Goal: Task Accomplishment & Management: Manage account settings

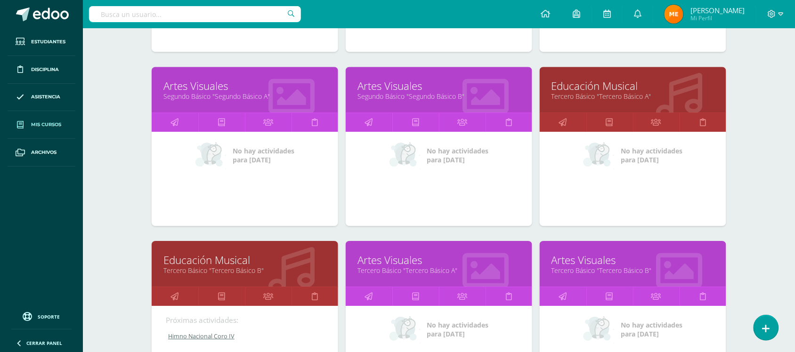
scroll to position [804, 0]
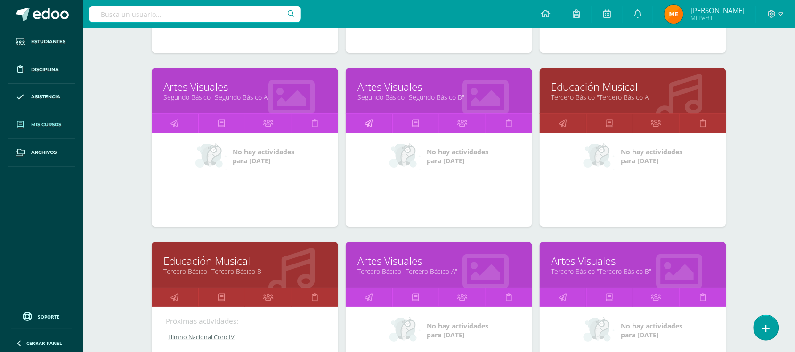
click at [366, 119] on icon at bounding box center [369, 123] width 8 height 18
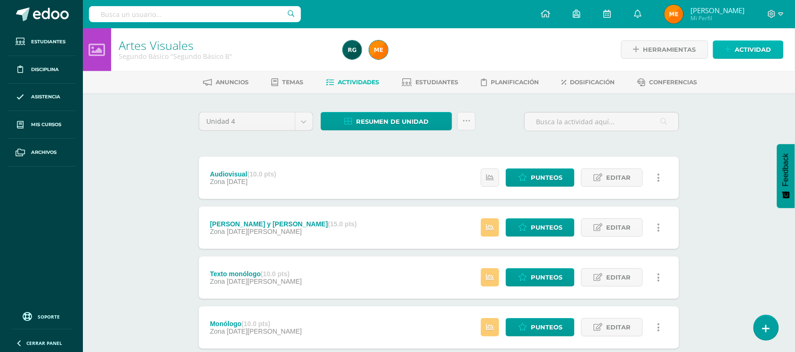
click at [740, 53] on span "Actividad" at bounding box center [753, 49] width 36 height 17
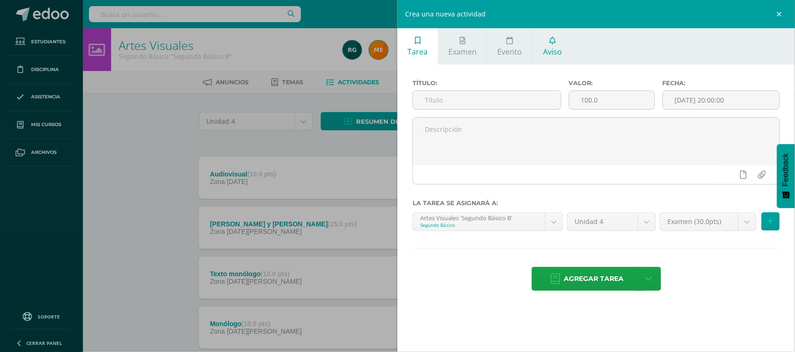
click at [561, 48] on link "Aviso" at bounding box center [552, 46] width 39 height 36
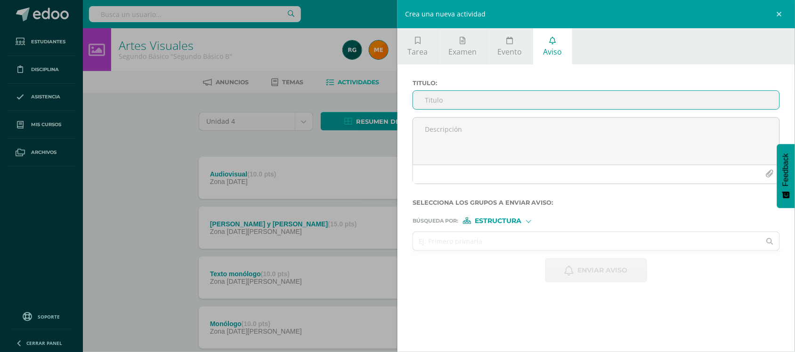
click at [500, 95] on input "Titulo :" at bounding box center [596, 100] width 366 height 18
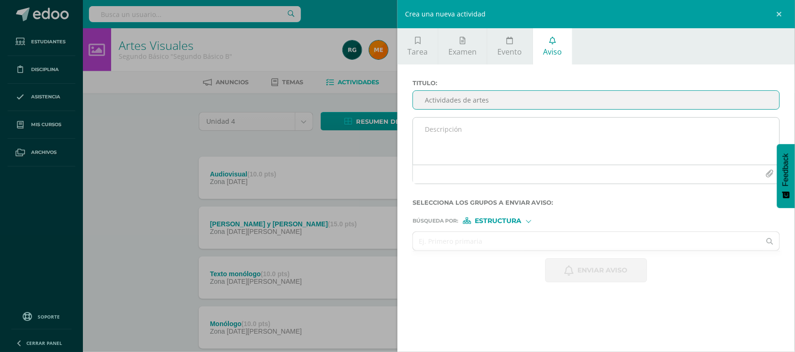
type input "Actividades de artes"
click at [481, 132] on textarea at bounding box center [596, 141] width 366 height 47
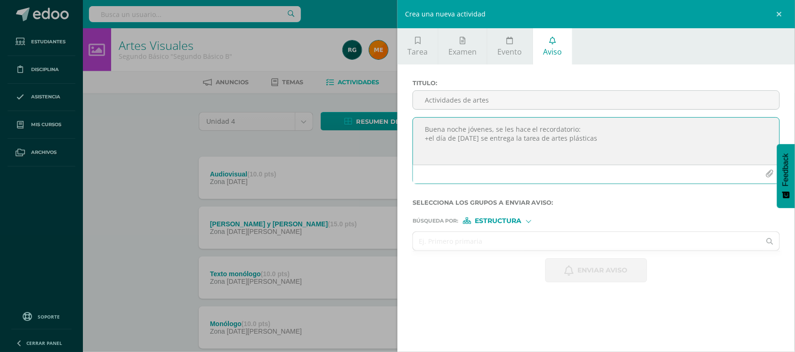
click at [598, 140] on textarea "Buena noche jóvenes, se les hace el recordatorio: +el día de mañana se entrega …" at bounding box center [596, 141] width 366 height 47
click at [431, 142] on textarea "Buena noche jóvenes, se les hace el recordatorio: +el día de mañana se entrega …" at bounding box center [596, 141] width 366 height 47
click at [444, 147] on textarea "Buena noche jóvenes, se les hace el recordatorio: +El día de mañana se entrega …" at bounding box center [596, 141] width 366 height 47
click at [471, 149] on textarea "Buena noche jóvenes, se les hace el recordatorio: +El día de mañana se entrega …" at bounding box center [596, 141] width 366 height 47
click at [506, 150] on textarea "Buena noche jóvenes, se les hace el recordatorio: +El día de mañana se entrega …" at bounding box center [596, 141] width 366 height 47
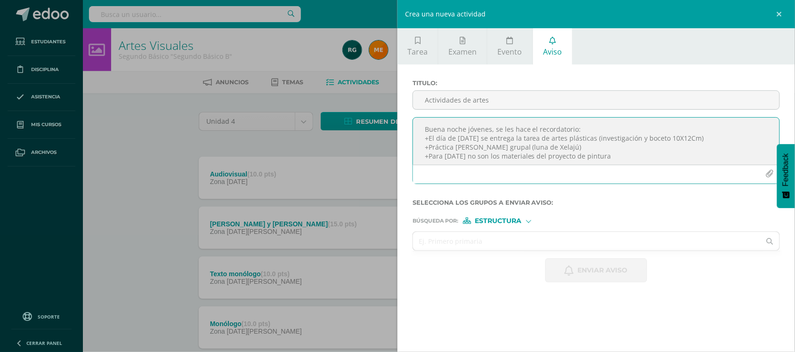
scroll to position [11, 0]
drag, startPoint x: 617, startPoint y: 159, endPoint x: 418, endPoint y: 145, distance: 199.1
click at [418, 145] on textarea "Buena noche jóvenes, se les hace el recordatorio: +El día de mañana se entrega …" at bounding box center [596, 141] width 366 height 47
click at [710, 135] on textarea "Buena noche jóvenes, se les hace el recordatorio: +El día de mañana se entrega …" at bounding box center [596, 141] width 366 height 47
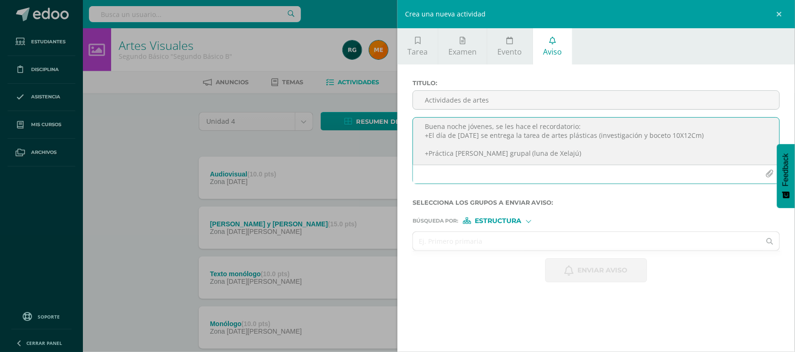
paste textarea "+Para mañana no son los materiales del proyecto de pintura"
click at [477, 144] on textarea "Buena noche jóvenes, se les hace el recordatorio: +El día de mañana se entrega …" at bounding box center [596, 141] width 366 height 47
click at [450, 144] on textarea "Buena noche jóvenes, se les hace el recordatorio: +El día de mañana se entrega …" at bounding box center [596, 141] width 366 height 47
click at [552, 154] on textarea "Buena noche jóvenes, se les hace el recordatorio: +El día de mañana se entrega …" at bounding box center [596, 141] width 366 height 47
click at [585, 144] on textarea "Buena noche jóvenes, se les hace el recordatorio: +El día de mañana se entrega …" at bounding box center [596, 141] width 366 height 47
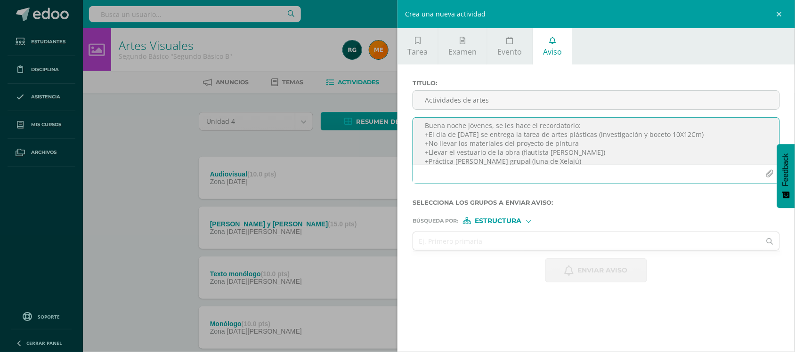
click at [516, 152] on textarea "Buena noche jóvenes, se les hace el recordatorio: +El día de mañana se entrega …" at bounding box center [596, 141] width 366 height 47
click at [594, 154] on textarea "Buena noche jóvenes, se les hace el recordatorio: +El día de mañana se entrega …" at bounding box center [596, 141] width 366 height 47
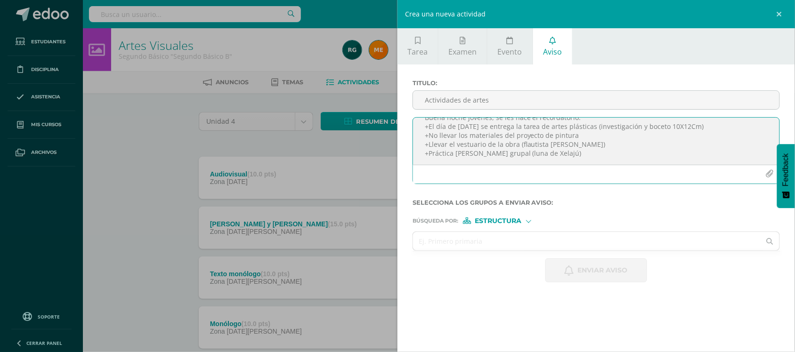
scroll to position [12, 0]
click at [567, 153] on textarea "Buena noche jóvenes, se les hace el recordatorio: +El día de mañana se entrega …" at bounding box center [596, 141] width 366 height 47
click at [593, 132] on textarea "Buena noche jóvenes, se les hace el recordatorio: +El día de mañana se entrega …" at bounding box center [596, 141] width 366 height 47
click at [585, 137] on textarea "Buena noche jóvenes, se les hace el recordatorio: +El día de mañana se entrega …" at bounding box center [596, 141] width 366 height 47
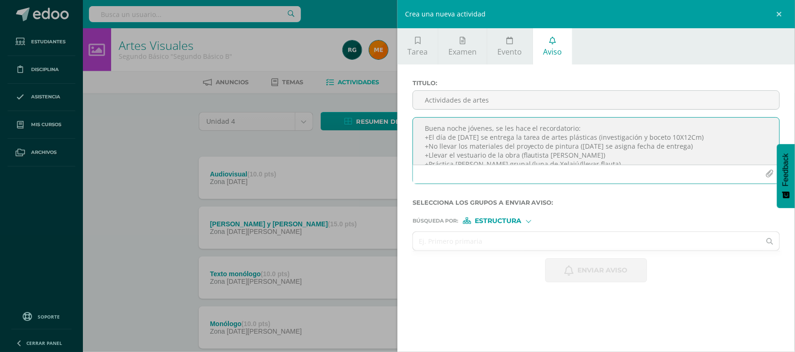
scroll to position [0, 0]
type textarea "Buena noche jóvenes, se les hace el recordatorio: +El día de mañana se entrega …"
click at [521, 222] on span "Estructura" at bounding box center [498, 220] width 47 height 5
drag, startPoint x: 577, startPoint y: 217, endPoint x: 514, endPoint y: 240, distance: 67.6
click at [514, 240] on form "Titulo : Actividades de artes Buena noche jóvenes, se les hace el recordatorio:…" at bounding box center [595, 181] width 367 height 203
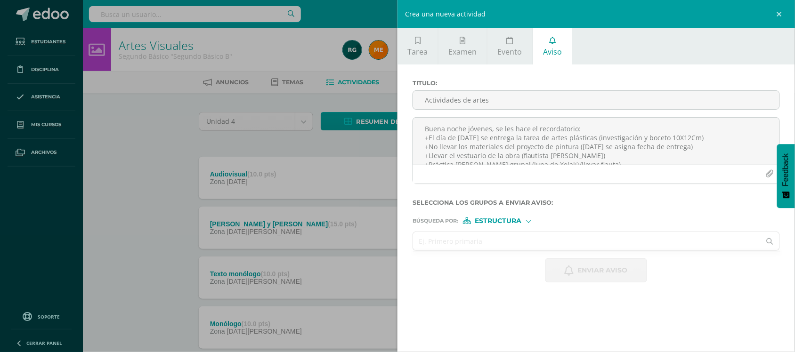
click at [514, 240] on input "text" at bounding box center [586, 241] width 347 height 18
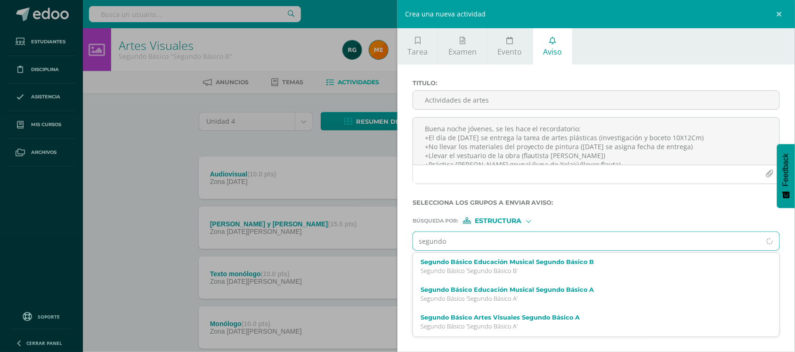
type input "segundo B"
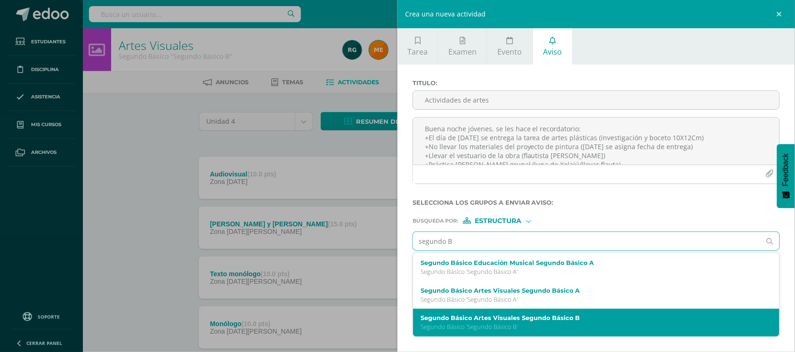
scroll to position [29, 0]
click at [465, 321] on label "Segundo Básico Artes Visuales Segundo Básico B" at bounding box center [588, 317] width 336 height 7
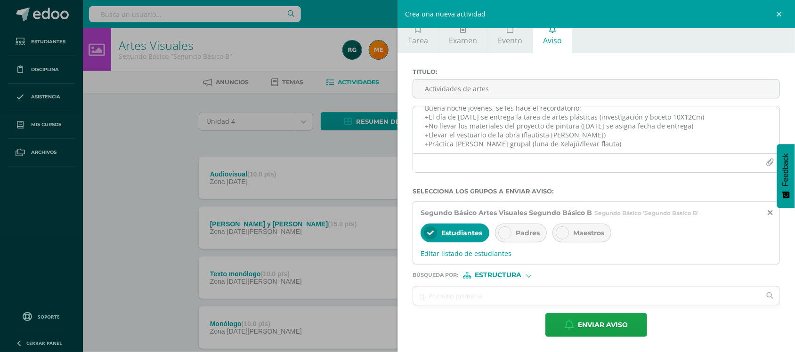
scroll to position [10, 0]
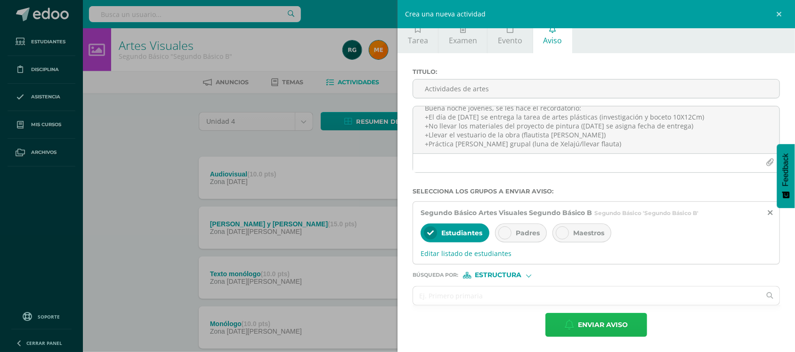
click at [578, 321] on span "Enviar aviso" at bounding box center [603, 324] width 50 height 23
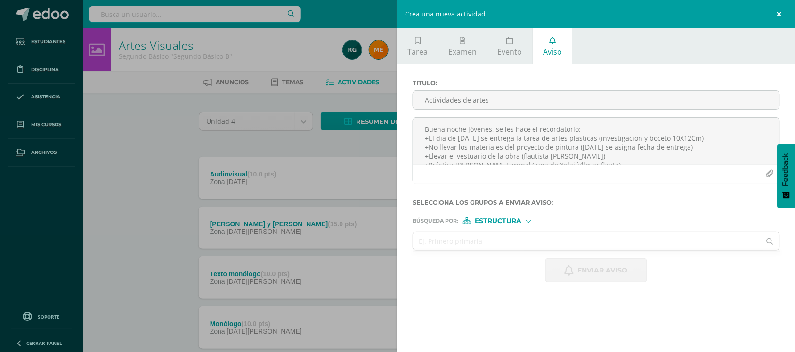
click at [779, 12] on link at bounding box center [780, 14] width 28 height 28
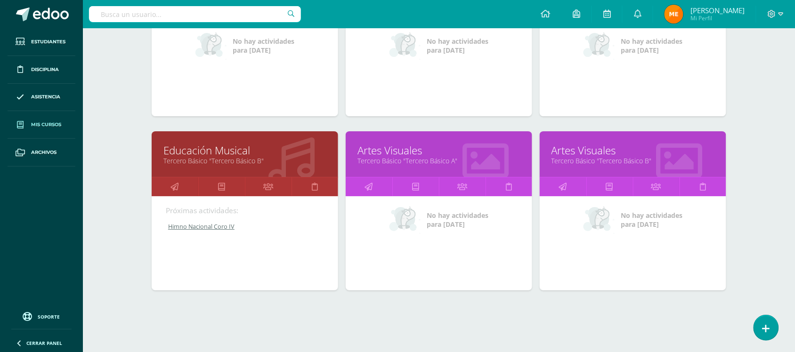
scroll to position [924, 0]
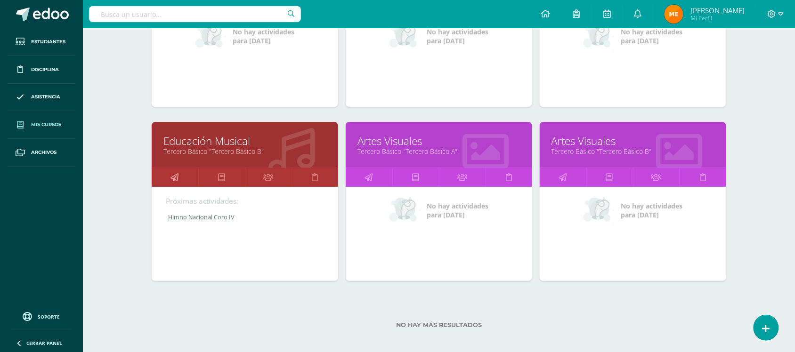
click at [177, 173] on icon at bounding box center [175, 177] width 8 height 18
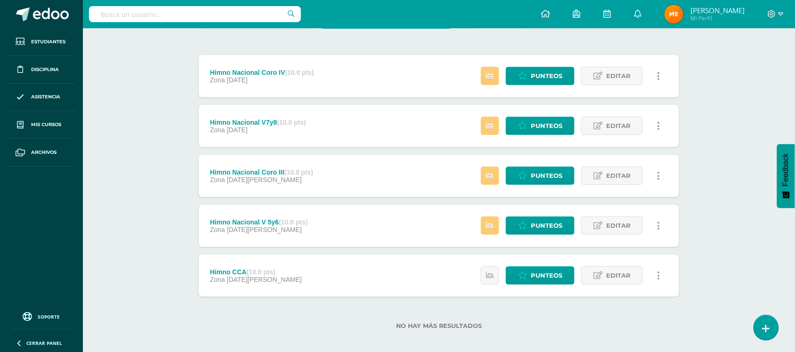
scroll to position [103, 0]
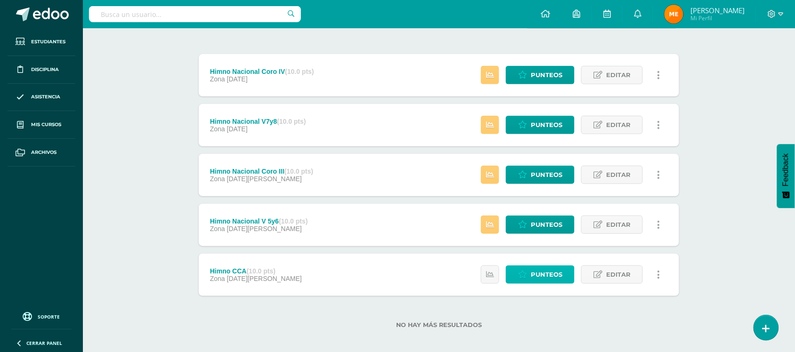
click at [531, 271] on span "Punteos" at bounding box center [546, 274] width 32 height 17
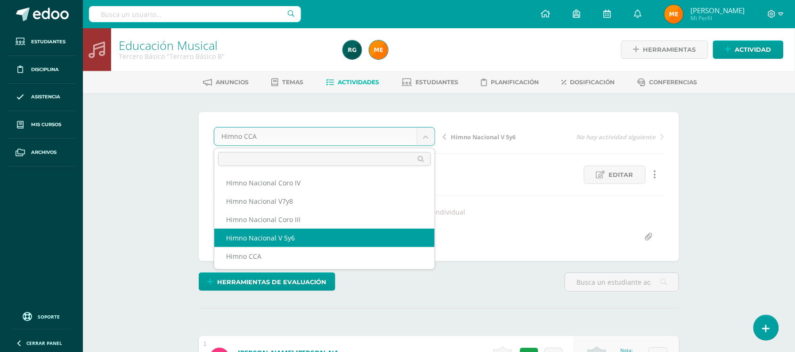
select select "/dashboard/teacher/grade-activity/107030/"
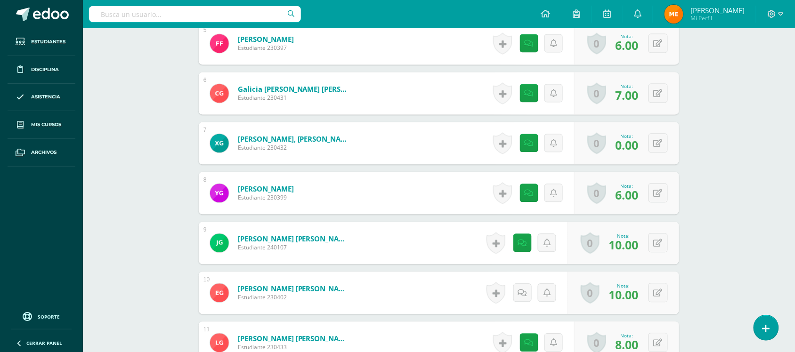
scroll to position [514, 0]
click at [530, 139] on icon at bounding box center [528, 143] width 9 height 8
drag, startPoint x: 722, startPoint y: 143, endPoint x: 746, endPoint y: 141, distance: 24.5
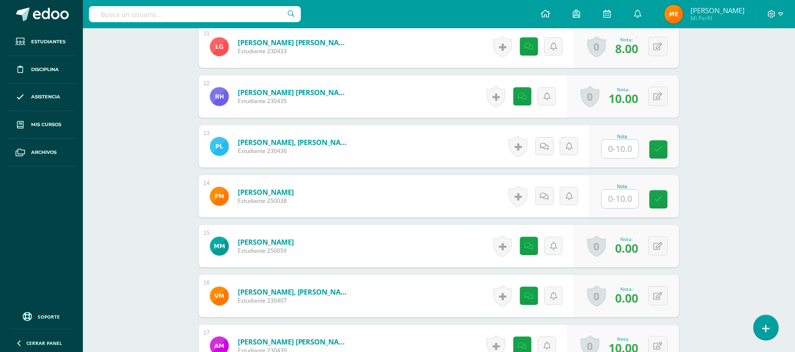
scroll to position [810, 0]
click at [715, 123] on div "Educación Musical Tercero Básico "Tercero Básico B" Herramientas Detalle de asi…" at bounding box center [439, 95] width 712 height 1755
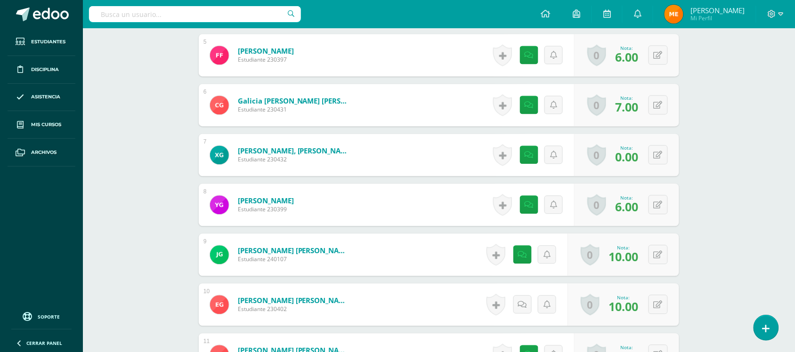
scroll to position [545, 0]
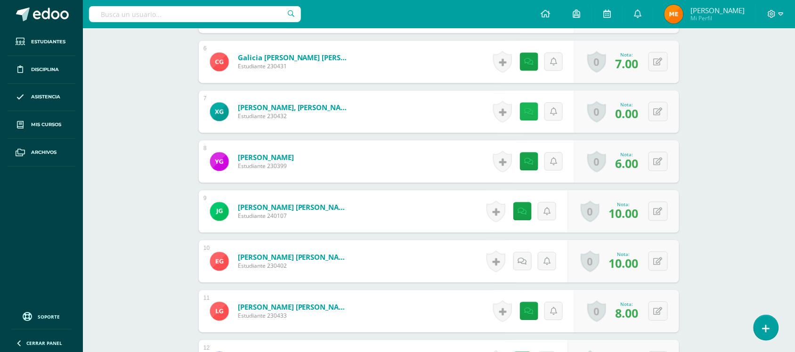
click at [530, 112] on icon at bounding box center [528, 112] width 9 height 8
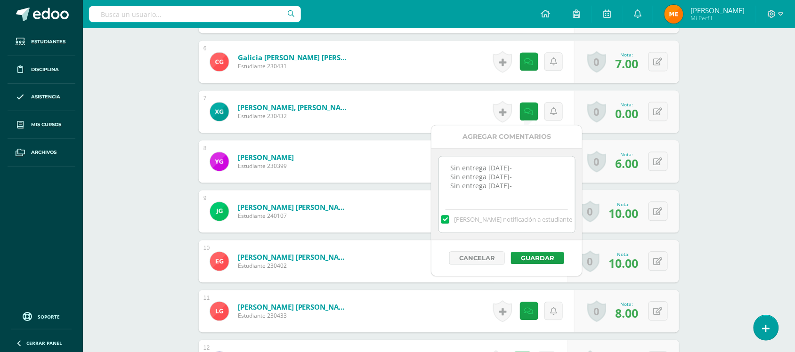
drag, startPoint x: 514, startPoint y: 188, endPoint x: 448, endPoint y: 169, distance: 69.4
click at [448, 169] on textarea "Sin entrega 25AGO- Sin entrega 01SEP- Sin entrega 09SEP-" at bounding box center [507, 179] width 136 height 47
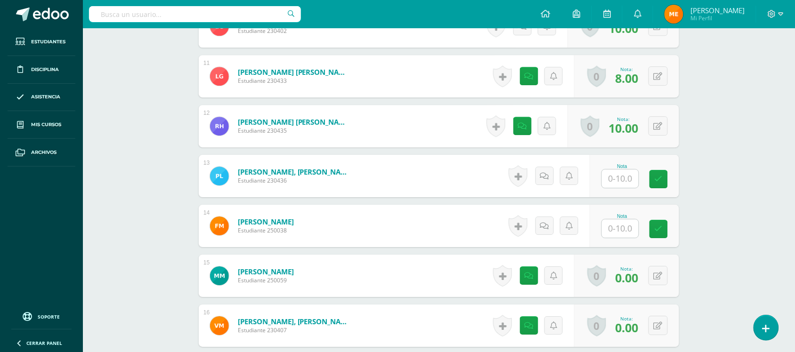
scroll to position [782, 0]
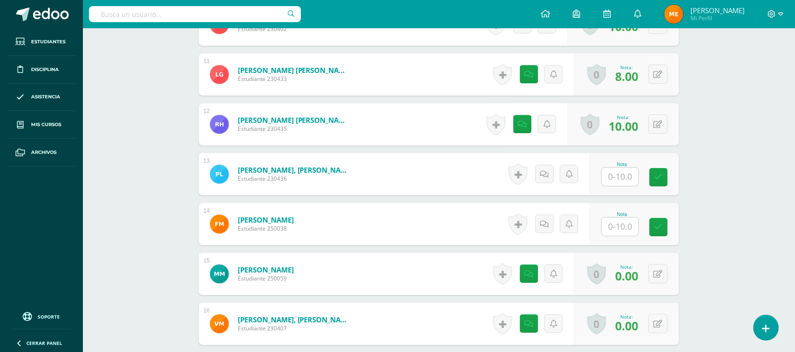
click at [622, 184] on input "text" at bounding box center [620, 177] width 37 height 18
type input "0"
click at [551, 175] on icon at bounding box center [547, 174] width 9 height 8
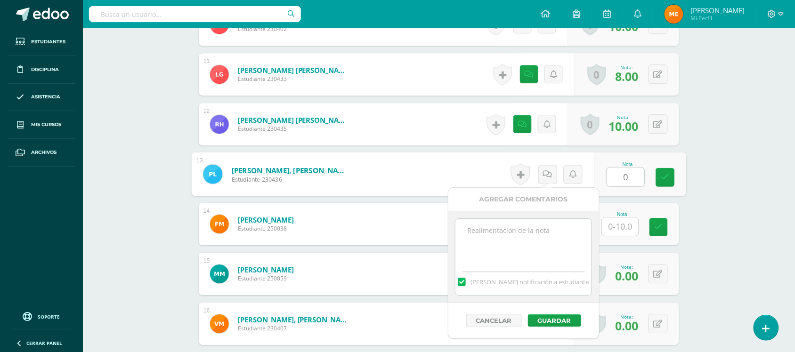
click at [537, 234] on textarea at bounding box center [523, 242] width 136 height 47
paste textarea "Sin entrega 25AGO- Sin entrega 01SEP- Sin entrega 09SEP-"
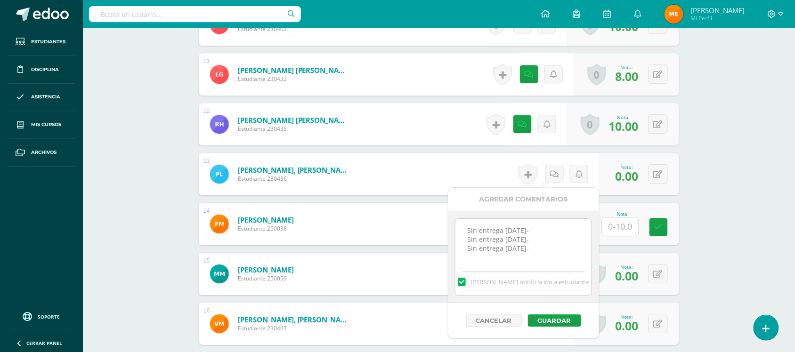
drag, startPoint x: 526, startPoint y: 239, endPoint x: 486, endPoint y: 239, distance: 40.0
click at [486, 239] on textarea "Sin entrega 25AGO- Sin entrega 01SEP- Sin entrega 09SEP-" at bounding box center [523, 242] width 136 height 47
click at [502, 239] on textarea "Sin entrega 25AGO- Sin entrega 01SEP- Sin entrega 09SEP-" at bounding box center [523, 242] width 136 height 47
drag, startPoint x: 528, startPoint y: 249, endPoint x: 464, endPoint y: 232, distance: 66.2
click at [464, 232] on textarea "Sin entrega 25AGO- Ausente 01SEP- Sin entrega 09SEP-" at bounding box center [523, 242] width 136 height 47
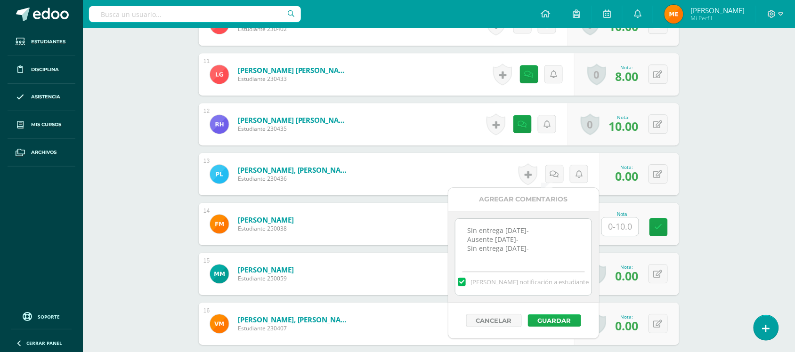
type textarea "Sin entrega 25AGO- Ausente 01SEP- Sin entrega 09SEP-"
click at [547, 318] on button "Guardar" at bounding box center [554, 320] width 53 height 12
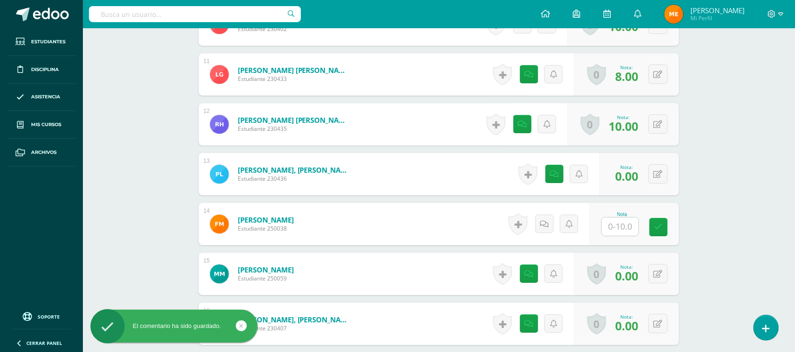
click at [611, 224] on input "text" at bounding box center [620, 226] width 37 height 18
type input "0"
click at [550, 226] on icon at bounding box center [547, 224] width 9 height 8
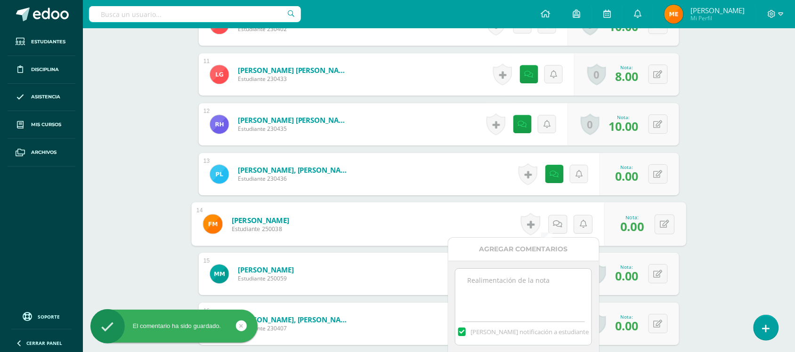
click at [543, 280] on textarea at bounding box center [523, 292] width 136 height 47
paste textarea "Sin entrega 25AGO- Ausente 01SEP- Sin entrega 09SEP-"
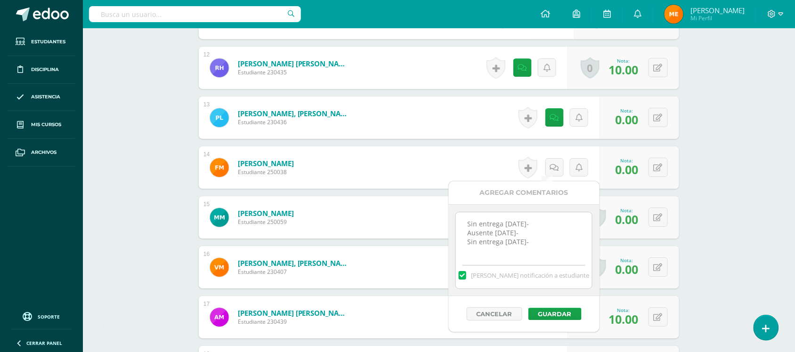
scroll to position [843, 0]
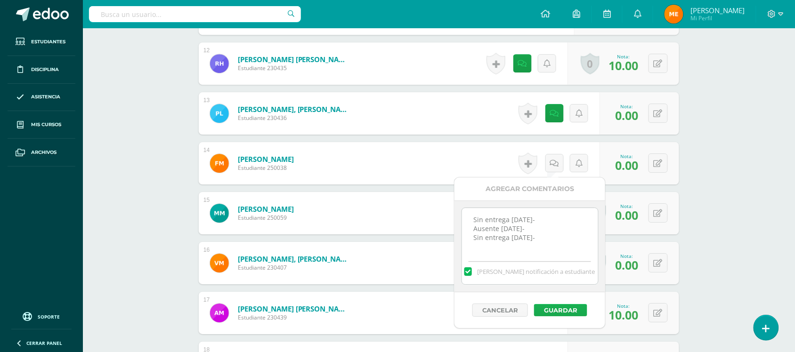
type textarea "Sin entrega 25AGO- Ausente 01SEP- Sin entrega 09SEP-"
click at [562, 306] on button "Guardar" at bounding box center [560, 310] width 53 height 12
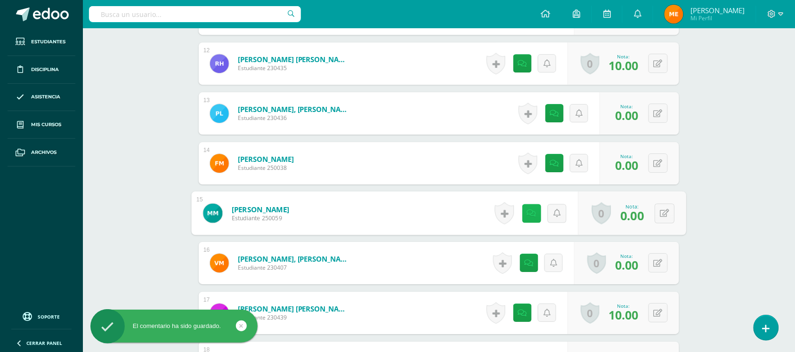
click at [524, 210] on link at bounding box center [531, 213] width 19 height 19
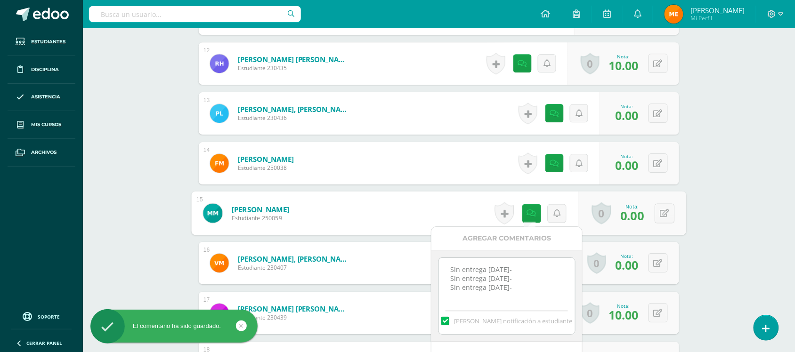
click at [682, 166] on div "¿Estás seguro que quieres eliminar esta actividad? Esto borrará la actividad y …" at bounding box center [439, 95] width 488 height 1653
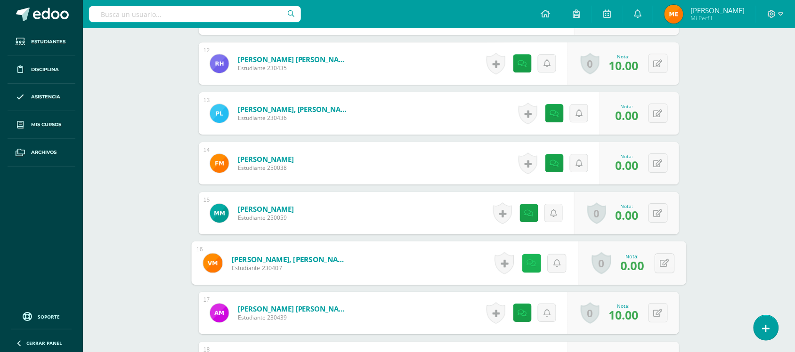
click at [530, 260] on icon at bounding box center [531, 263] width 9 height 8
click at [703, 192] on div "Educación Musical Tercero Básico "Tercero Básico B" Herramientas Detalle de asi…" at bounding box center [439, 63] width 712 height 1755
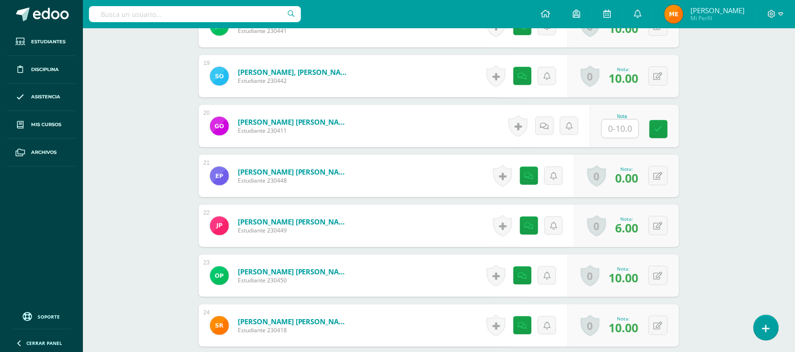
scroll to position [1180, 0]
click at [627, 125] on input "text" at bounding box center [620, 128] width 37 height 18
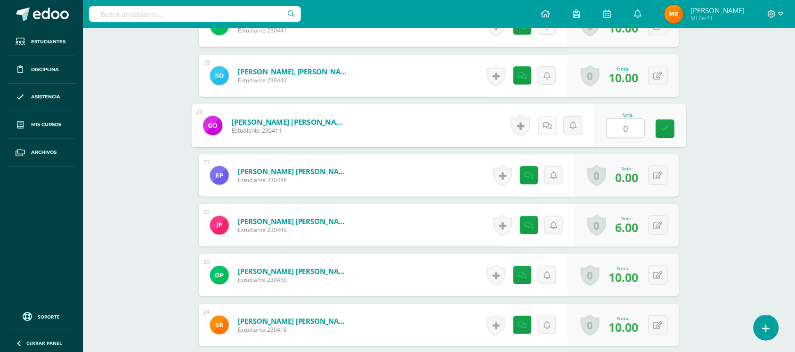
type input "0"
click at [544, 123] on icon at bounding box center [547, 125] width 9 height 8
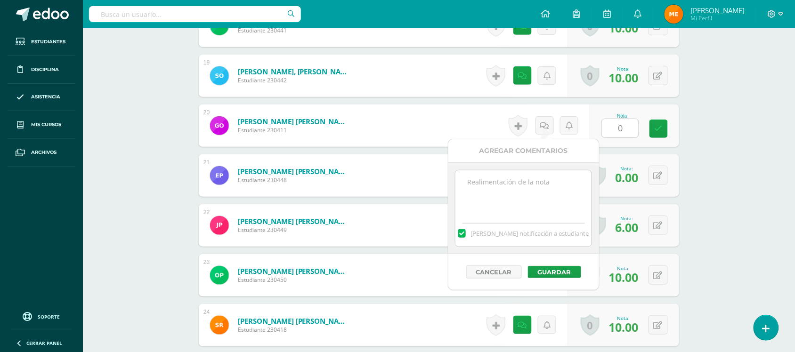
click at [533, 178] on textarea at bounding box center [523, 193] width 136 height 47
paste textarea "Sin entrega 25AGO- Ausente 01SEP- Sin entrega 09SEP-"
drag, startPoint x: 493, startPoint y: 188, endPoint x: 465, endPoint y: 190, distance: 27.8
click at [465, 190] on textarea "Sin entrega 25AGO- Ausente 01SEP- Sin entrega 09SEP-" at bounding box center [523, 193] width 136 height 47
drag, startPoint x: 535, startPoint y: 203, endPoint x: 456, endPoint y: 177, distance: 84.0
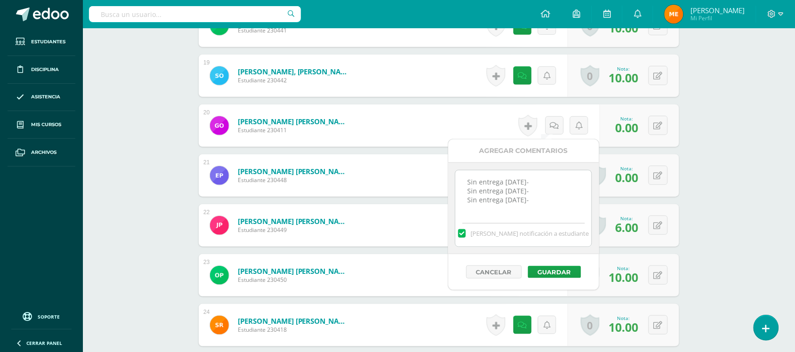
click at [456, 177] on textarea "Sin entrega 25AGO- Sin entrega 01SEP- Sin entrega 09SEP-" at bounding box center [523, 193] width 136 height 47
type textarea "Sin entrega 25AGO- Sin entrega 01SEP- Sin entrega 09SEP-"
click at [559, 274] on button "Guardar" at bounding box center [554, 272] width 53 height 12
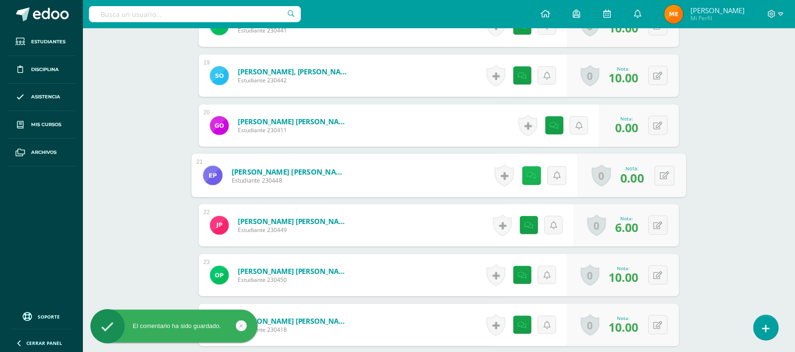
click at [535, 174] on link at bounding box center [531, 175] width 19 height 19
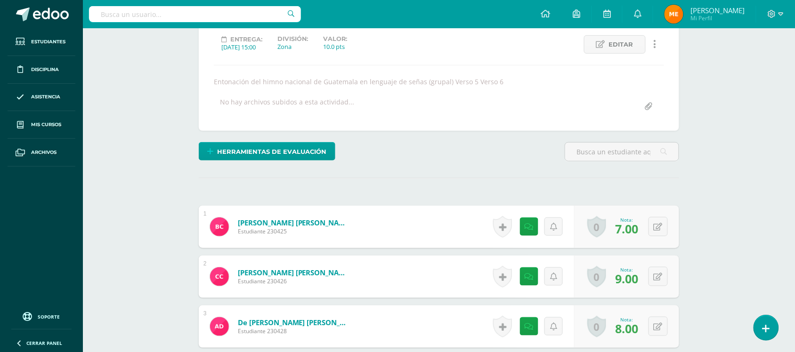
scroll to position [0, 0]
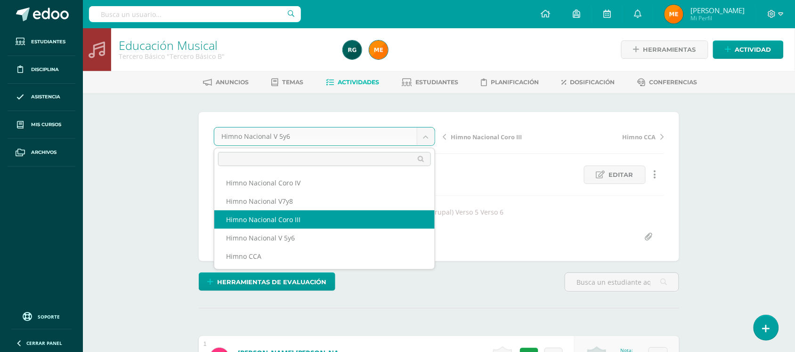
select select "/dashboard/teacher/grade-activity/107032/"
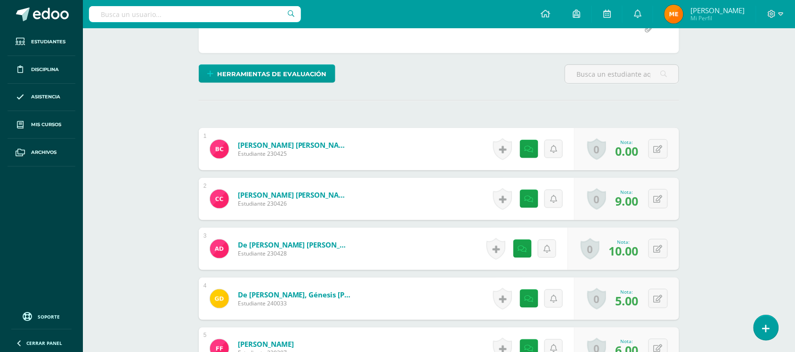
scroll to position [209, 0]
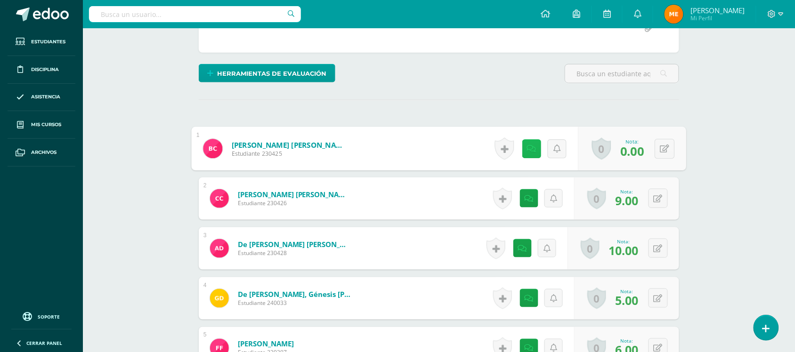
click at [527, 148] on icon at bounding box center [531, 149] width 9 height 8
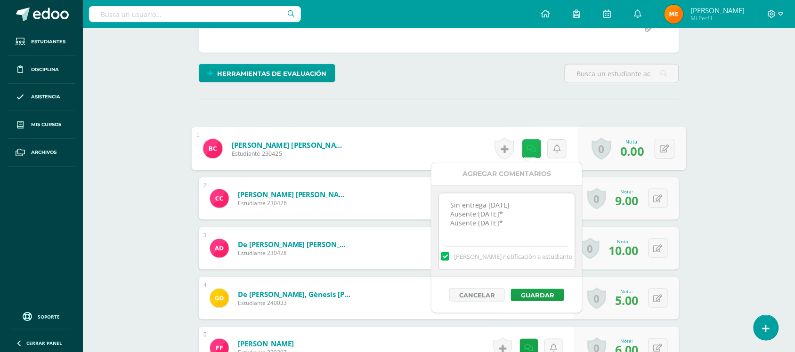
scroll to position [209, 0]
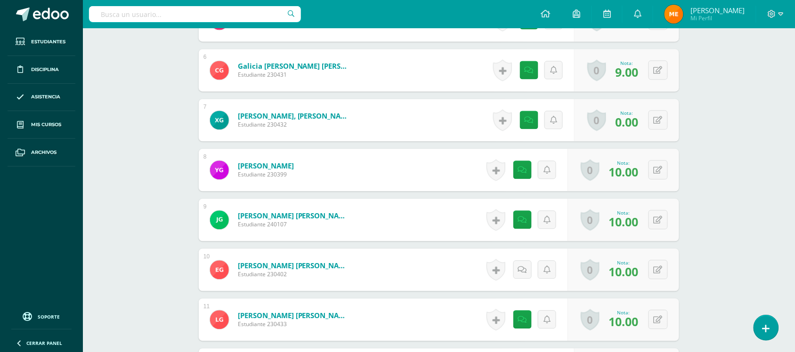
scroll to position [538, 0]
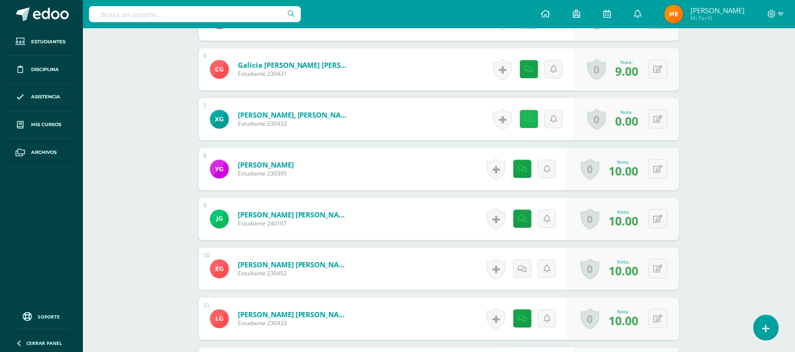
click at [529, 119] on icon at bounding box center [528, 119] width 9 height 8
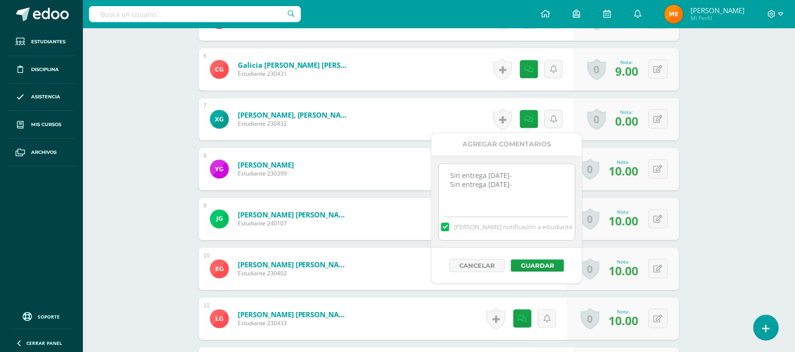
drag, startPoint x: 514, startPoint y: 187, endPoint x: 441, endPoint y: 179, distance: 73.0
click at [441, 179] on textarea "Sin entrega 01SEP- Sin entrega 09SEP-" at bounding box center [507, 187] width 136 height 47
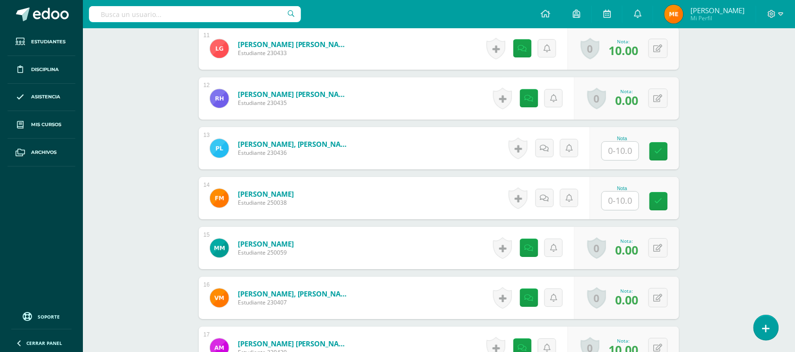
scroll to position [810, 0]
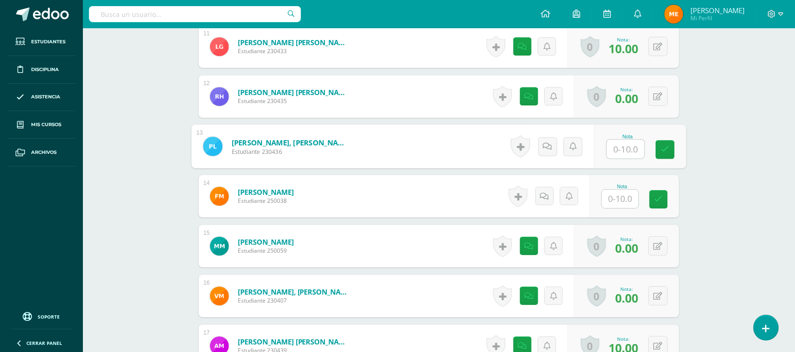
click at [617, 147] on input "text" at bounding box center [626, 149] width 38 height 19
type input "0"
click at [550, 142] on icon at bounding box center [547, 146] width 9 height 8
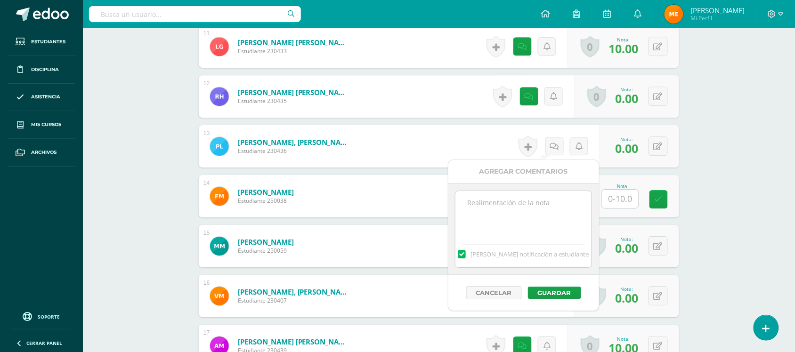
click at [537, 203] on textarea at bounding box center [523, 214] width 136 height 47
paste textarea "Sin entrega 01SEP- Sin entrega 09SEP-"
drag, startPoint x: 502, startPoint y: 205, endPoint x: 465, endPoint y: 204, distance: 37.7
click at [465, 204] on textarea "Sin entrega 01SEP- Sin entrega 09SEP-" at bounding box center [523, 214] width 136 height 47
drag, startPoint x: 531, startPoint y: 211, endPoint x: 459, endPoint y: 204, distance: 71.9
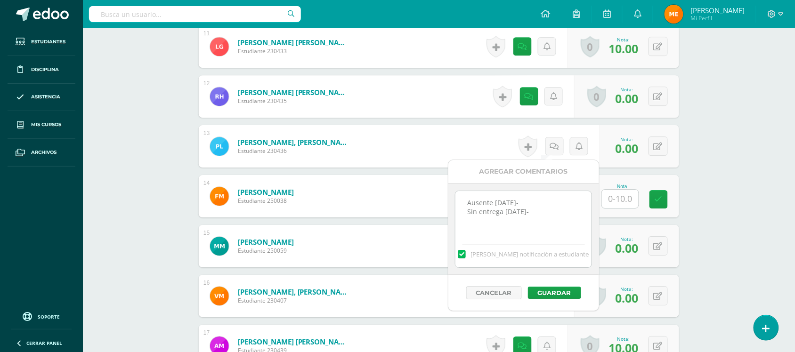
click at [459, 204] on textarea "Ausente 01SEP- Sin entrega 09SEP-" at bounding box center [523, 214] width 136 height 47
type textarea "Ausente 01SEP- Sin entrega 09SEP-"
click at [563, 289] on button "Guardar" at bounding box center [554, 293] width 53 height 12
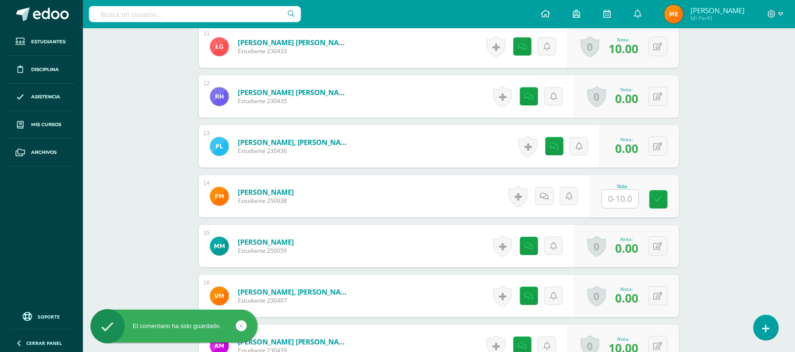
click at [625, 197] on input "text" at bounding box center [620, 199] width 37 height 18
type input "0"
click at [549, 195] on icon at bounding box center [547, 196] width 9 height 8
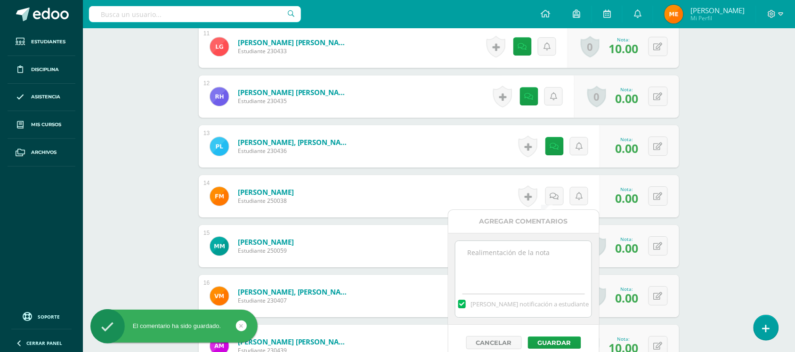
click at [528, 276] on textarea at bounding box center [523, 264] width 136 height 47
paste textarea "Ausente 01SEP- Sin entrega 09SEP-"
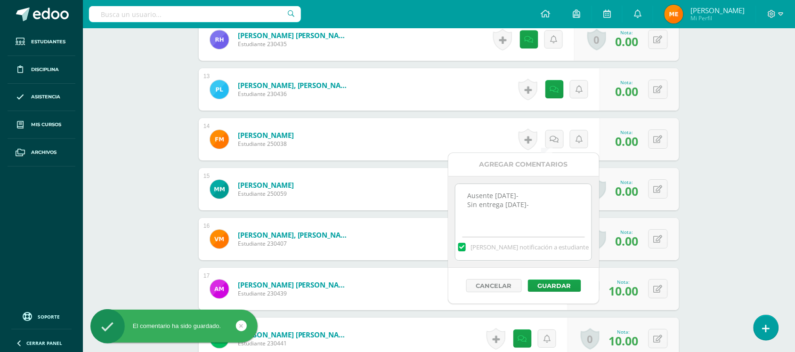
scroll to position [874, 0]
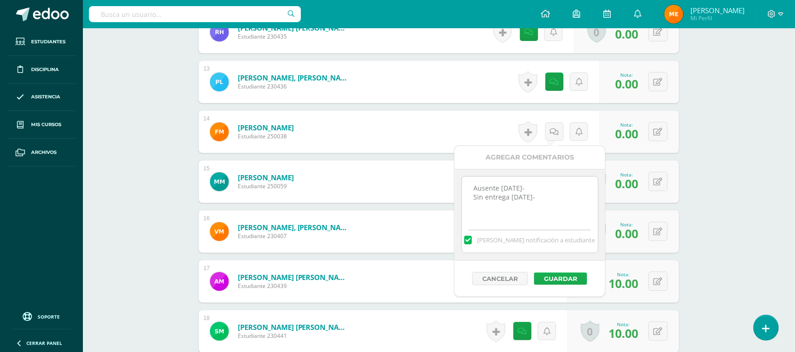
type textarea "Ausente 01SEP- Sin entrega 09SEP-"
click at [550, 273] on button "Guardar" at bounding box center [560, 279] width 53 height 12
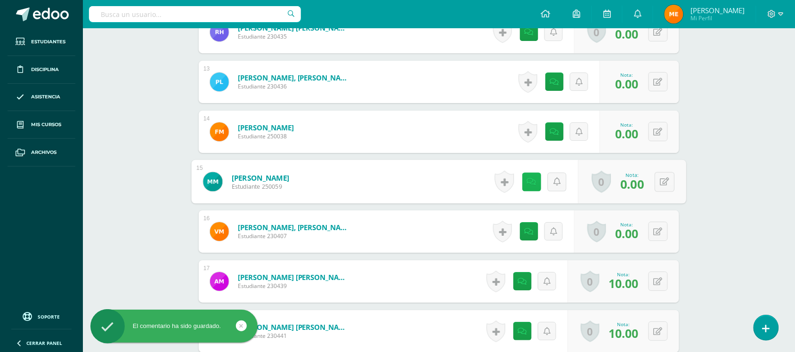
click at [531, 184] on icon at bounding box center [531, 181] width 9 height 8
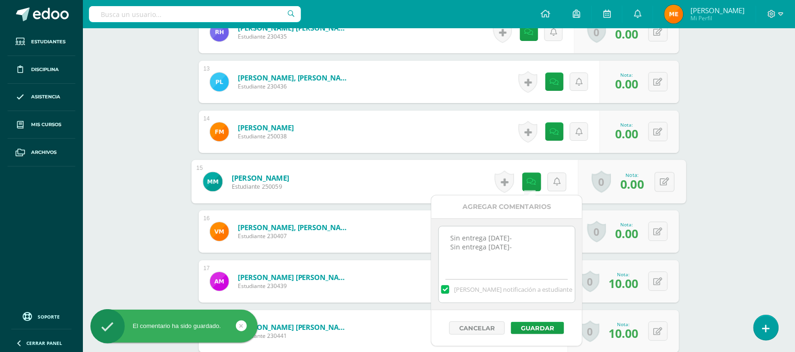
click at [707, 174] on div "Educación Musical Tercero Básico "Tercero Básico B" Herramientas Detalle de asi…" at bounding box center [439, 31] width 712 height 1755
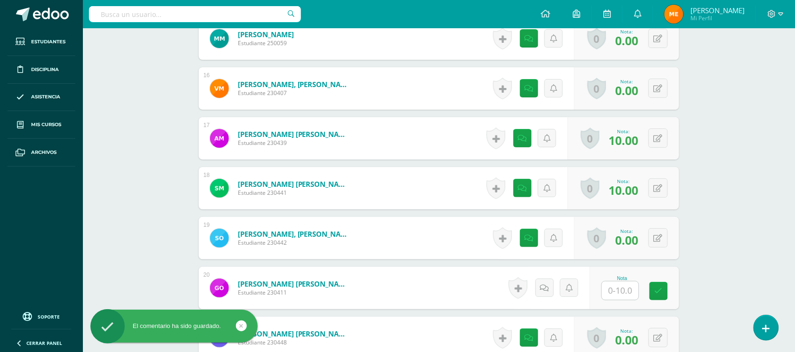
scroll to position [1018, 0]
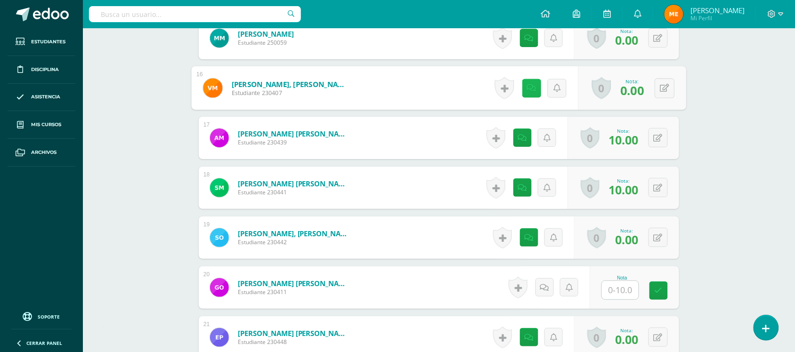
click at [533, 88] on link at bounding box center [531, 88] width 19 height 19
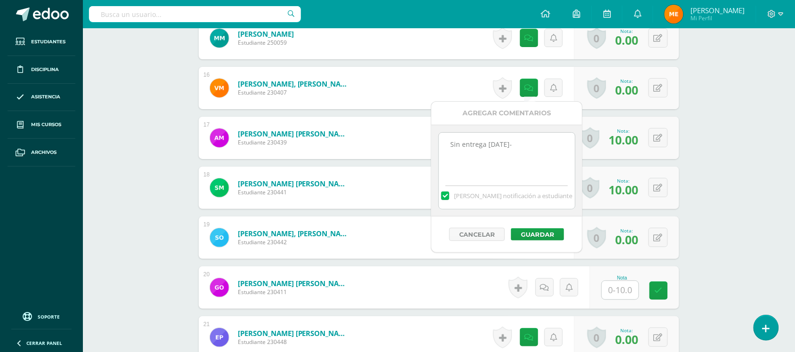
click at [538, 139] on textarea "Sin entrega 01SEP-" at bounding box center [507, 156] width 136 height 47
drag, startPoint x: 516, startPoint y: 154, endPoint x: 440, endPoint y: 146, distance: 76.7
click at [440, 146] on textarea "Sin entrega 01SEP-" at bounding box center [507, 156] width 136 height 47
type textarea "Sin entrega 01SEP- Sin entrega 09Sep-"
click at [555, 232] on button "Guardar" at bounding box center [537, 234] width 53 height 12
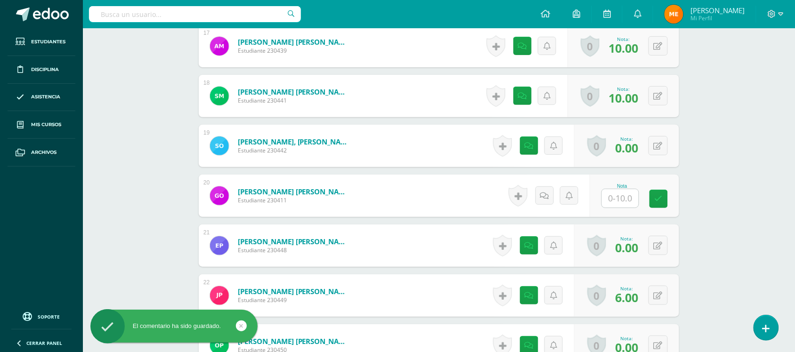
scroll to position [1110, 0]
click at [529, 151] on link at bounding box center [529, 145] width 18 height 18
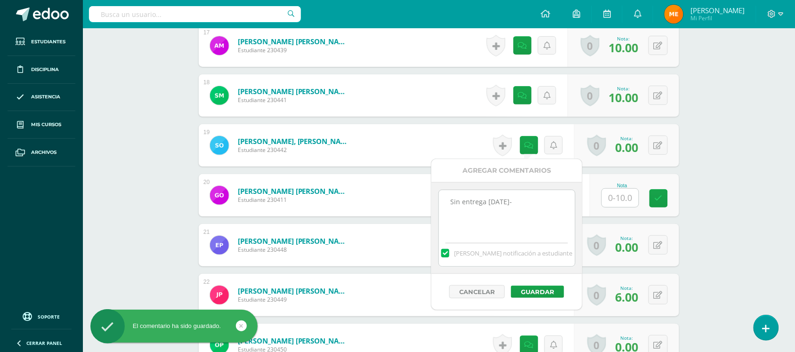
click at [532, 199] on textarea "Sin entrega 01SEP-" at bounding box center [507, 213] width 136 height 47
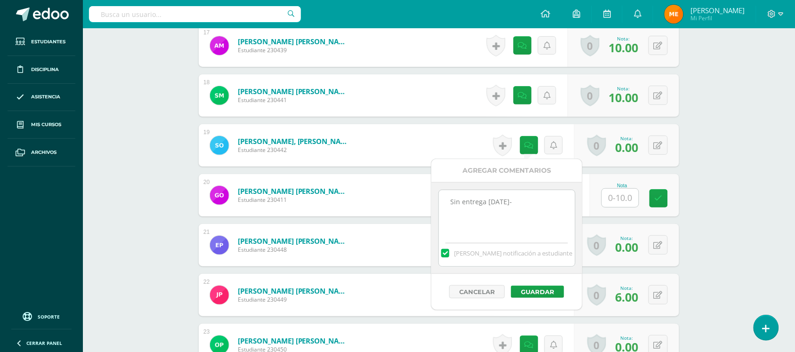
drag, startPoint x: 532, startPoint y: 199, endPoint x: 442, endPoint y: 196, distance: 89.5
click at [442, 196] on textarea "Sin entrega 01SEP-" at bounding box center [507, 213] width 136 height 47
click at [518, 208] on textarea "Sin entrega 01SEP-" at bounding box center [507, 213] width 136 height 47
paste textarea "Sin entrega 01SEP-"
click at [493, 210] on textarea "Sin entrega 01SEP-" at bounding box center [507, 213] width 136 height 47
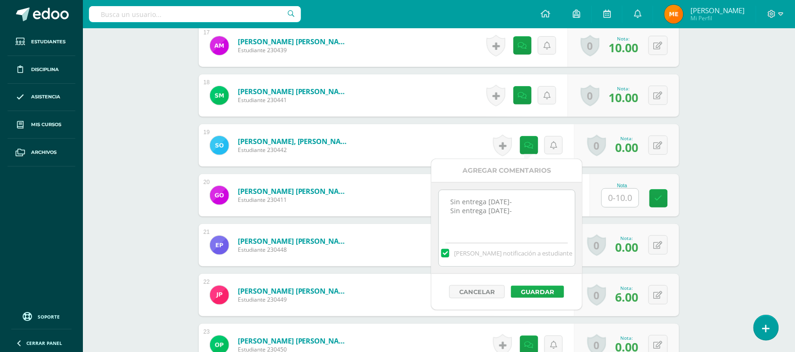
type textarea "Sin entrega 01SEP- Sin entrega 09SEP-"
click at [540, 293] on button "Guardar" at bounding box center [537, 292] width 53 height 12
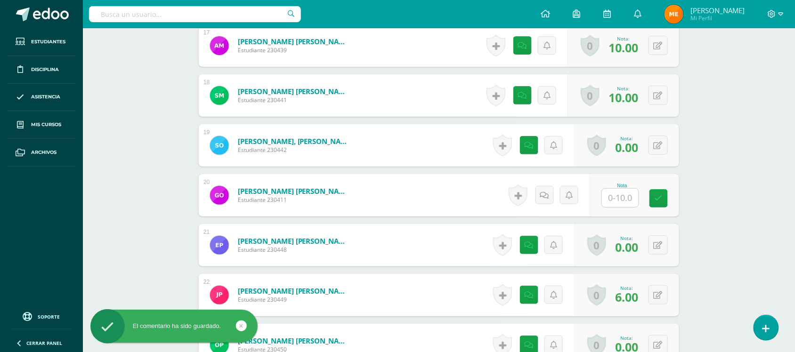
click at [619, 199] on input "text" at bounding box center [620, 198] width 37 height 18
type input "0"
click at [556, 194] on link at bounding box center [547, 195] width 19 height 19
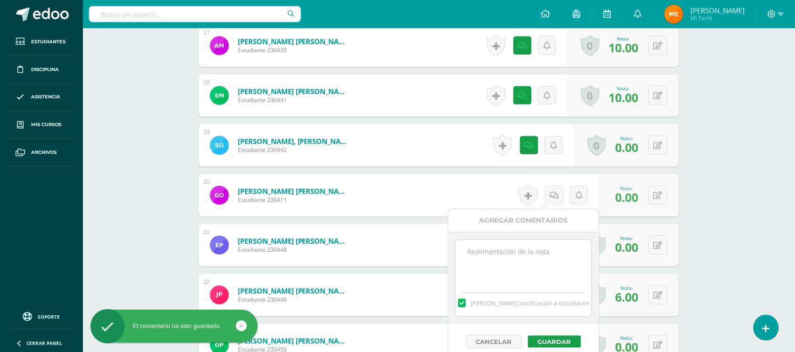
click at [512, 249] on textarea at bounding box center [523, 263] width 136 height 47
paste textarea "Sin entrega 01SEP-"
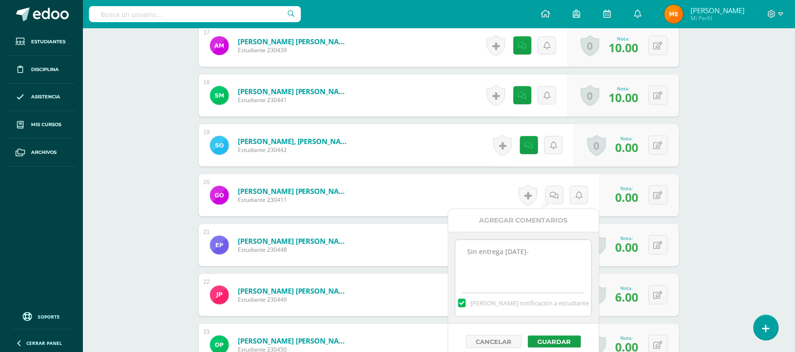
paste textarea "Sin entrega 01SEP-"
click at [512, 257] on textarea "Sin entrega 01SEP- Sin entrega 01SEP-" at bounding box center [523, 263] width 136 height 47
drag, startPoint x: 533, startPoint y: 263, endPoint x: 432, endPoint y: 245, distance: 102.3
type textarea "Sin entrega 01SEP- Sin entrega 09SEP-"
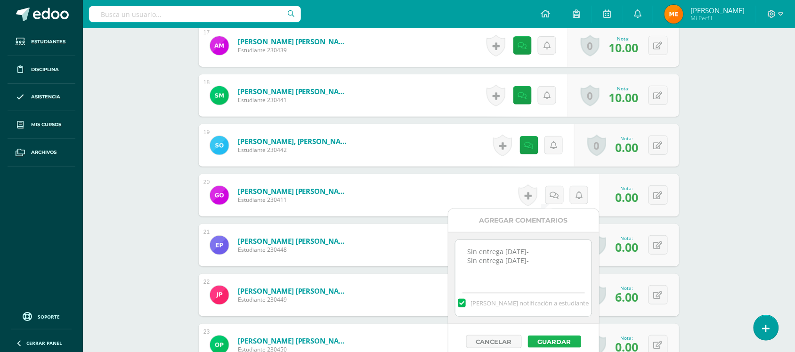
click at [551, 338] on button "Guardar" at bounding box center [554, 342] width 53 height 12
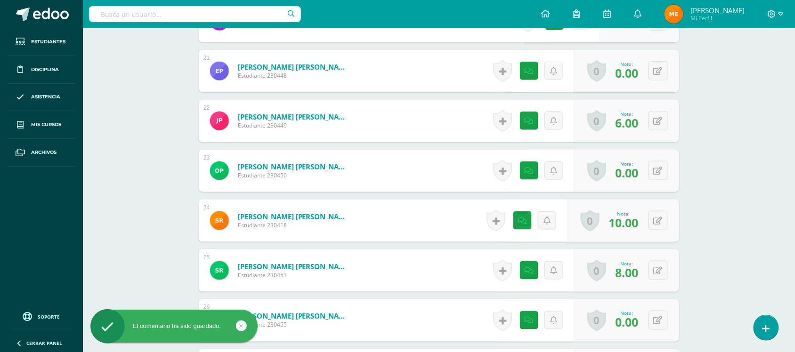
scroll to position [1285, 0]
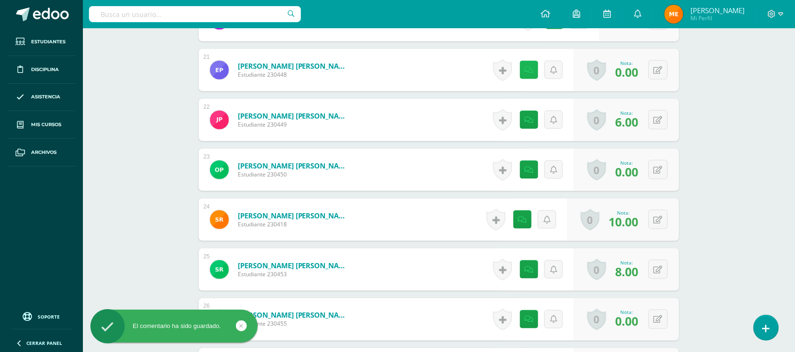
click at [530, 72] on icon at bounding box center [528, 70] width 9 height 8
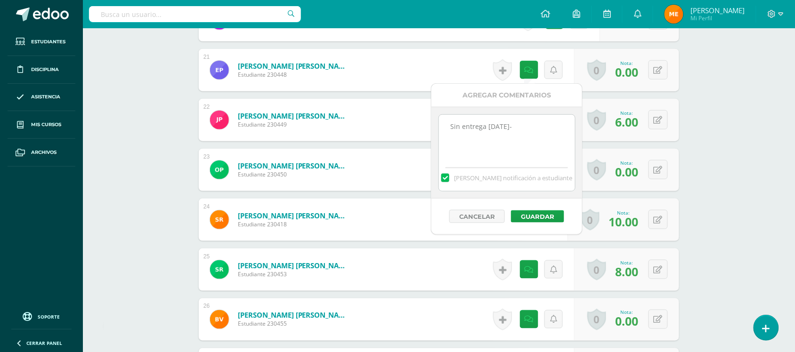
drag, startPoint x: 514, startPoint y: 135, endPoint x: 393, endPoint y: 131, distance: 120.6
paste textarea "Sin entrega 09SEP-"
type textarea "Sin entrega 01SEP- Sin entrega 09SEP-"
click at [537, 217] on button "Guardar" at bounding box center [537, 216] width 53 height 12
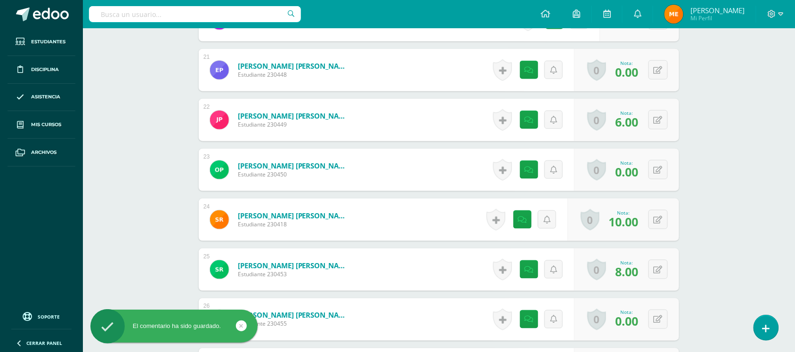
scroll to position [1335, 0]
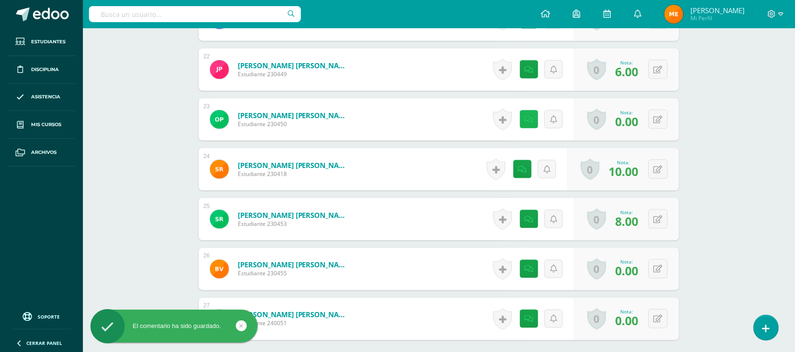
click at [528, 116] on icon at bounding box center [528, 120] width 9 height 8
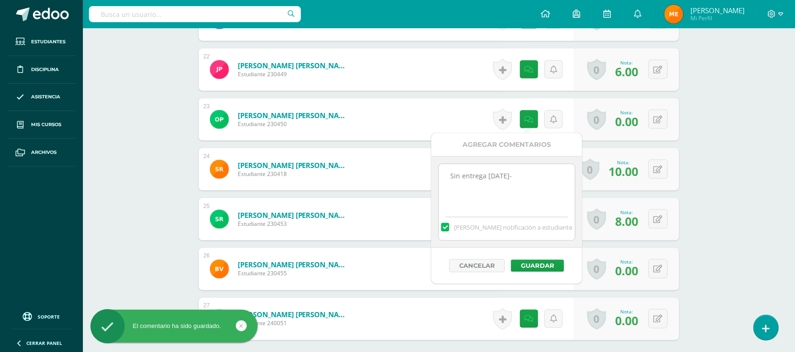
drag, startPoint x: 522, startPoint y: 175, endPoint x: 426, endPoint y: 178, distance: 95.6
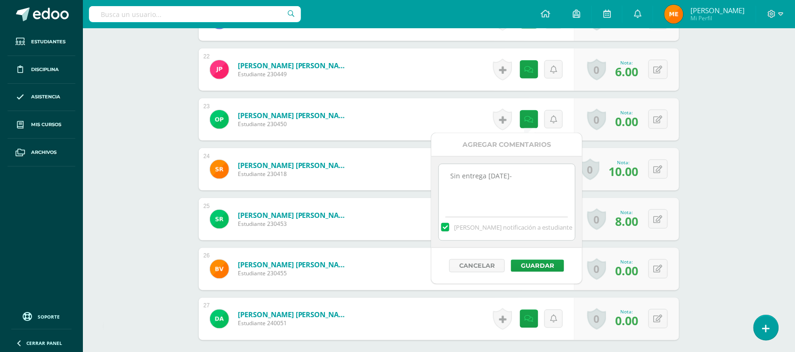
paste textarea "Sin entrega 09SEP-"
type textarea "Sin entrega 01SEP- Sin entrega 09SEP-"
click at [537, 264] on button "Guardar" at bounding box center [537, 266] width 53 height 12
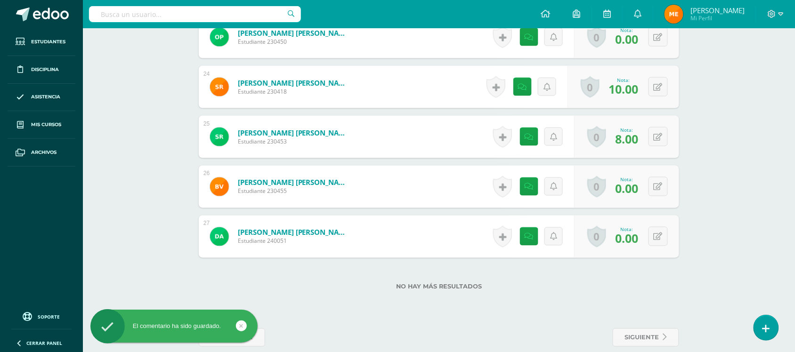
scroll to position [1418, 0]
click at [526, 187] on icon at bounding box center [528, 187] width 9 height 8
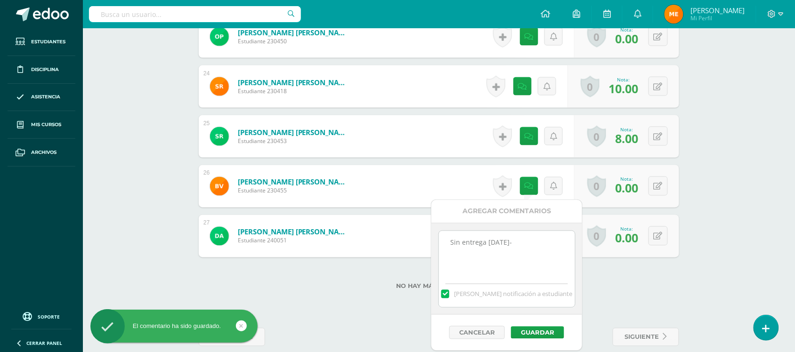
drag, startPoint x: 537, startPoint y: 238, endPoint x: 411, endPoint y: 234, distance: 125.7
paste textarea "Sin entrega 09SEP-"
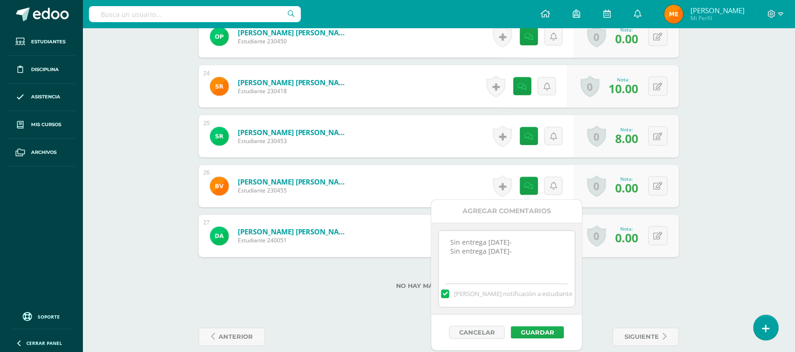
type textarea "Sin entrega 01SEP- Sin entrega 09SEP-"
click at [553, 330] on button "Guardar" at bounding box center [537, 333] width 53 height 12
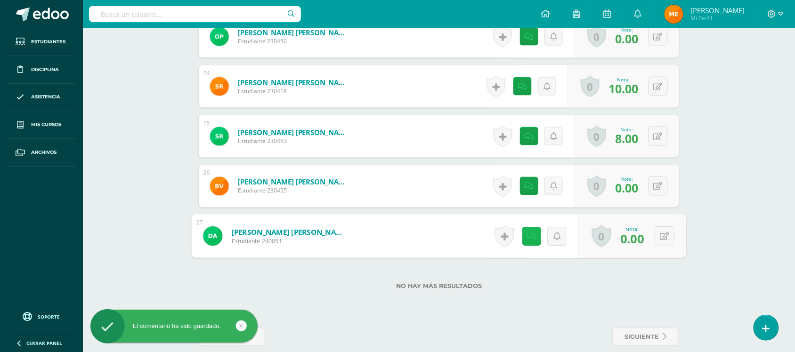
click at [527, 237] on icon at bounding box center [531, 236] width 9 height 8
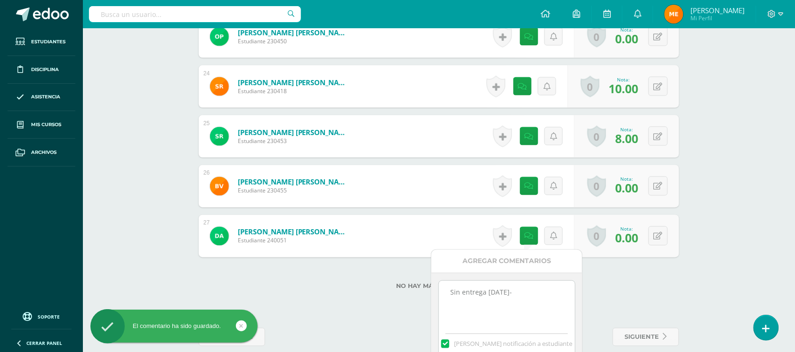
drag, startPoint x: 518, startPoint y: 301, endPoint x: 425, endPoint y: 306, distance: 93.3
paste textarea "Sin entrega 09SEP-"
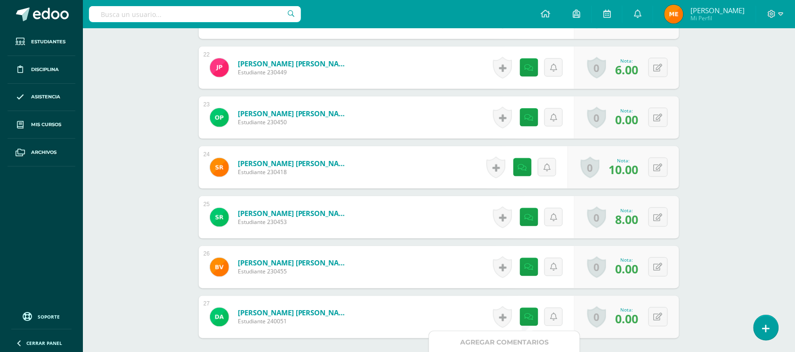
scroll to position [1469, 0]
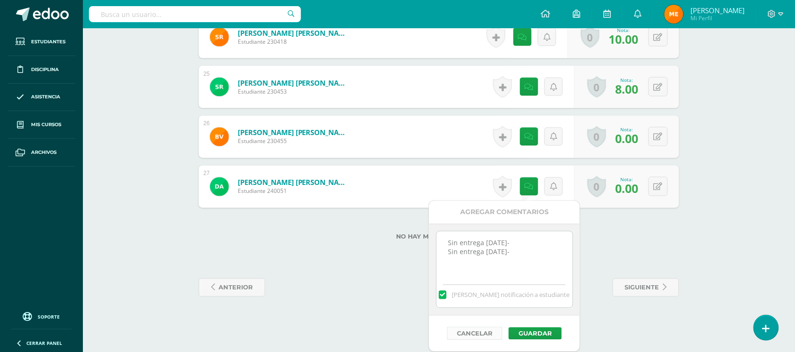
type textarea "Sin entrega 01SEP- Sin entrega 09SEP-"
click at [490, 330] on button "Cancelar" at bounding box center [475, 333] width 56 height 13
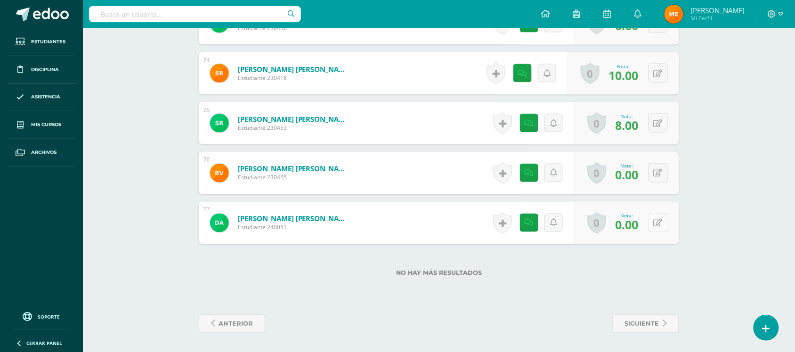
click at [660, 216] on button at bounding box center [657, 222] width 19 height 19
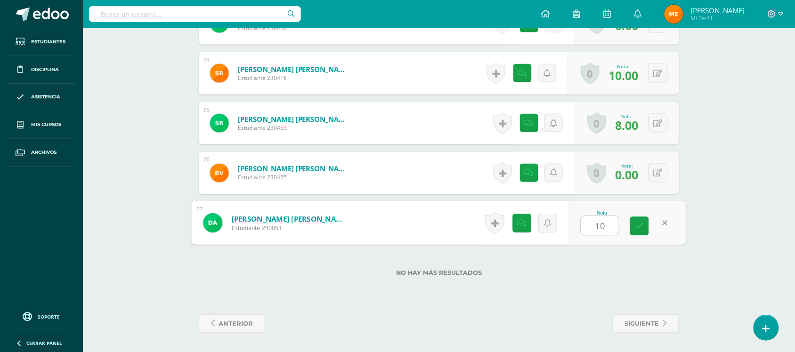
type input "10"
click at [526, 172] on icon at bounding box center [528, 173] width 9 height 8
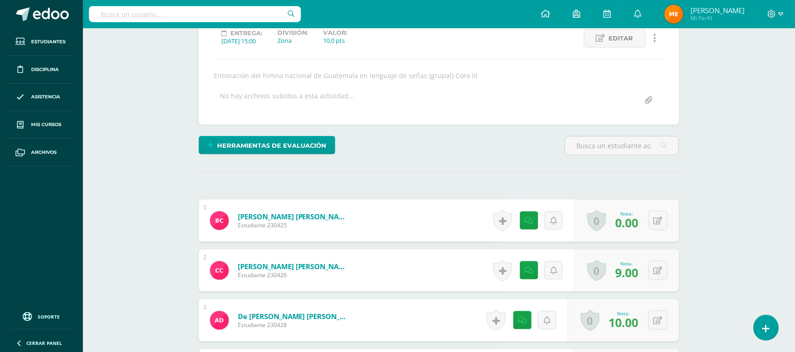
scroll to position [0, 0]
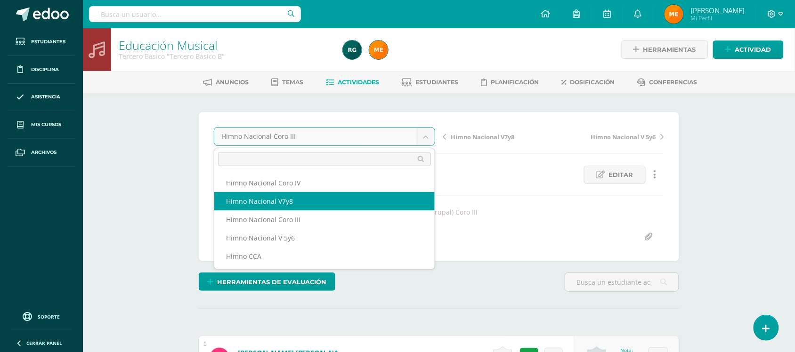
select select "/dashboard/teacher/grade-activity/108148/"
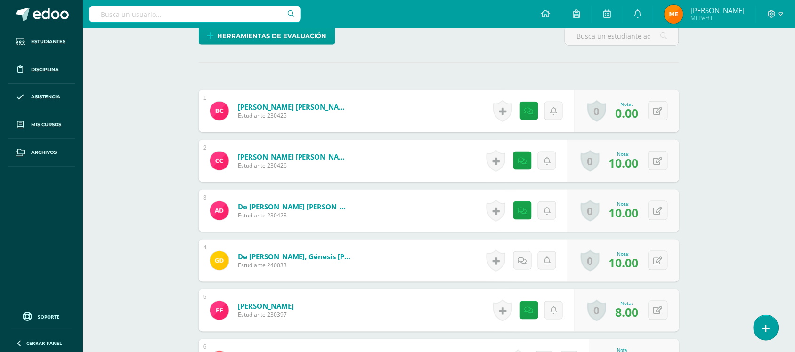
scroll to position [247, 0]
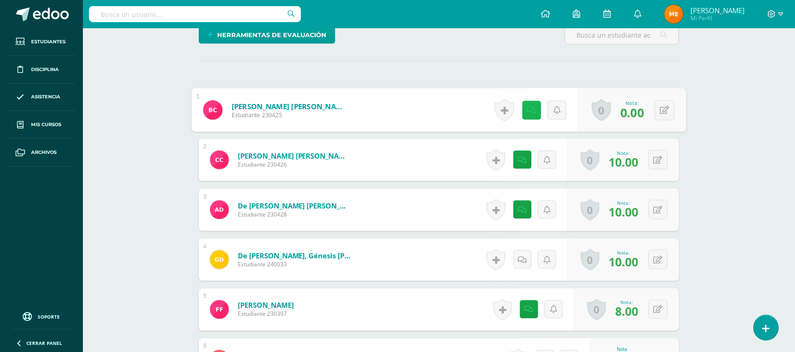
click at [530, 115] on link at bounding box center [531, 110] width 19 height 19
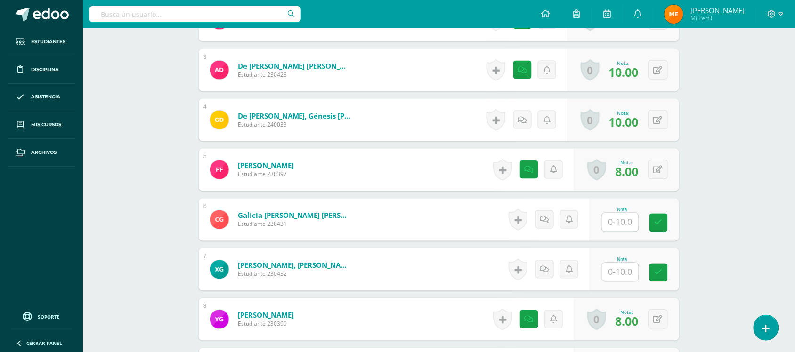
scroll to position [387, 0]
click at [622, 218] on input "text" at bounding box center [620, 222] width 37 height 18
type input "0"
click at [552, 215] on link at bounding box center [547, 219] width 19 height 19
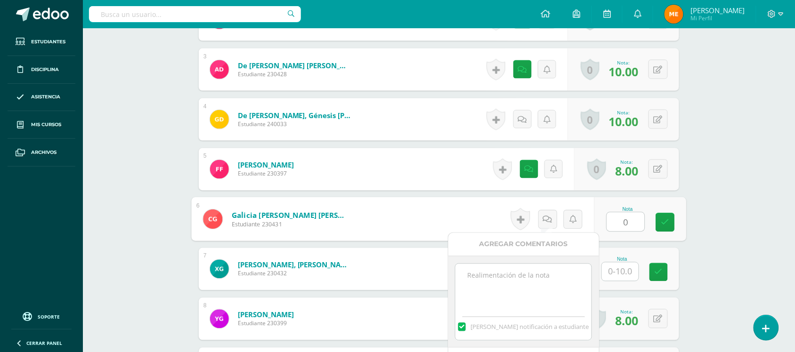
click at [545, 279] on textarea at bounding box center [523, 287] width 136 height 47
drag, startPoint x: 545, startPoint y: 279, endPoint x: 461, endPoint y: 281, distance: 83.8
click at [461, 281] on textarea "Sin entrega [DATE] y [DATE]*" at bounding box center [523, 287] width 136 height 47
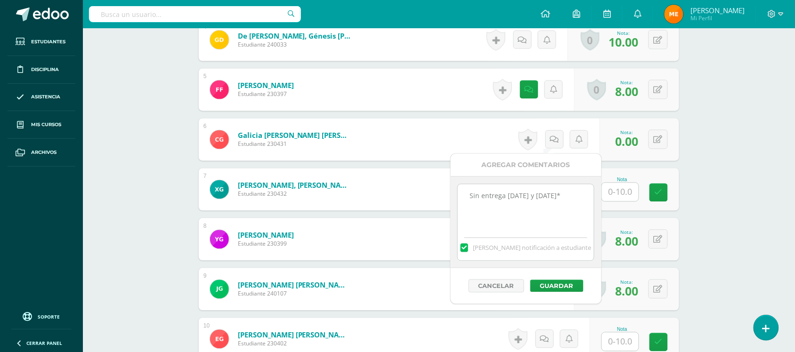
scroll to position [467, 0]
type textarea "Sin entrega [DATE] y [DATE]*"
click at [548, 283] on button "Guardar" at bounding box center [560, 286] width 53 height 12
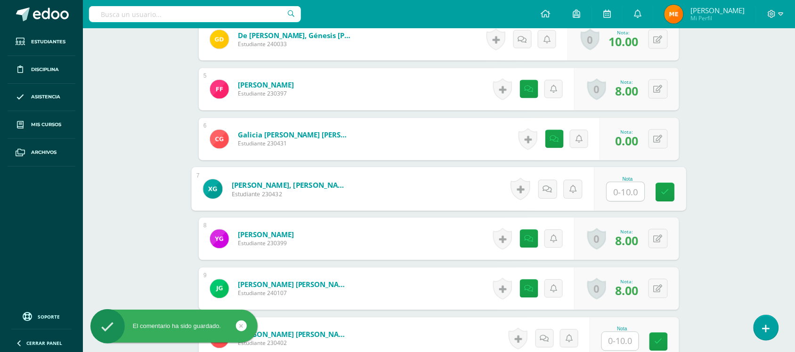
click at [623, 192] on input "text" at bounding box center [626, 192] width 38 height 19
type input "0"
click at [546, 189] on icon at bounding box center [547, 189] width 9 height 8
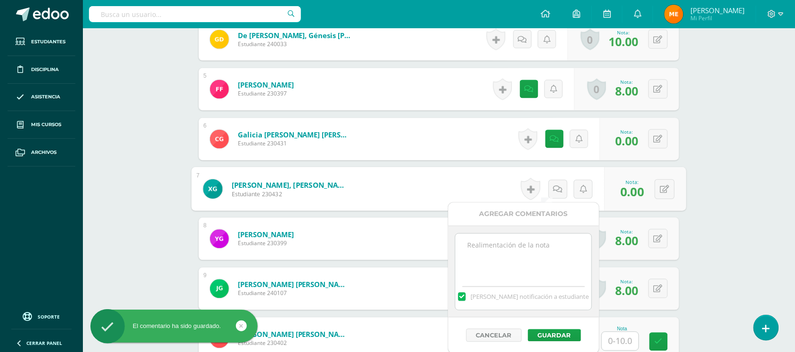
click at [524, 257] on textarea at bounding box center [523, 257] width 136 height 47
paste textarea "Sin entrega [DATE] y [DATE]*"
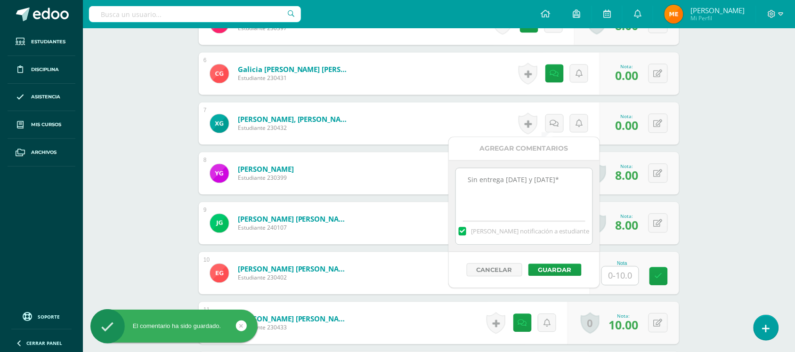
scroll to position [540, 0]
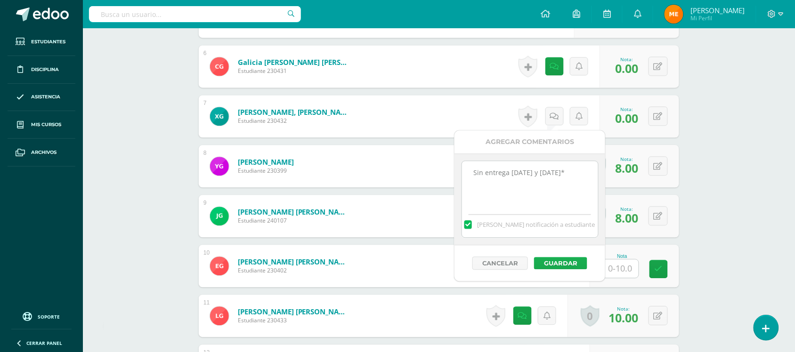
type textarea "Sin entrega [DATE] y [DATE]*"
click at [560, 261] on button "Guardar" at bounding box center [560, 263] width 53 height 12
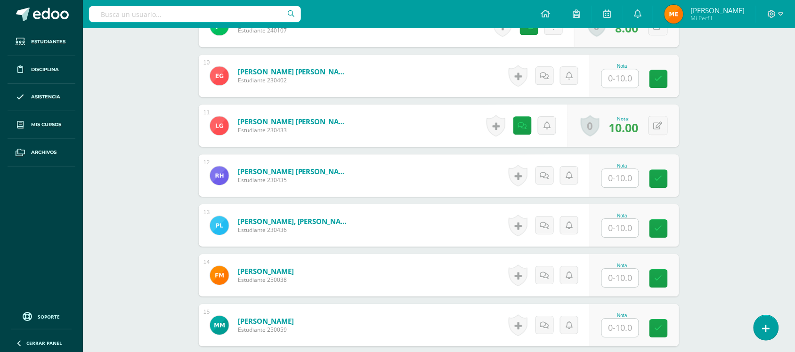
scroll to position [731, 0]
click at [625, 176] on input "text" at bounding box center [626, 178] width 38 height 19
type input "0"
click at [542, 177] on link at bounding box center [547, 175] width 19 height 19
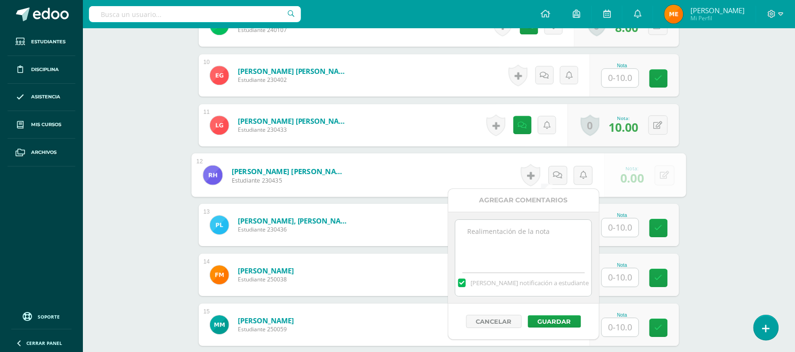
click at [538, 231] on textarea at bounding box center [523, 243] width 136 height 47
paste textarea "Sin entrega [DATE] y [DATE]*"
type textarea "Sin entrega [DATE] y [DATE]*"
click at [552, 322] on button "Guardar" at bounding box center [554, 321] width 53 height 12
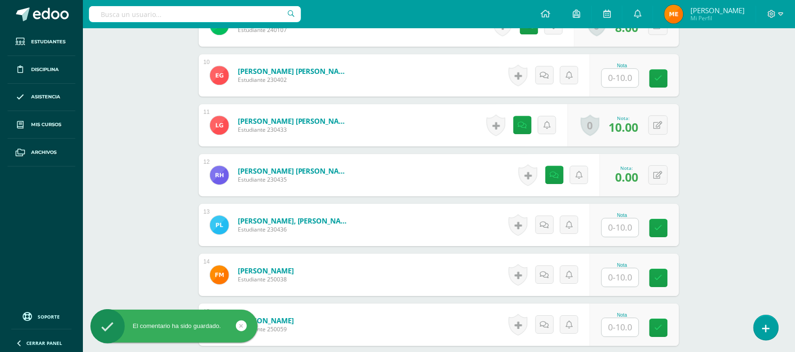
click at [615, 224] on input "text" at bounding box center [620, 227] width 37 height 18
type input "0"
click at [547, 225] on icon at bounding box center [547, 225] width 9 height 8
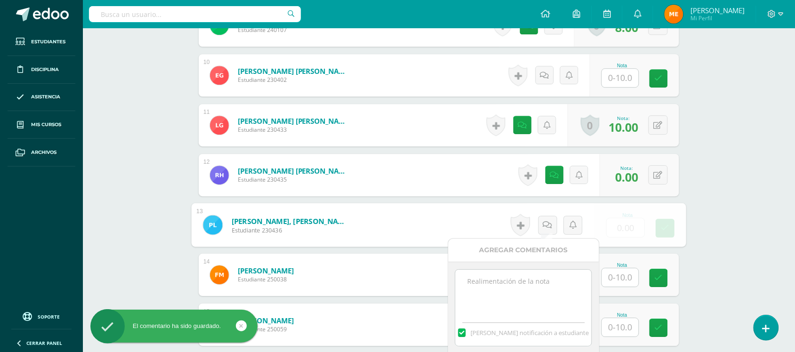
click at [538, 298] on textarea at bounding box center [523, 293] width 136 height 47
paste textarea "Sin entrega 08 y 09 sep*"
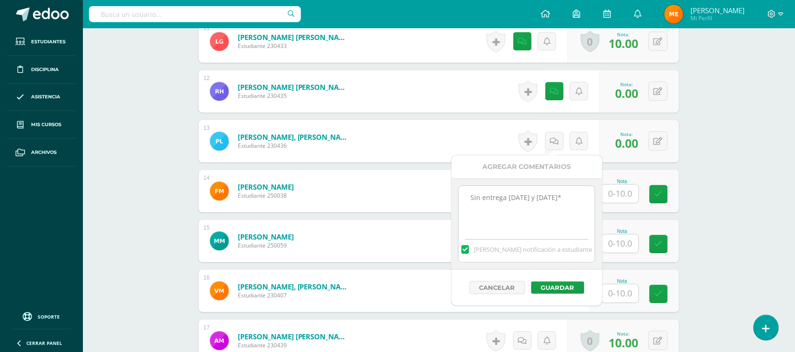
scroll to position [815, 0]
type textarea "Sin entrega 08 y 09 sep*"
click at [564, 285] on button "Guardar" at bounding box center [560, 287] width 53 height 12
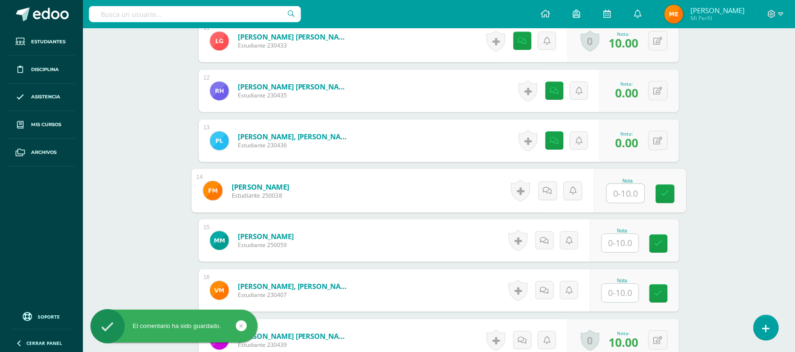
click at [613, 194] on input "text" at bounding box center [626, 193] width 38 height 19
type input "0"
click at [546, 189] on icon at bounding box center [547, 190] width 9 height 8
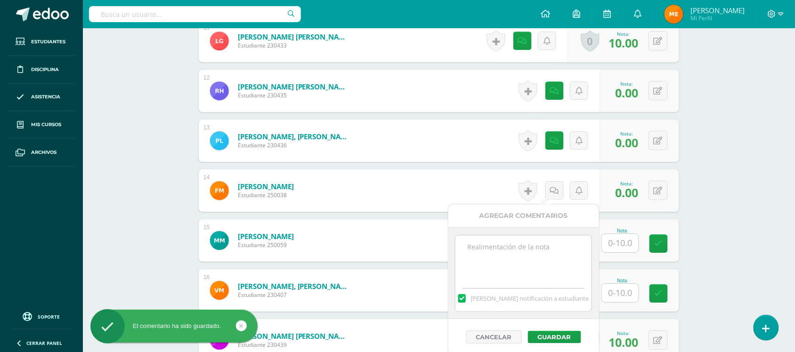
click at [539, 243] on textarea at bounding box center [523, 258] width 136 height 47
paste textarea "Sin entrega 08 y 09 sep*"
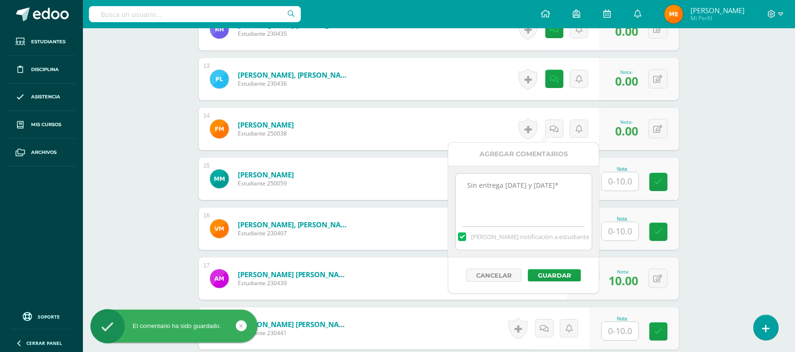
scroll to position [878, 0]
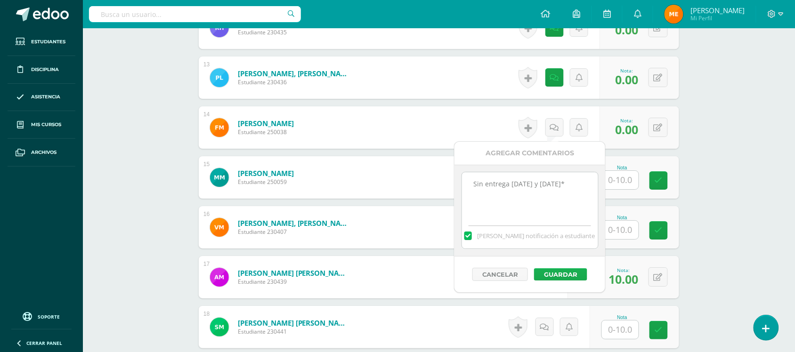
type textarea "Sin entrega 08 y 09 sep*"
click at [574, 273] on button "Guardar" at bounding box center [560, 274] width 53 height 12
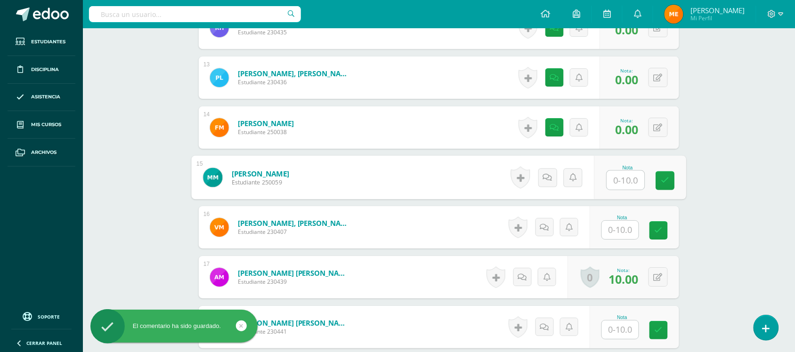
click at [618, 180] on input "text" at bounding box center [626, 180] width 38 height 19
type input "0"
click at [546, 177] on icon at bounding box center [547, 177] width 9 height 8
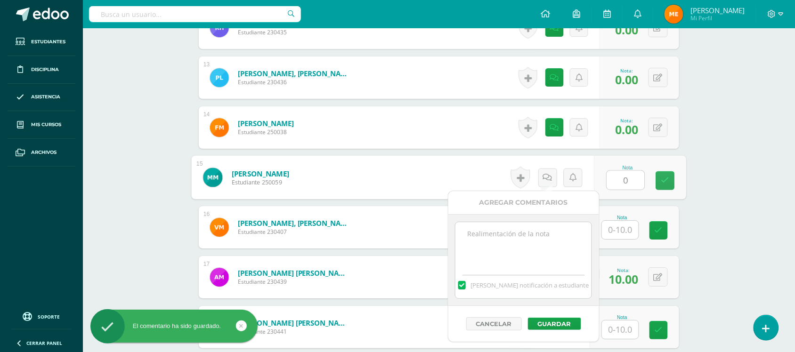
click at [538, 243] on textarea at bounding box center [523, 245] width 136 height 47
paste textarea "Sin entrega 08 y 09 sep*"
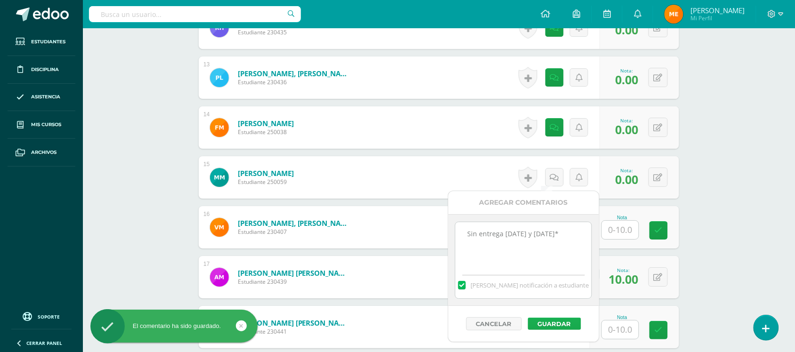
type textarea "Sin entrega 08 y 09 sep*"
click at [554, 321] on button "Guardar" at bounding box center [554, 324] width 53 height 12
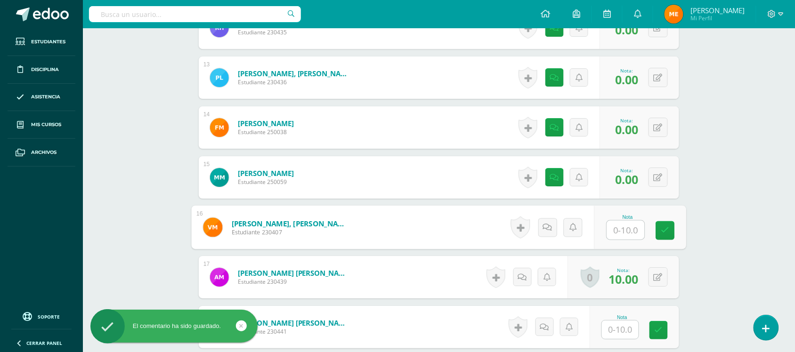
click at [617, 228] on input "text" at bounding box center [626, 230] width 38 height 19
type input "0"
click at [549, 225] on icon at bounding box center [547, 227] width 9 height 8
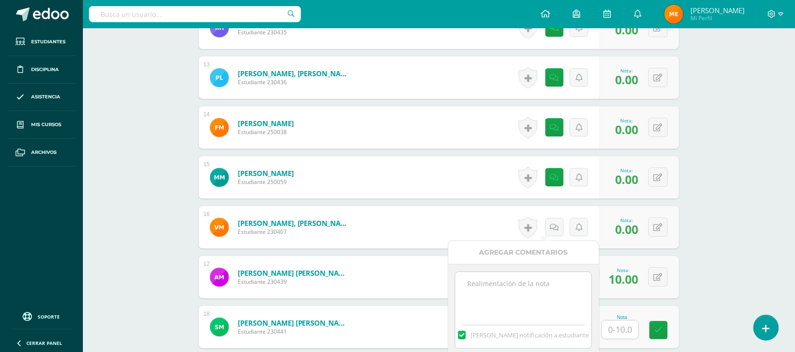
click at [546, 285] on textarea at bounding box center [523, 295] width 136 height 47
paste textarea "Sin entrega 08 y 09 sep*"
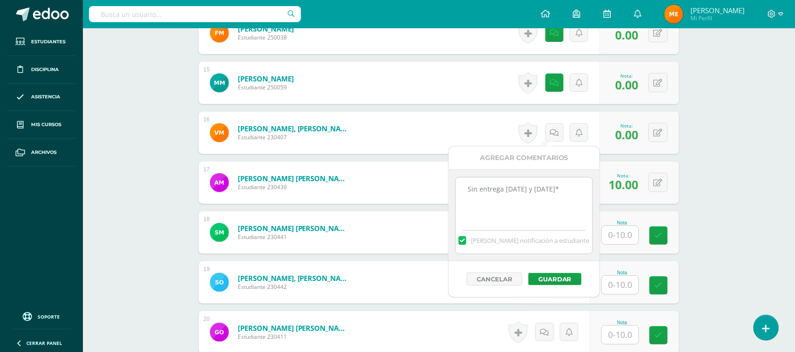
scroll to position [973, 0]
type textarea "Sin entrega 08 y 09 sep*"
click at [557, 276] on button "Guardar" at bounding box center [560, 279] width 53 height 12
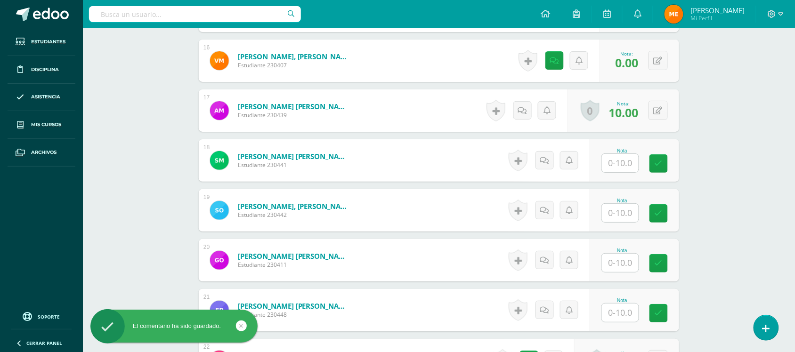
scroll to position [1047, 0]
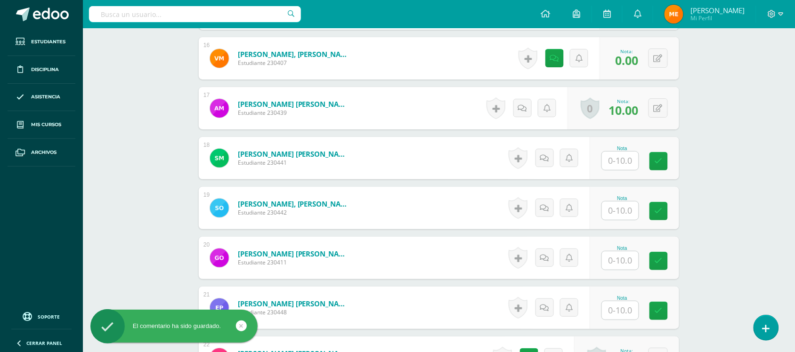
click at [620, 161] on input "text" at bounding box center [620, 161] width 37 height 18
type input "10"
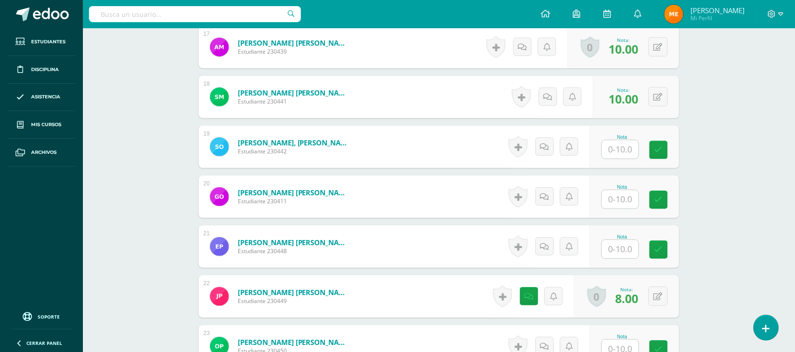
scroll to position [1112, 0]
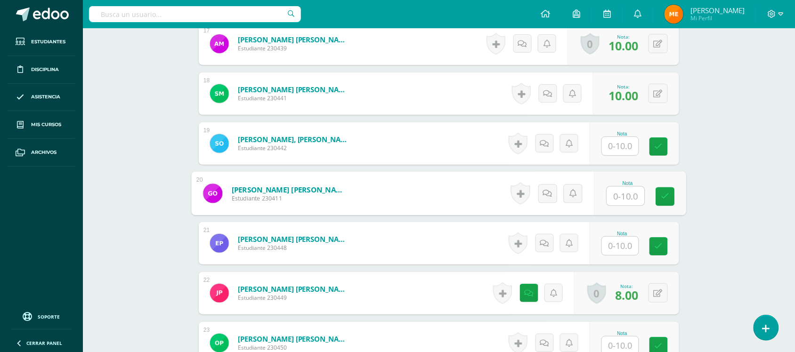
click at [622, 198] on input "text" at bounding box center [626, 196] width 38 height 19
type input "0"
click at [551, 187] on link at bounding box center [547, 193] width 19 height 19
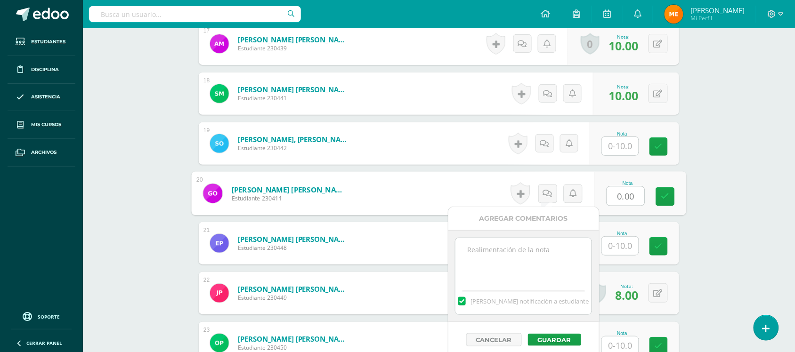
click at [525, 263] on textarea at bounding box center [523, 261] width 136 height 47
paste textarea "Sin entrega 08 y 09 sep*"
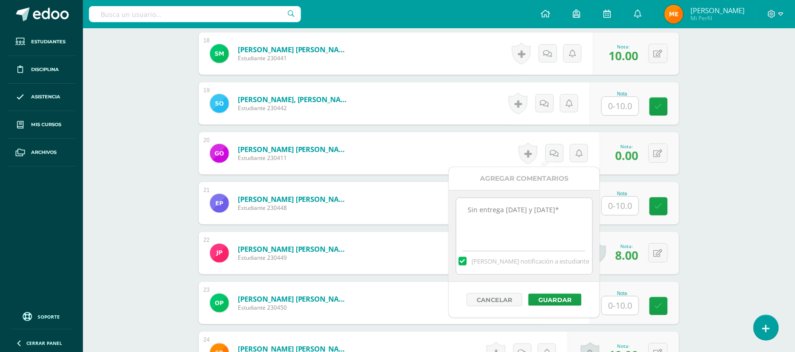
scroll to position [1152, 0]
type textarea "Sin entrega 08 y 09 sep*"
click at [565, 299] on button "Guardar" at bounding box center [560, 300] width 53 height 12
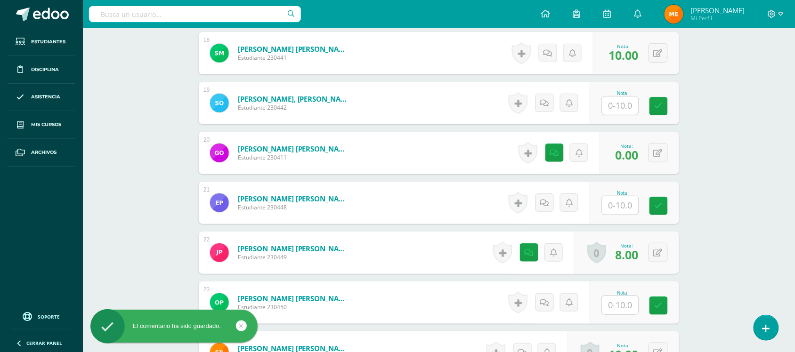
click at [618, 210] on input "text" at bounding box center [620, 205] width 37 height 18
type input "0"
click at [554, 199] on link at bounding box center [547, 202] width 19 height 19
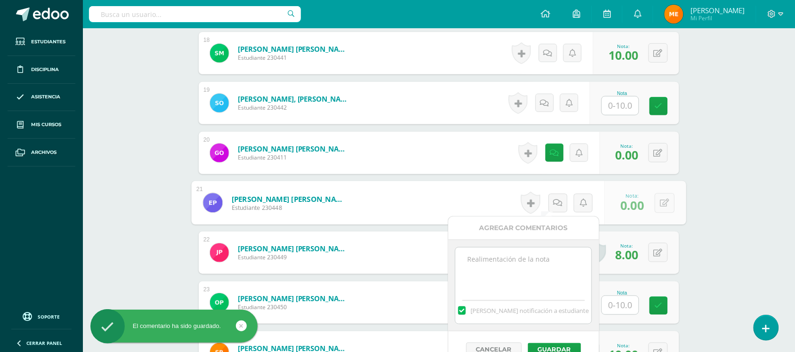
click at [532, 272] on textarea at bounding box center [523, 271] width 136 height 47
paste textarea "Sin entrega 08 y 09 sep*"
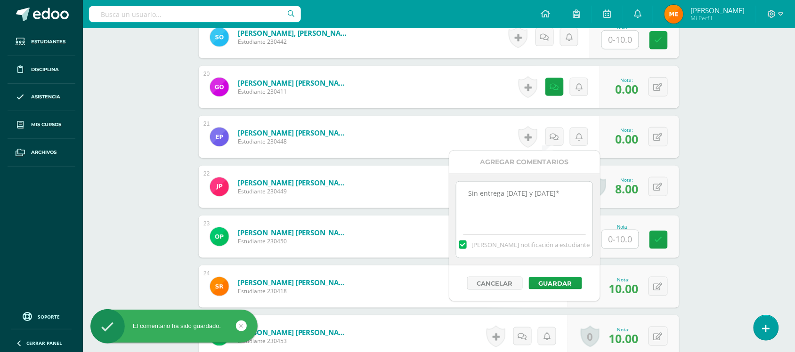
scroll to position [1223, 0]
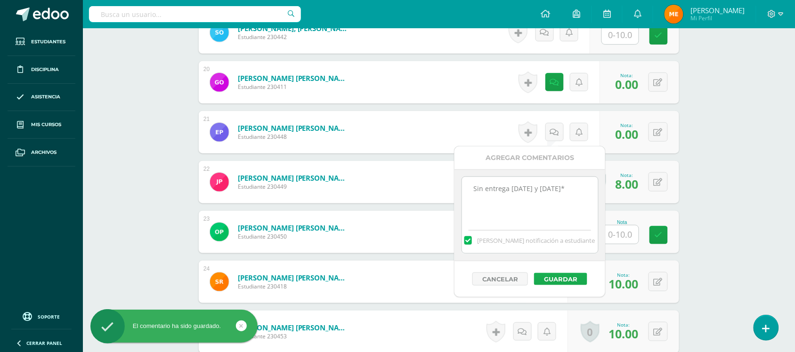
type textarea "Sin entrega 08 y 09 sep*"
click at [558, 279] on button "Guardar" at bounding box center [560, 279] width 53 height 12
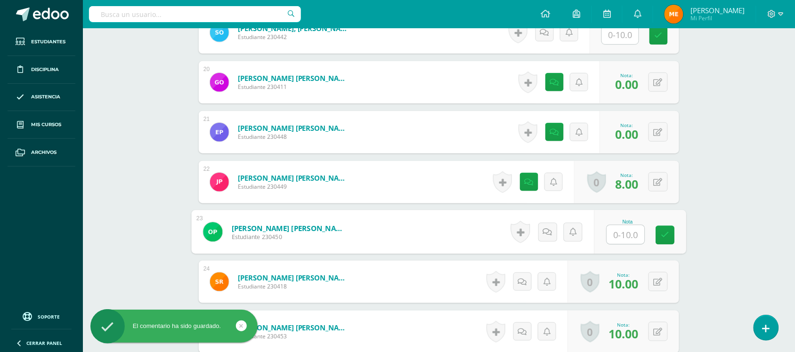
click at [612, 236] on input "text" at bounding box center [626, 234] width 38 height 19
type input "0"
click at [549, 237] on link at bounding box center [547, 232] width 19 height 19
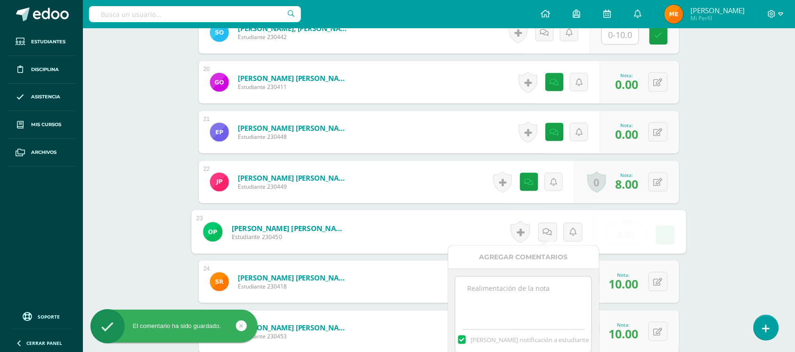
click at [539, 288] on textarea at bounding box center [523, 300] width 136 height 47
paste textarea "Sin entrega 08 y 09 sep*"
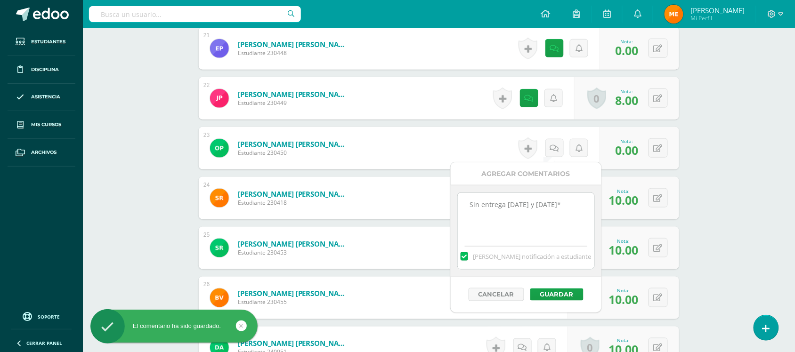
scroll to position [1307, 0]
type textarea "Sin entrega 08 y 09 sep*"
click at [561, 295] on button "Guardar" at bounding box center [560, 295] width 53 height 12
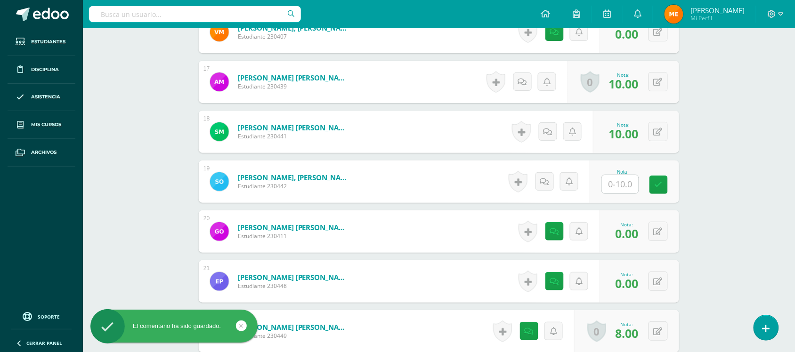
scroll to position [1076, 0]
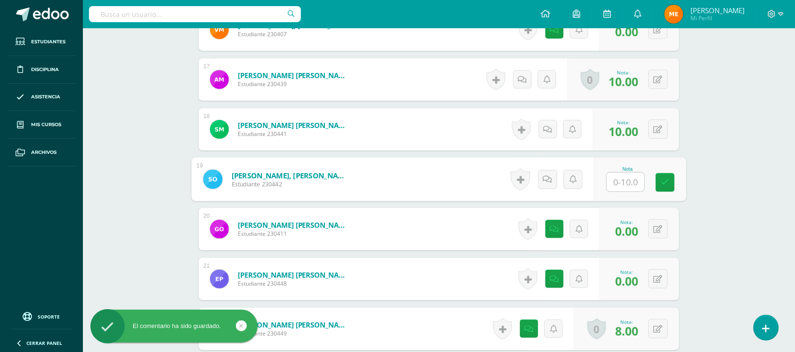
click at [603, 177] on div "Nota" at bounding box center [640, 180] width 92 height 44
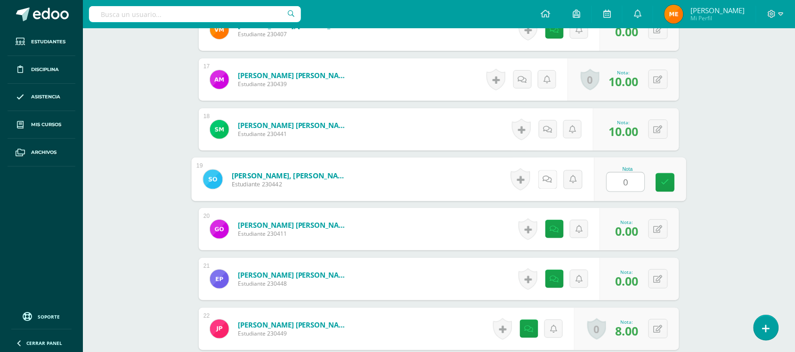
type input "0"
click at [547, 177] on icon at bounding box center [547, 179] width 9 height 8
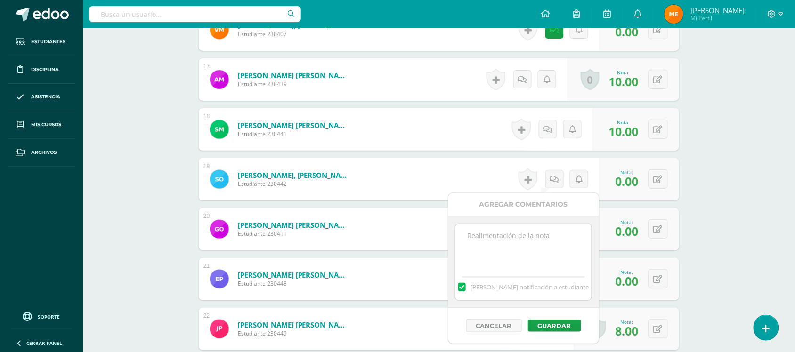
click at [528, 231] on textarea at bounding box center [523, 247] width 136 height 47
paste textarea "Sin entrega 08 y 09 sep*"
type textarea "Sin entrega 08 y 09 sep*"
click at [548, 323] on button "Guardar" at bounding box center [554, 326] width 53 height 12
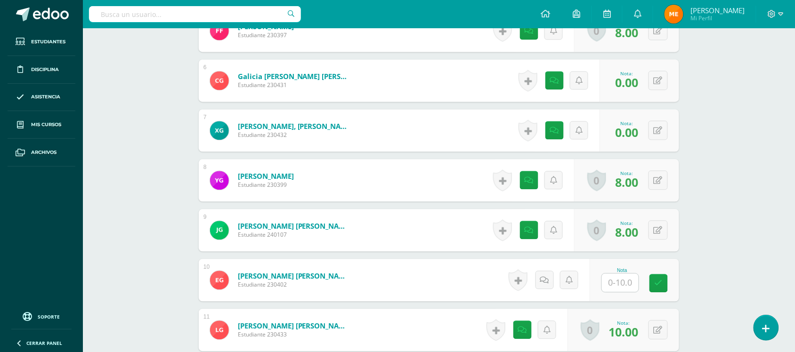
scroll to position [526, 0]
click at [622, 281] on input "text" at bounding box center [620, 282] width 37 height 18
type input "0"
click at [551, 281] on icon at bounding box center [547, 280] width 9 height 8
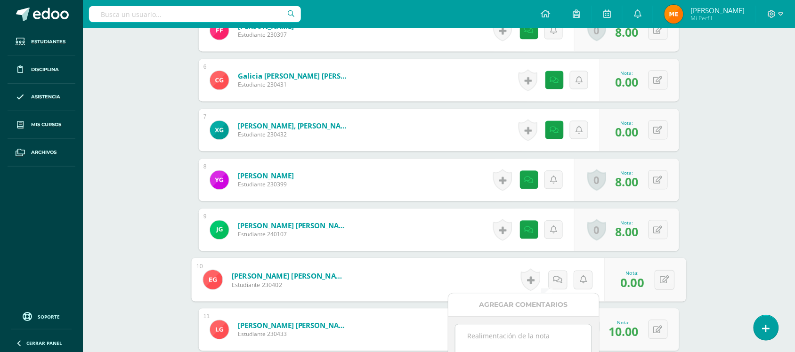
click at [495, 333] on textarea at bounding box center [523, 348] width 136 height 47
paste textarea "Sin entrega 08 y 09 sep*"
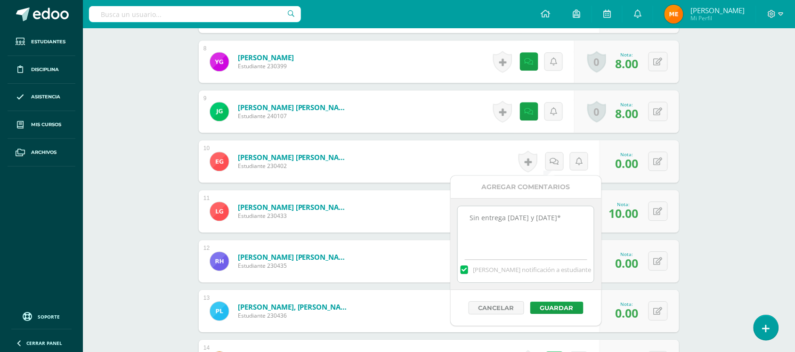
scroll to position [645, 0]
type textarea "Sin entrega 08 y 09 sep*"
click at [554, 310] on button "Guardar" at bounding box center [560, 308] width 53 height 12
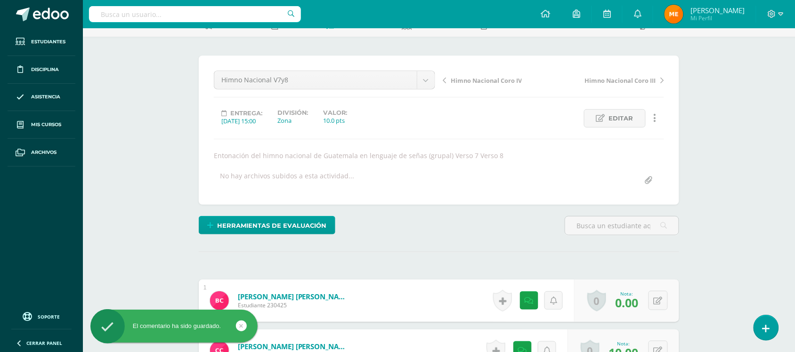
scroll to position [56, 0]
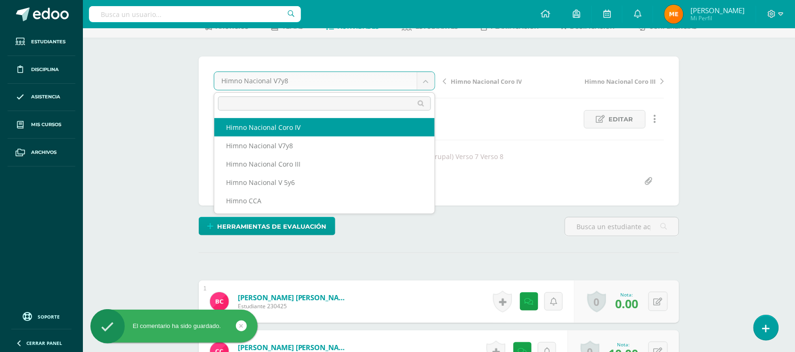
select select "/dashboard/teacher/grade-activity/108149/"
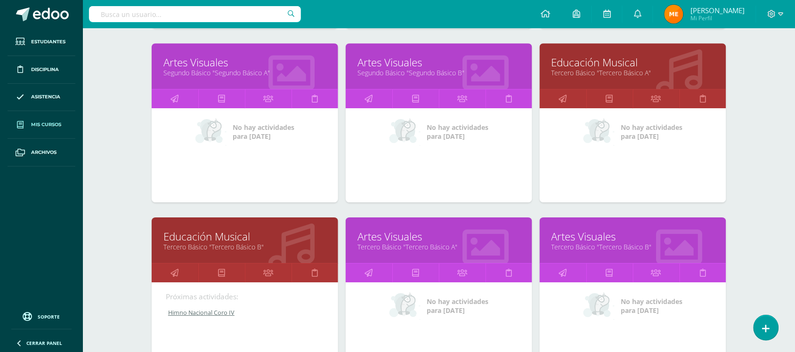
scroll to position [868, 0]
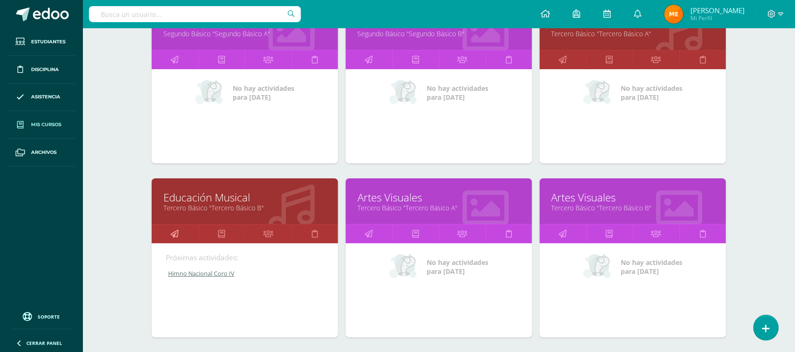
click at [175, 232] on icon at bounding box center [175, 234] width 8 height 18
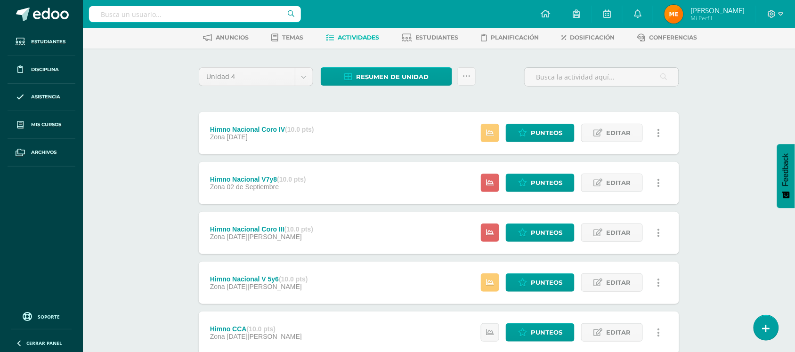
scroll to position [45, 0]
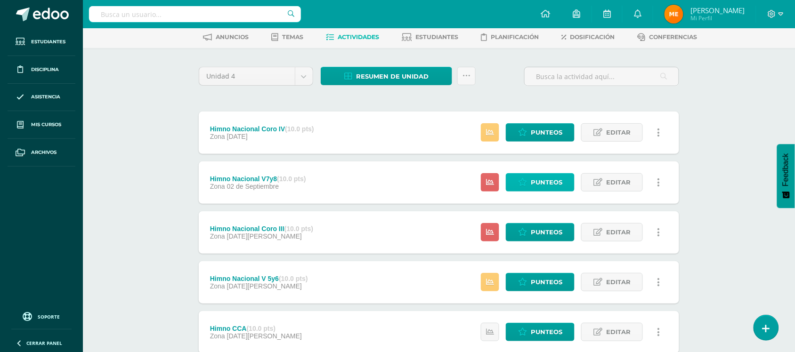
click at [554, 175] on span "Punteos" at bounding box center [546, 182] width 32 height 17
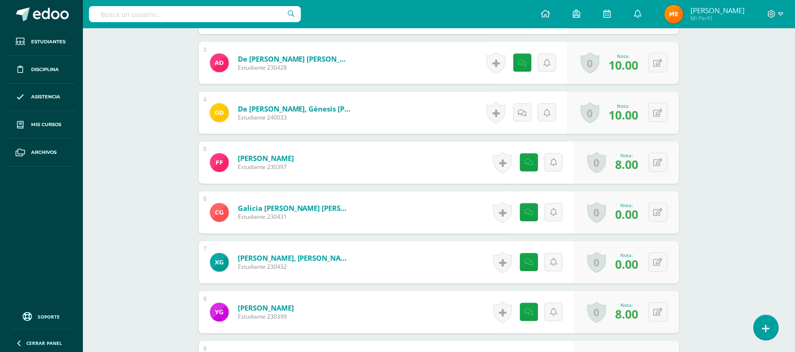
scroll to position [395, 0]
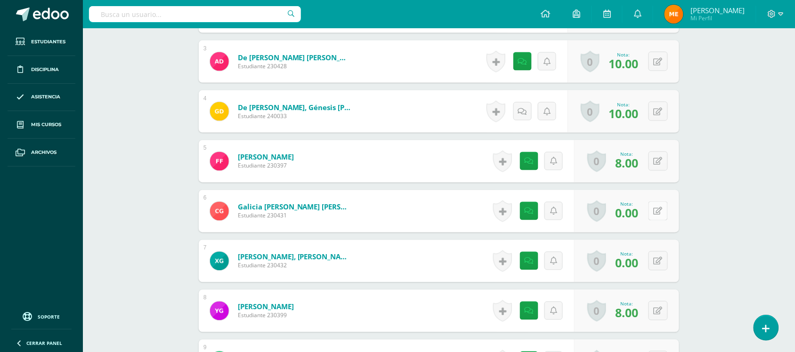
click at [651, 215] on div "0 [GEOGRAPHIC_DATA] Logros obtenidos Aún no hay logros agregados Nota: 0.00" at bounding box center [626, 211] width 105 height 42
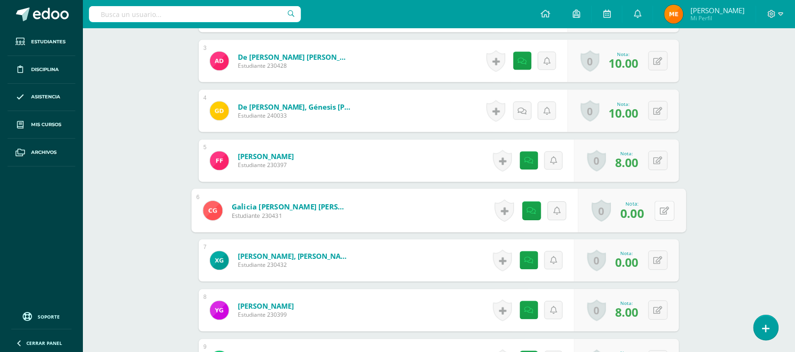
click at [669, 207] on button at bounding box center [664, 211] width 20 height 20
type input "10"
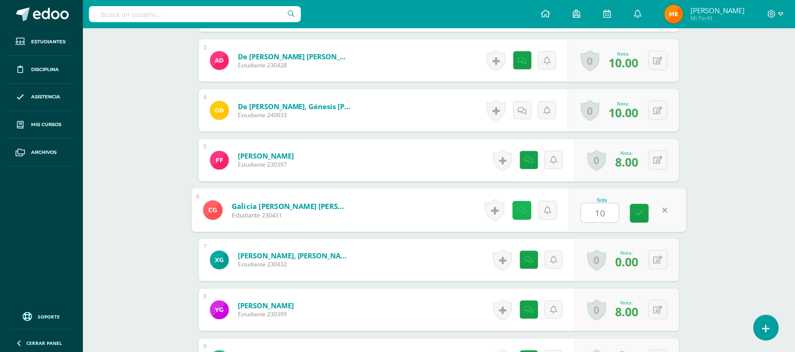
click at [523, 211] on icon at bounding box center [521, 210] width 9 height 8
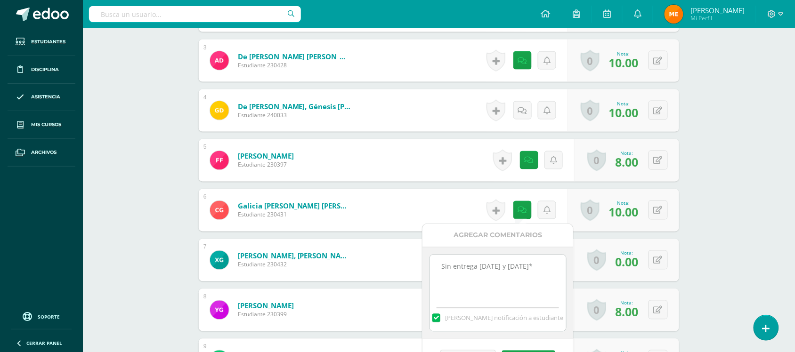
drag, startPoint x: 522, startPoint y: 271, endPoint x: 405, endPoint y: 261, distance: 116.6
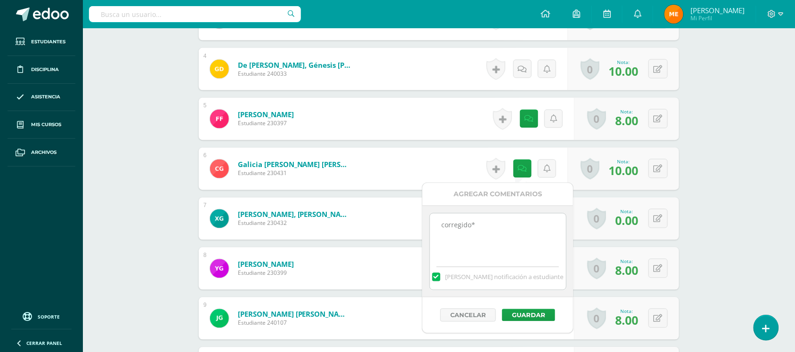
scroll to position [440, 0]
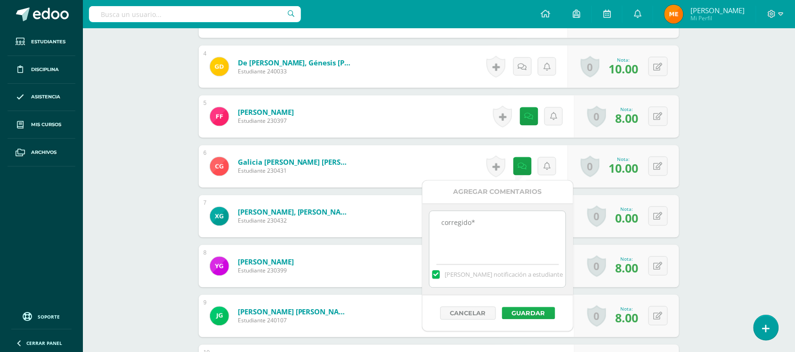
type textarea "corregido*"
click at [537, 311] on button "Guardar" at bounding box center [528, 313] width 53 height 12
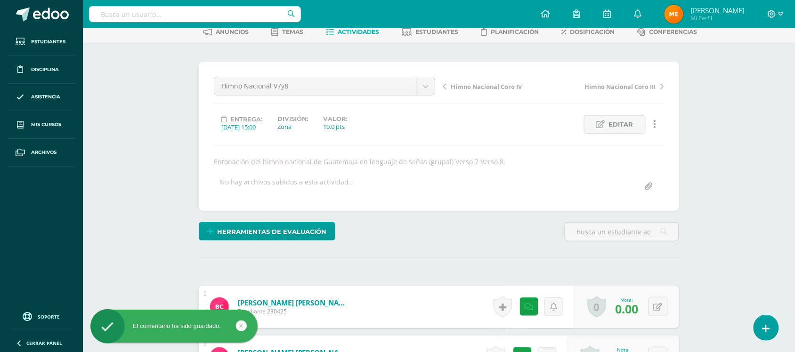
scroll to position [0, 0]
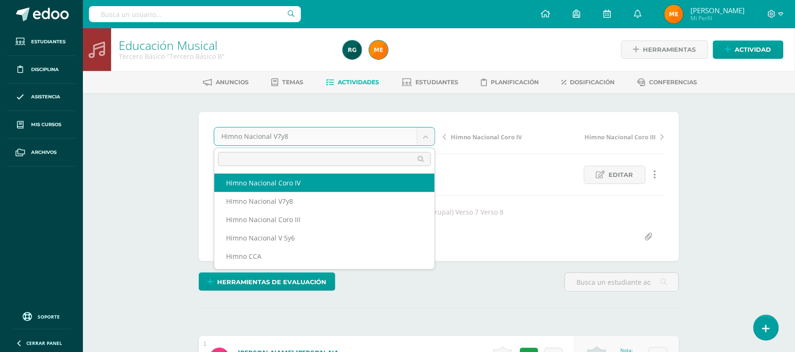
select select "/dashboard/teacher/grade-activity/108149/"
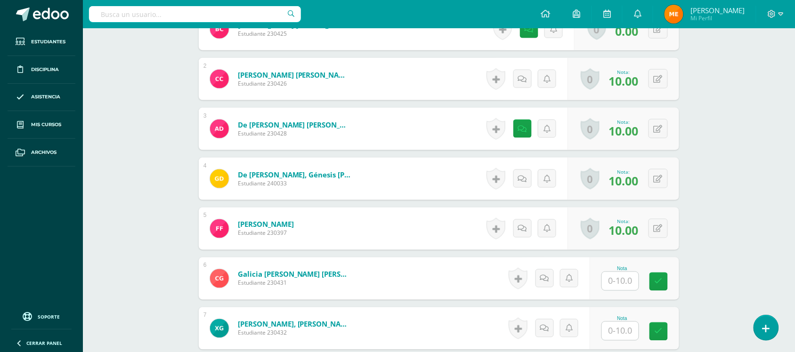
scroll to position [329, 0]
click at [612, 277] on input "text" at bounding box center [620, 281] width 37 height 18
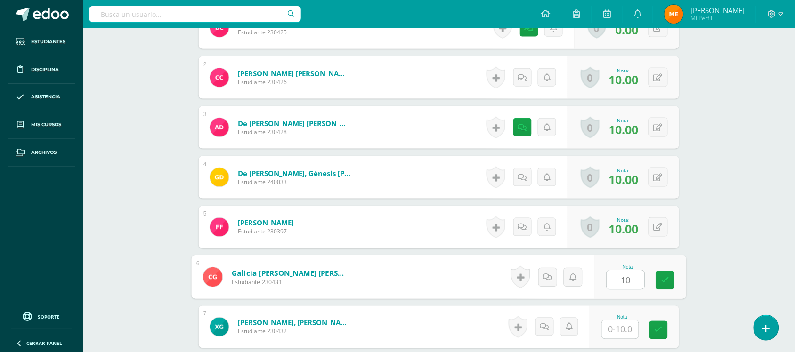
type input "10"
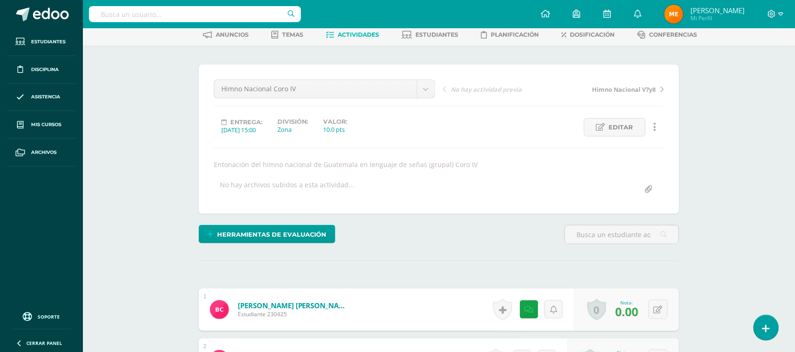
scroll to position [0, 0]
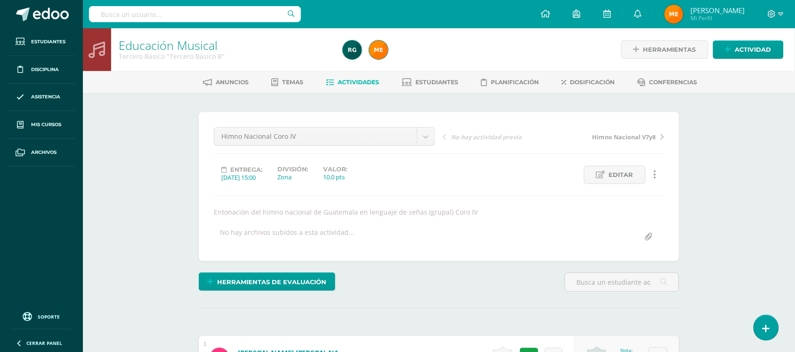
click at [367, 85] on span "Actividades" at bounding box center [358, 82] width 41 height 7
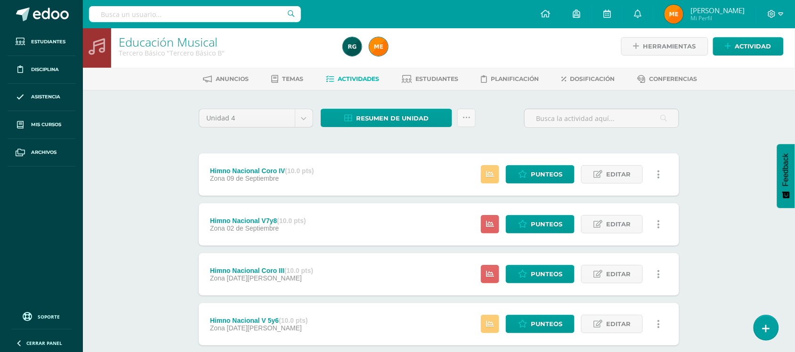
scroll to position [1, 0]
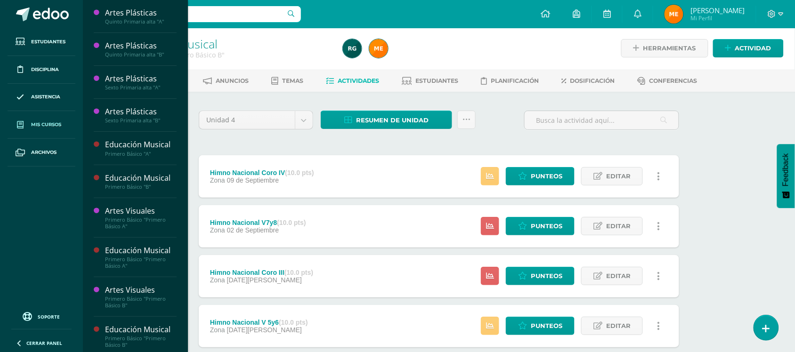
click at [37, 129] on span "Mis cursos" at bounding box center [46, 125] width 30 height 8
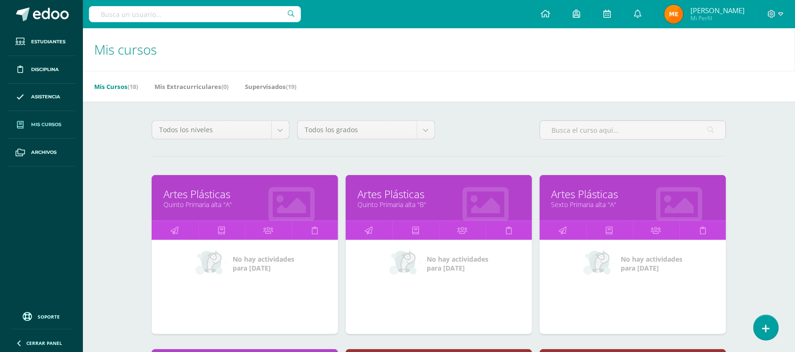
click at [427, 96] on div "Mis Cursos (18) Mis Extracurriculares (0) Supervisados (19)" at bounding box center [450, 86] width 734 height 31
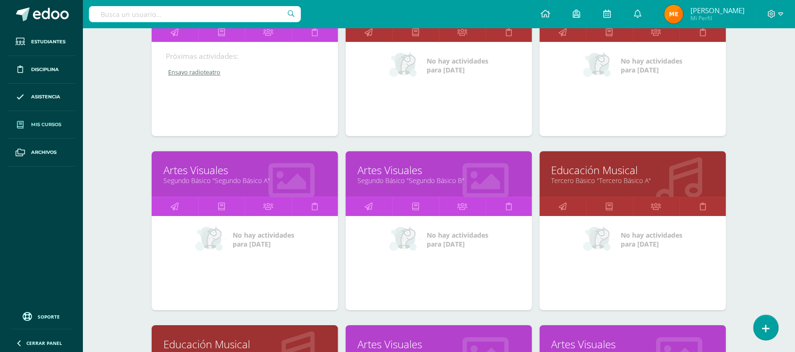
scroll to position [721, 0]
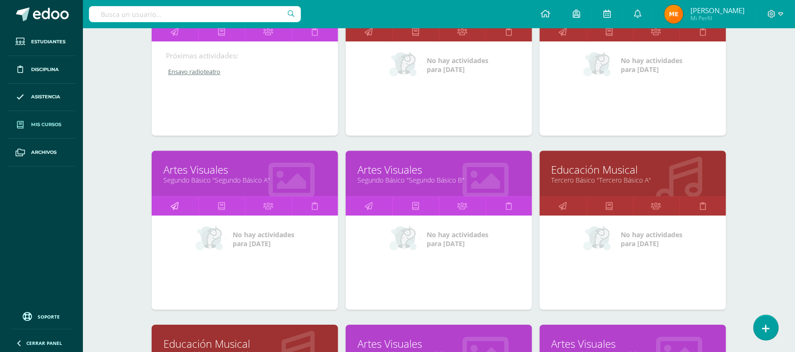
click at [177, 203] on icon at bounding box center [175, 206] width 8 height 18
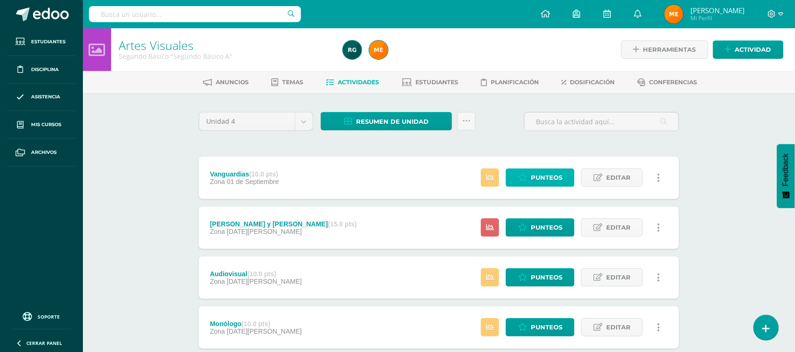
click at [537, 170] on span "Punteos" at bounding box center [546, 177] width 32 height 17
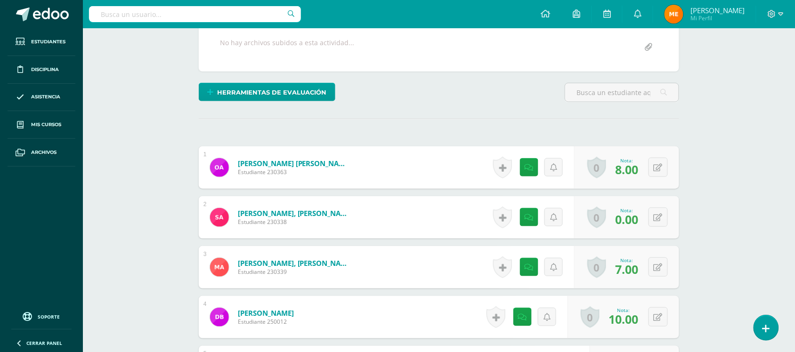
scroll to position [191, 0]
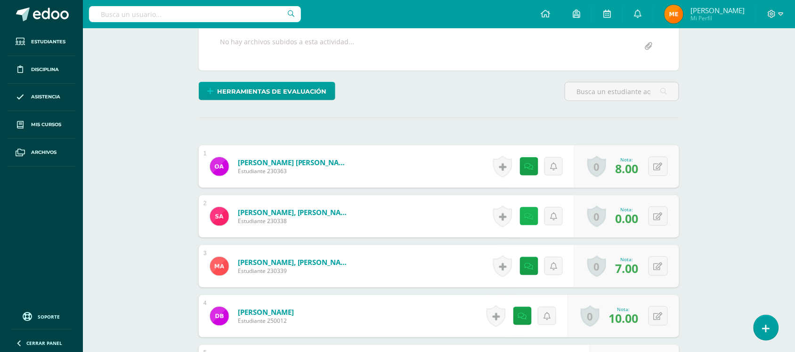
click at [530, 219] on icon at bounding box center [528, 217] width 9 height 8
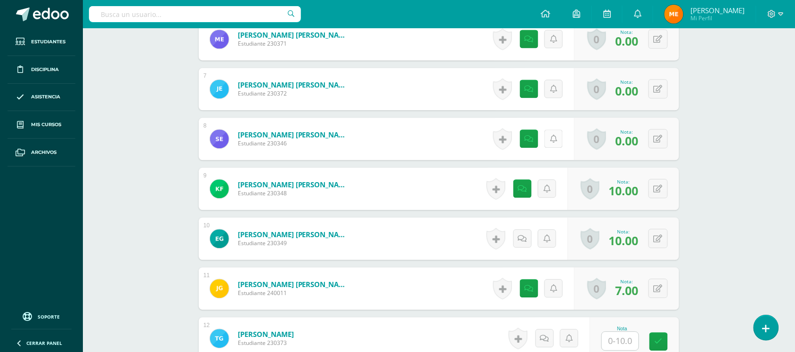
scroll to position [567, 0]
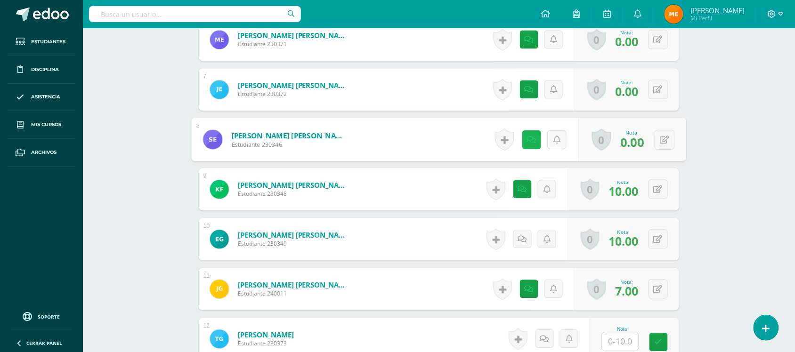
click at [529, 137] on icon at bounding box center [531, 139] width 9 height 8
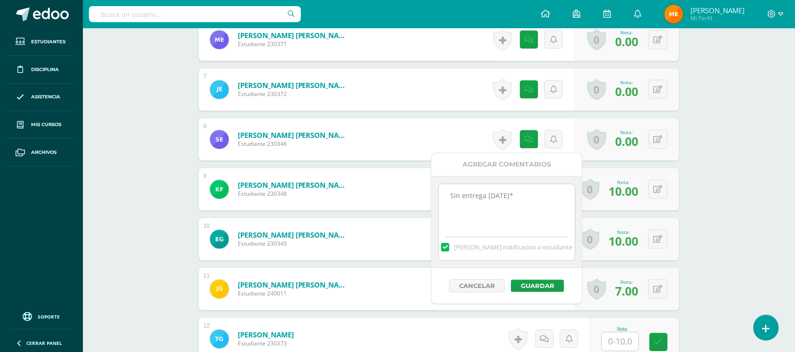
drag, startPoint x: 518, startPoint y: 193, endPoint x: 441, endPoint y: 201, distance: 77.6
click at [441, 201] on textarea "Sin entrega [DATE]*" at bounding box center [507, 207] width 136 height 47
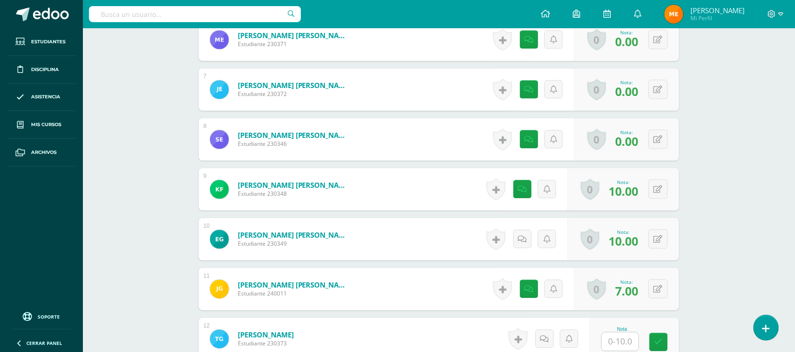
click at [773, 121] on div "Artes Visuales Segundo Básico "Segundo Básico A" Herramientas Detalle de asiste…" at bounding box center [439, 264] width 712 height 1606
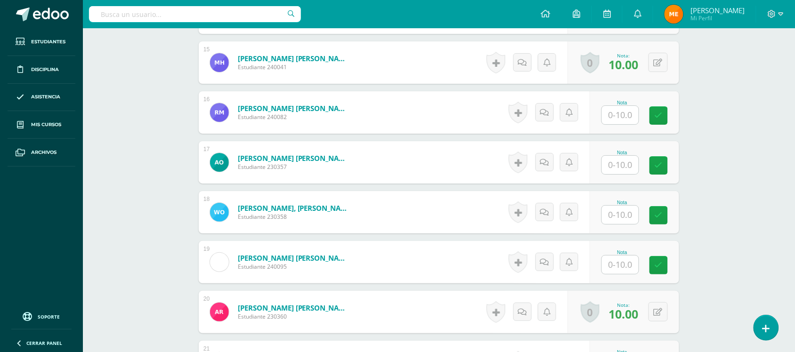
scroll to position [996, 0]
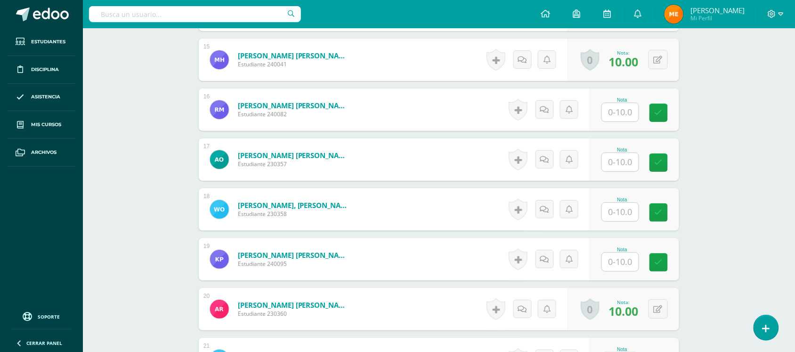
click at [619, 164] on input "text" at bounding box center [620, 162] width 37 height 18
type input "0"
click at [549, 159] on icon at bounding box center [547, 159] width 9 height 8
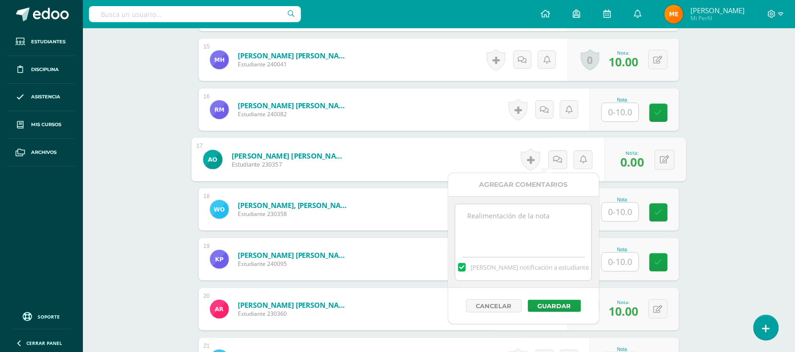
click at [536, 226] on textarea at bounding box center [523, 227] width 136 height 47
paste textarea "Sin entrega [DATE]*"
type textarea "Sin entrega [DATE]*"
click at [547, 307] on button "Guardar" at bounding box center [554, 306] width 53 height 12
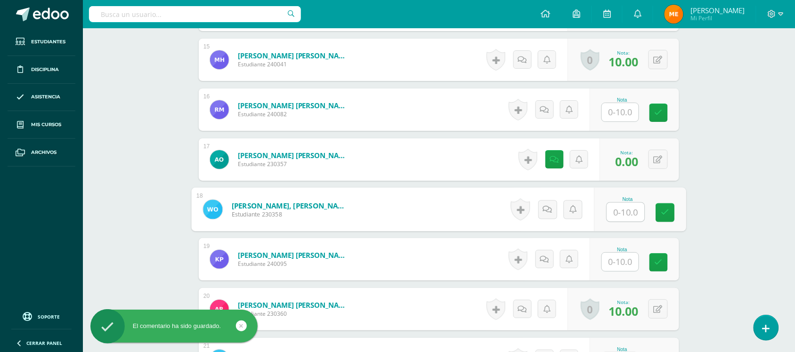
click at [622, 213] on input "text" at bounding box center [626, 212] width 38 height 19
type input "0"
click at [548, 210] on icon at bounding box center [547, 209] width 9 height 8
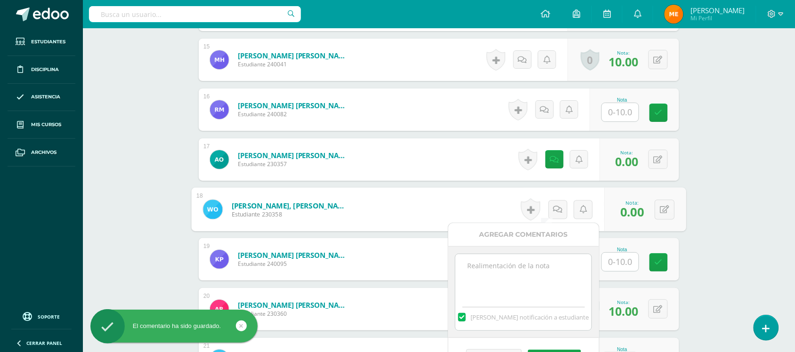
click at [522, 272] on textarea at bounding box center [523, 277] width 136 height 47
paste textarea "Sin entrega [DATE]*"
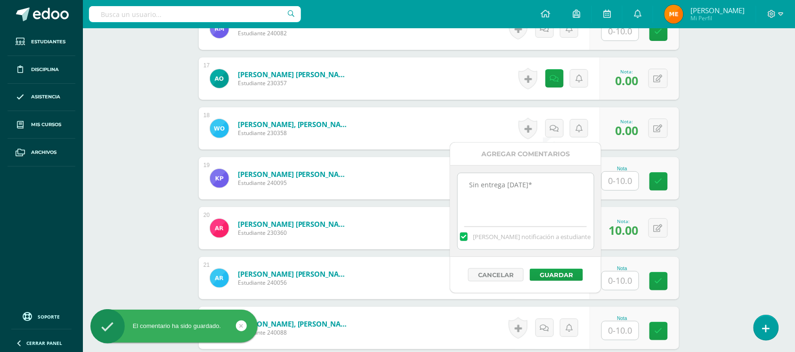
scroll to position [1078, 0]
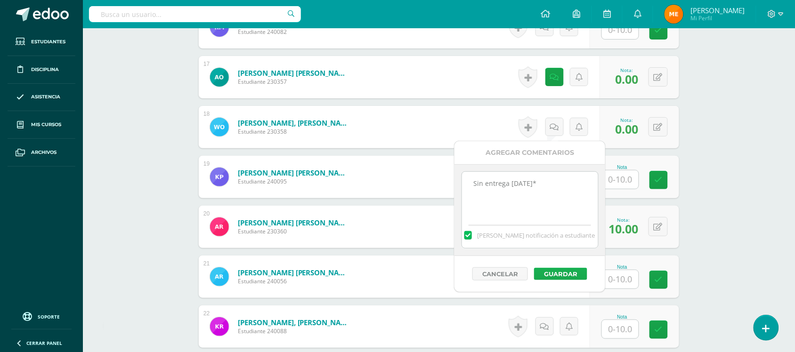
type textarea "Sin entrega [DATE]*"
click at [562, 270] on button "Guardar" at bounding box center [560, 274] width 53 height 12
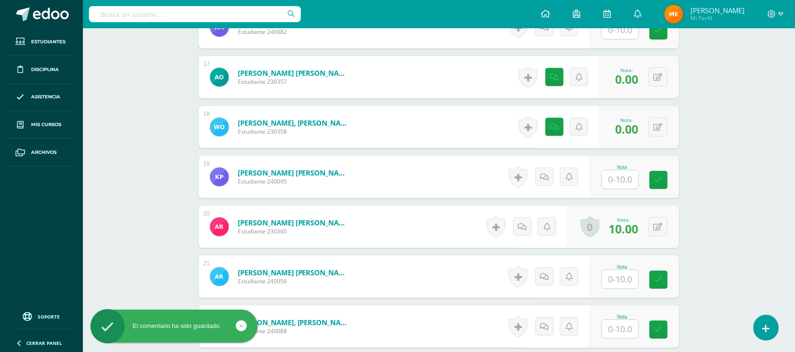
click at [618, 182] on input "text" at bounding box center [620, 179] width 37 height 18
click at [618, 284] on input "text" at bounding box center [626, 279] width 38 height 19
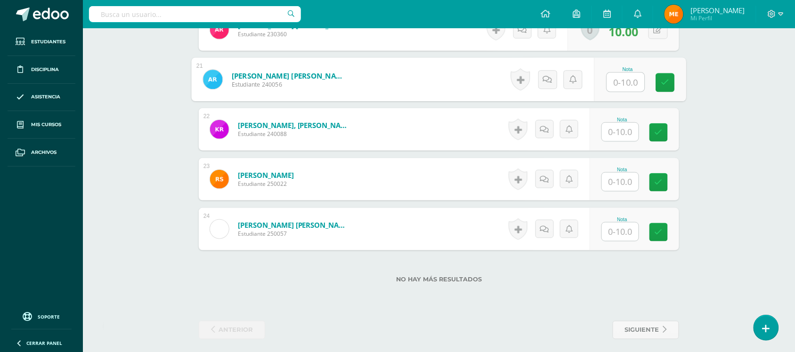
scroll to position [1277, 0]
type input "0"
click at [549, 75] on icon at bounding box center [547, 78] width 9 height 8
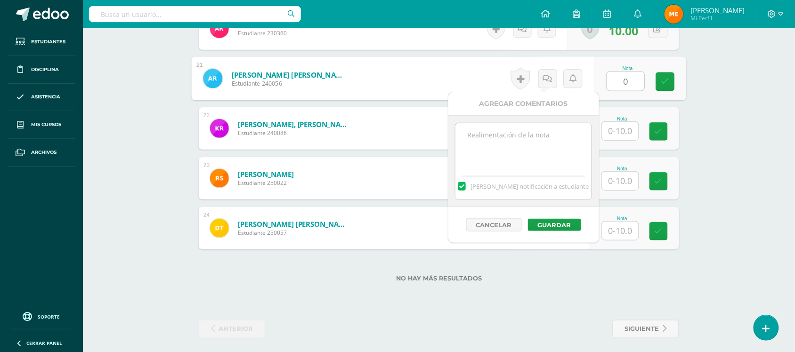
click at [514, 163] on textarea at bounding box center [523, 146] width 136 height 47
paste textarea "Sin entrega [DATE]*"
type textarea "Sin entrega [DATE]*"
click at [559, 226] on button "Guardar" at bounding box center [554, 225] width 53 height 12
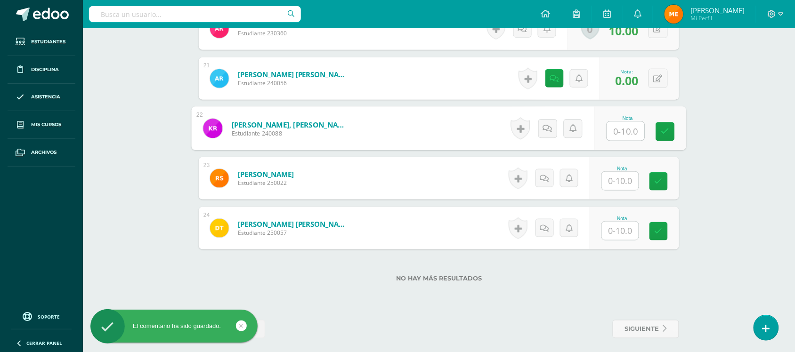
click at [624, 132] on input "text" at bounding box center [626, 131] width 38 height 19
type input "0"
click at [543, 129] on icon at bounding box center [547, 128] width 9 height 8
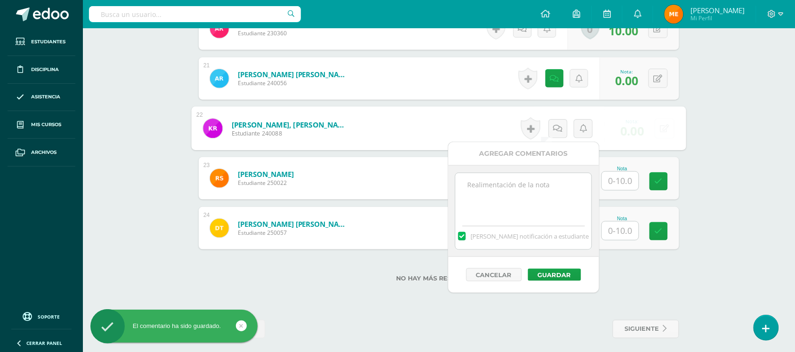
click at [540, 187] on textarea at bounding box center [523, 196] width 136 height 47
paste textarea "Sin entrega [DATE]*"
type textarea "Sin entrega [DATE]*"
click at [559, 269] on button "Guardar" at bounding box center [554, 275] width 53 height 12
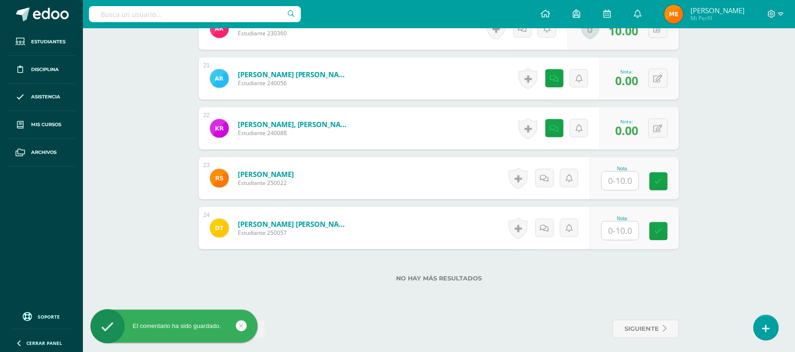
click at [613, 182] on input "text" at bounding box center [620, 181] width 37 height 18
type input "0"
click at [550, 177] on icon at bounding box center [547, 178] width 9 height 8
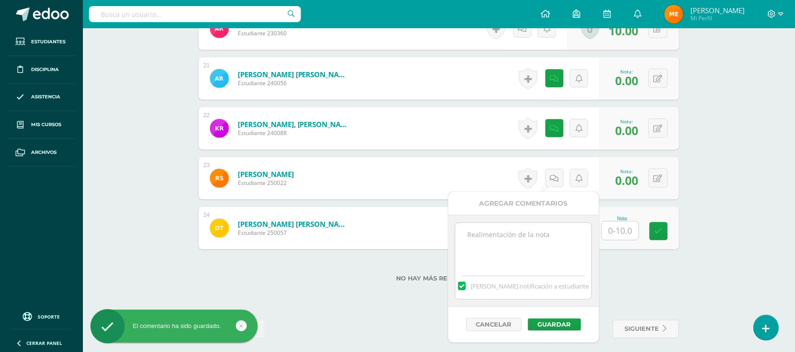
click at [536, 233] on textarea at bounding box center [523, 246] width 136 height 47
paste textarea "Sin entrega [DATE]*"
type textarea "Sin entrega [DATE]*"
click at [547, 328] on button "Guardar" at bounding box center [554, 325] width 53 height 12
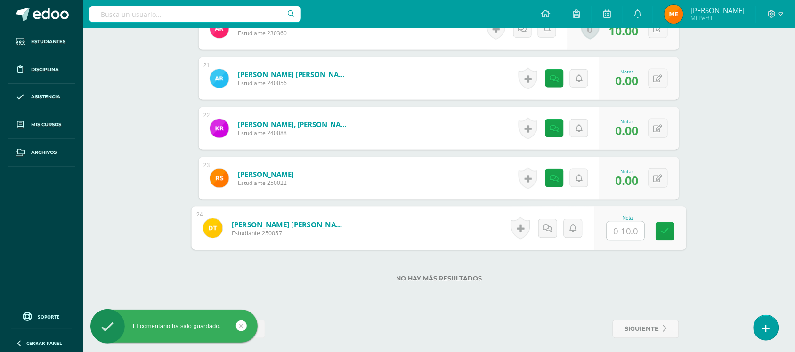
click at [613, 231] on input "text" at bounding box center [626, 231] width 38 height 19
type input "0"
click at [549, 224] on icon at bounding box center [547, 228] width 9 height 8
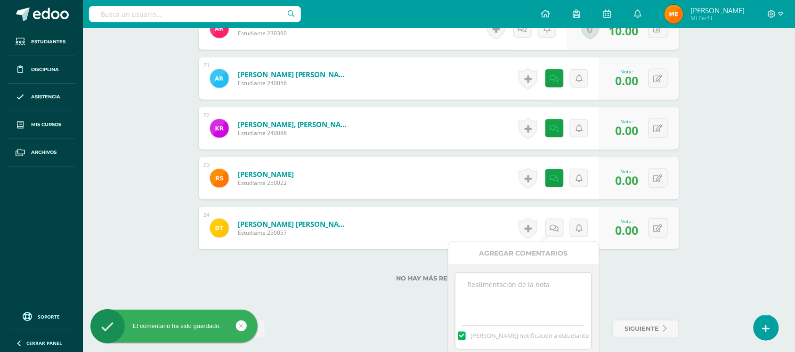
click at [537, 290] on textarea at bounding box center [523, 296] width 136 height 47
paste textarea "Sin entrega [DATE]*"
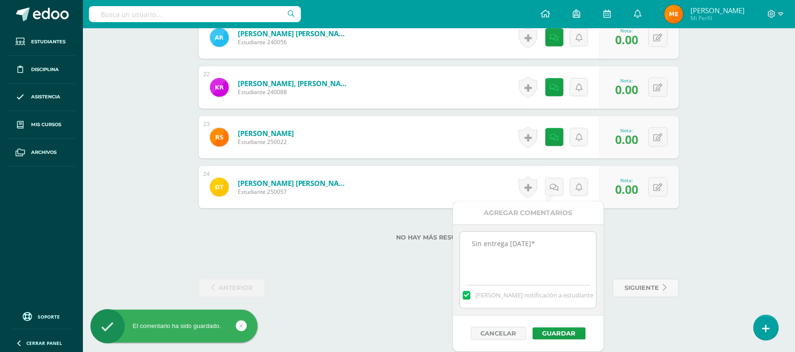
scroll to position [1319, 0]
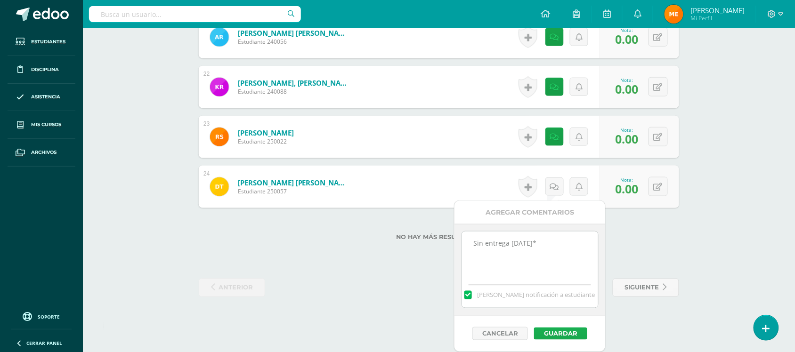
type textarea "Sin entrega [DATE]*"
click at [569, 333] on button "Guardar" at bounding box center [560, 334] width 53 height 12
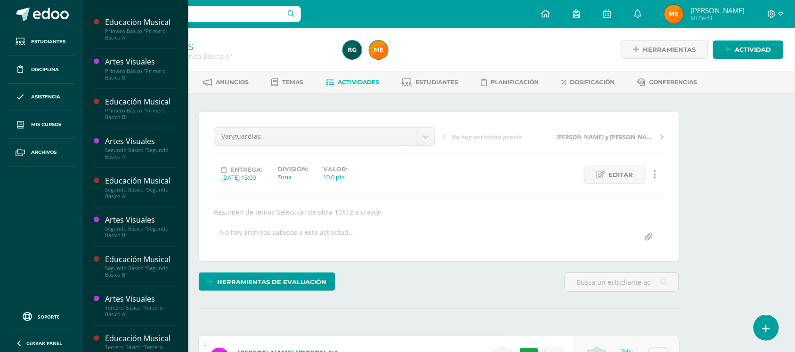
scroll to position [227, 0]
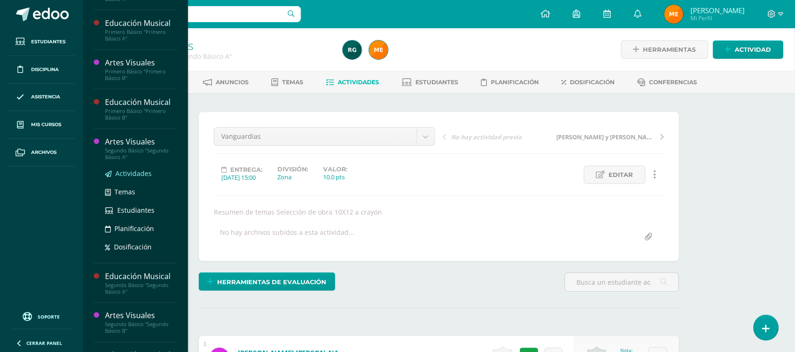
click at [121, 176] on span "Actividades" at bounding box center [133, 173] width 36 height 9
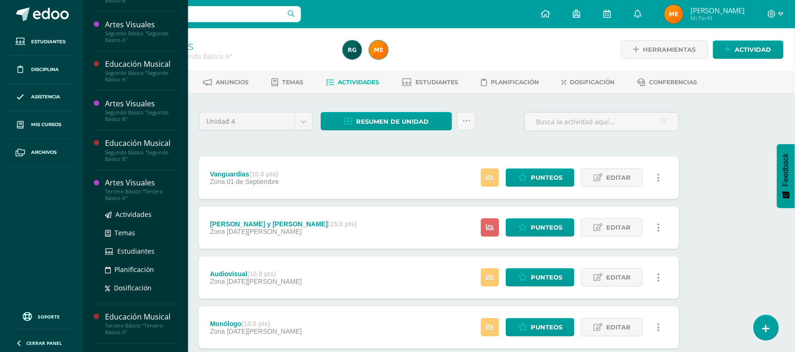
scroll to position [323, 0]
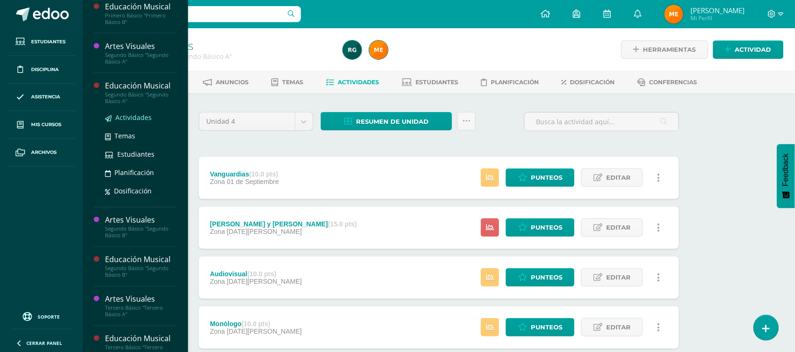
click at [133, 116] on span "Actividades" at bounding box center [133, 117] width 36 height 9
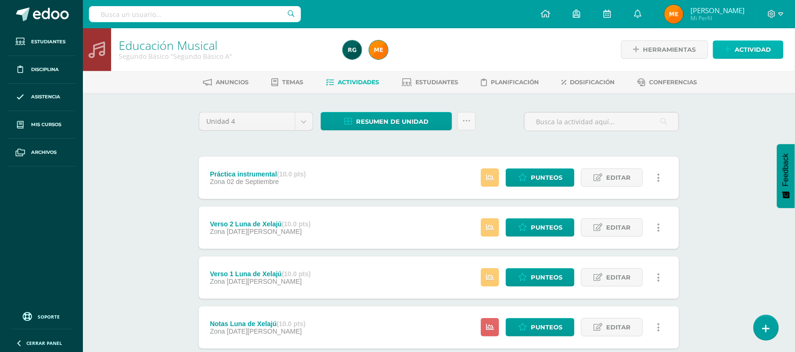
click at [738, 53] on span "Actividad" at bounding box center [753, 49] width 36 height 17
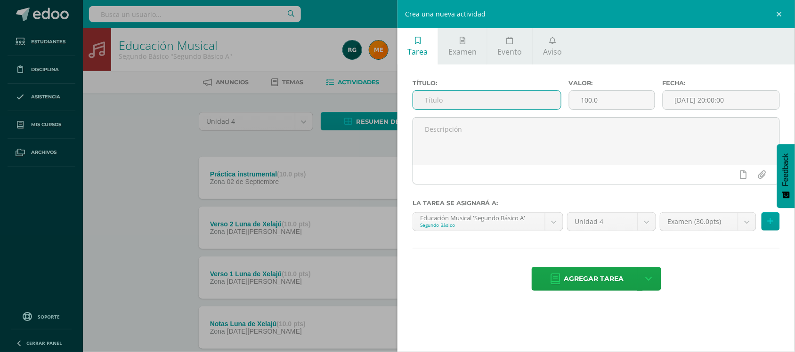
click at [500, 109] on input "text" at bounding box center [487, 100] width 148 height 18
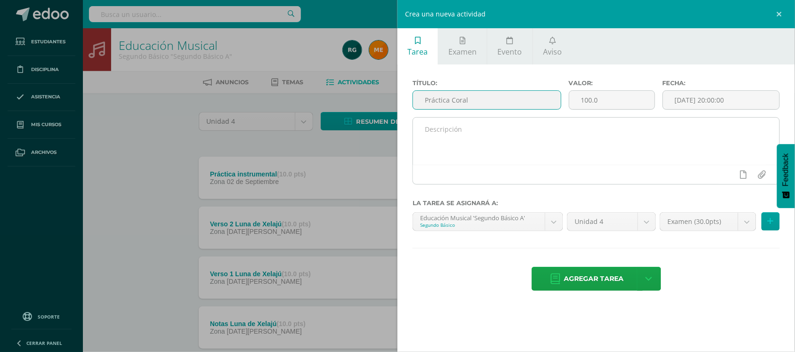
type input "Práctica Coral"
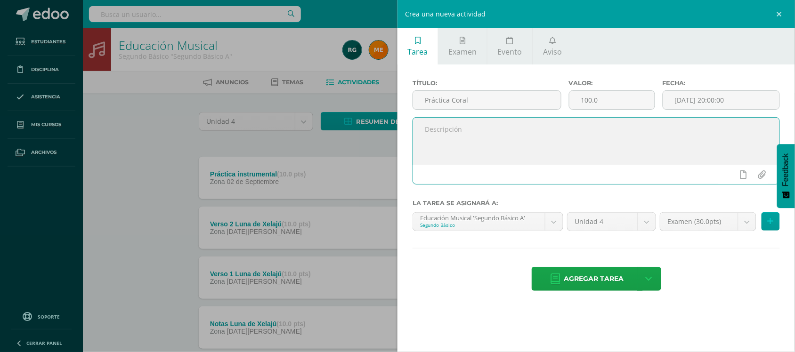
click at [482, 126] on textarea at bounding box center [596, 141] width 366 height 47
type textarea "E"
type textarea "Participa en clase de la entonación [PERSON_NAME] grupal."
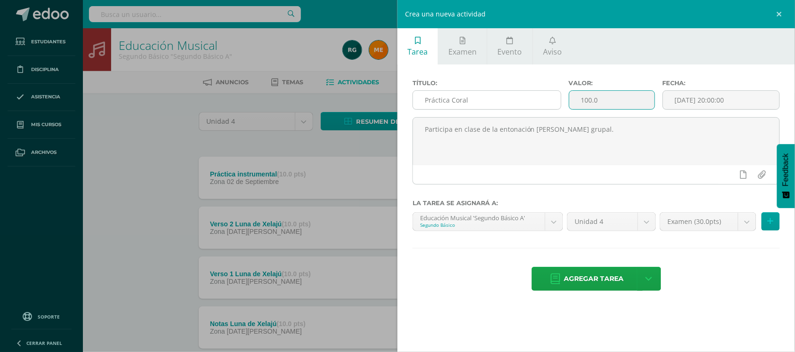
drag, startPoint x: 607, startPoint y: 104, endPoint x: 559, endPoint y: 103, distance: 48.5
click at [559, 103] on div "Título: Práctica Coral Valor: 100.0 Fecha: [DATE] 20:00:00" at bounding box center [596, 99] width 375 height 38
type input "10"
click at [744, 225] on body "Estudiantes Disciplina Asistencia Mis cursos Archivos Soporte Centro de ayuda Ú…" at bounding box center [397, 205] width 795 height 411
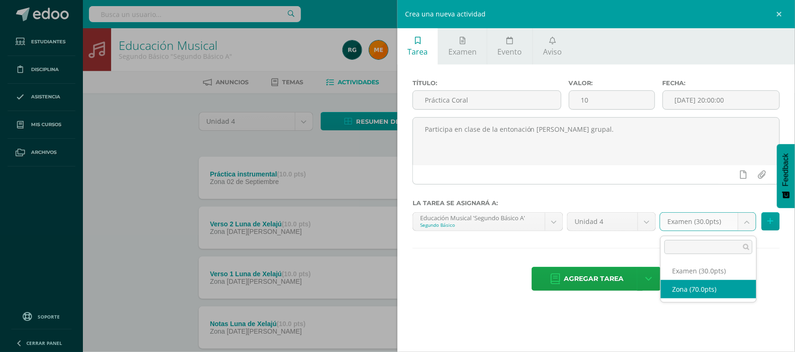
select select "107518"
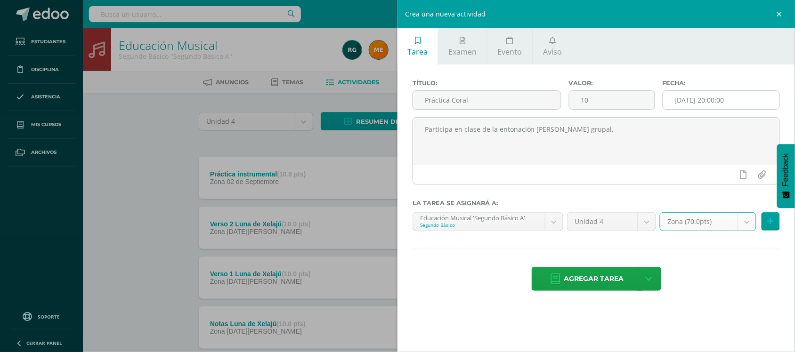
click at [710, 100] on input "[DATE] 20:00:00" at bounding box center [721, 100] width 116 height 18
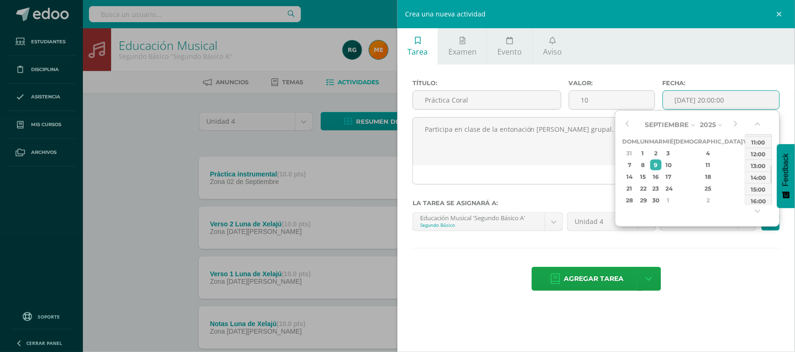
click at [763, 164] on div "13:00" at bounding box center [758, 166] width 26 height 12
type input "[DATE] 13:00"
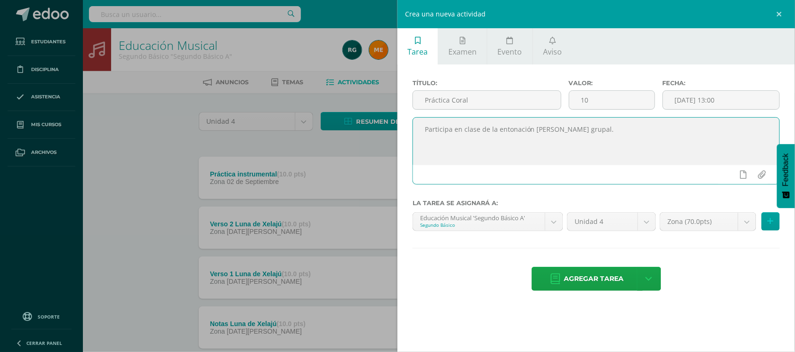
click at [685, 142] on textarea "Participa en clase de la entonación [PERSON_NAME] grupal." at bounding box center [596, 141] width 366 height 47
click at [610, 281] on span "Agregar tarea" at bounding box center [594, 278] width 60 height 23
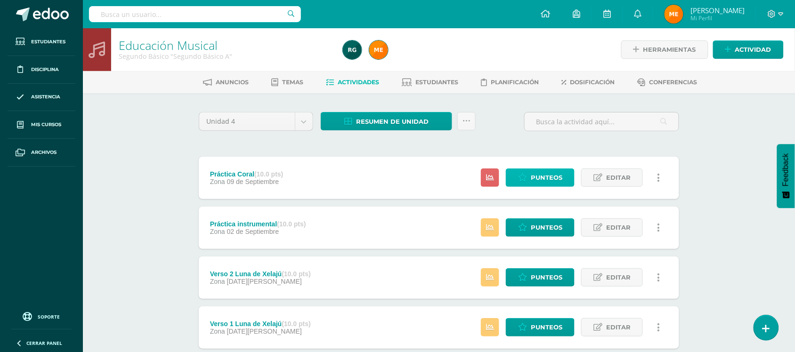
click at [556, 181] on span "Punteos" at bounding box center [546, 177] width 32 height 17
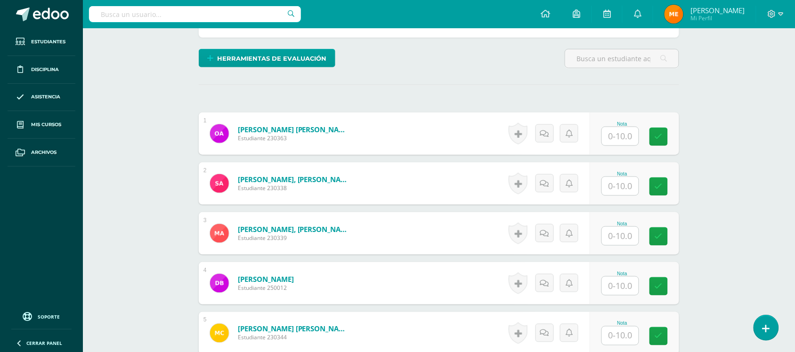
scroll to position [224, 0]
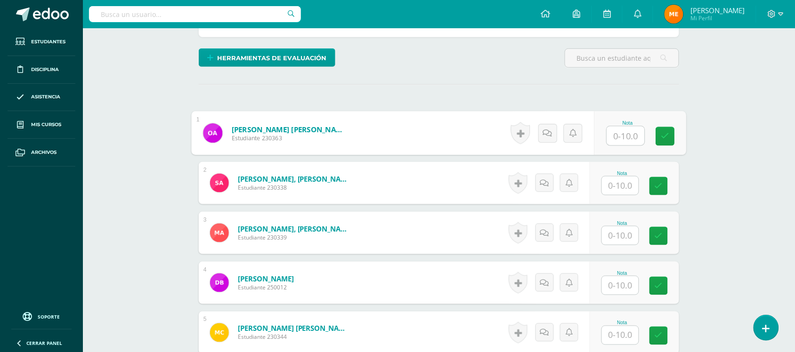
click at [613, 136] on input "text" at bounding box center [626, 136] width 38 height 19
type input "10"
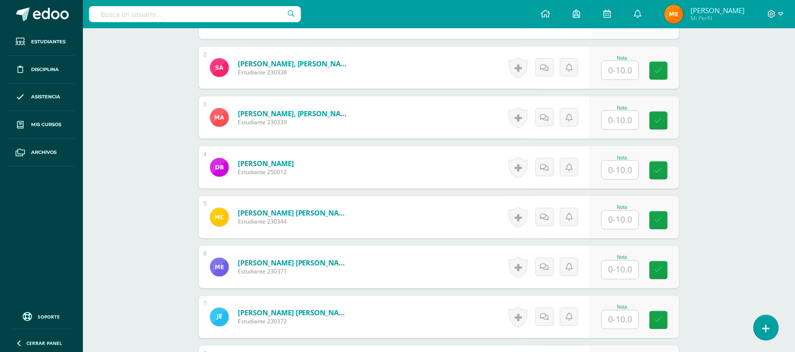
scroll to position [340, 0]
click at [633, 120] on input "text" at bounding box center [620, 120] width 37 height 18
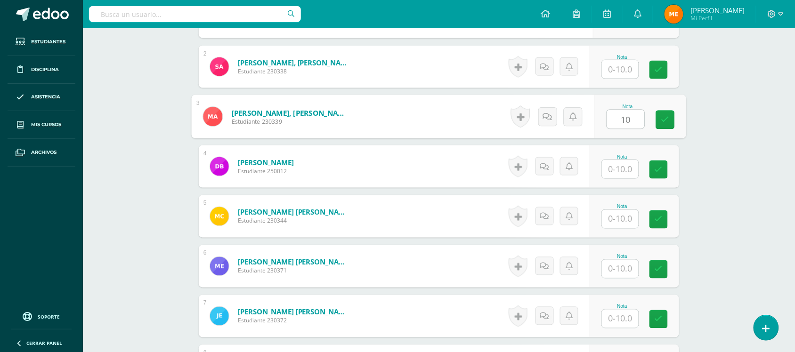
type input "10"
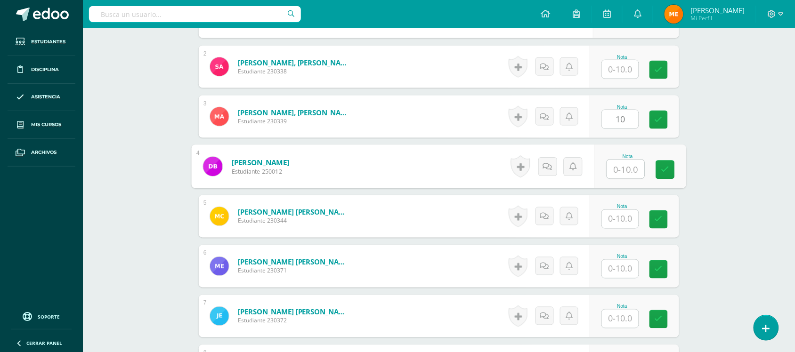
click at [624, 169] on input "text" at bounding box center [626, 169] width 38 height 19
type input "10"
click at [619, 219] on input "text" at bounding box center [620, 219] width 37 height 18
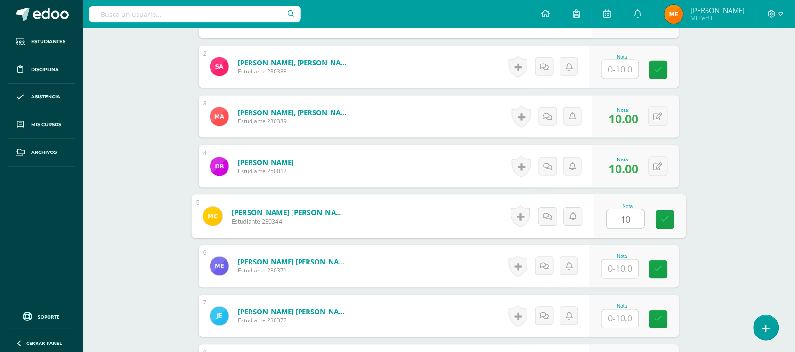
type input "10"
click at [619, 275] on input "text" at bounding box center [620, 269] width 37 height 18
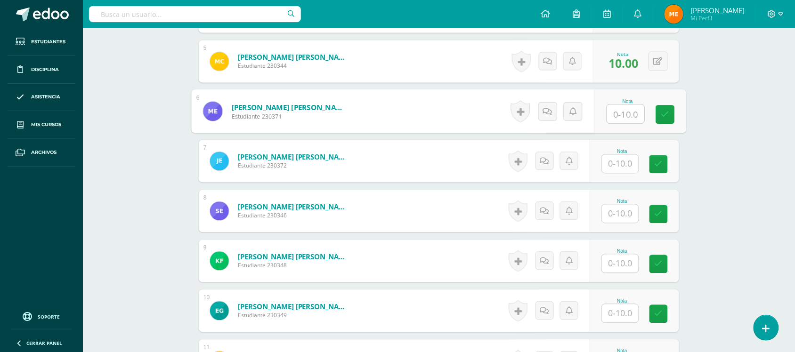
scroll to position [500, 0]
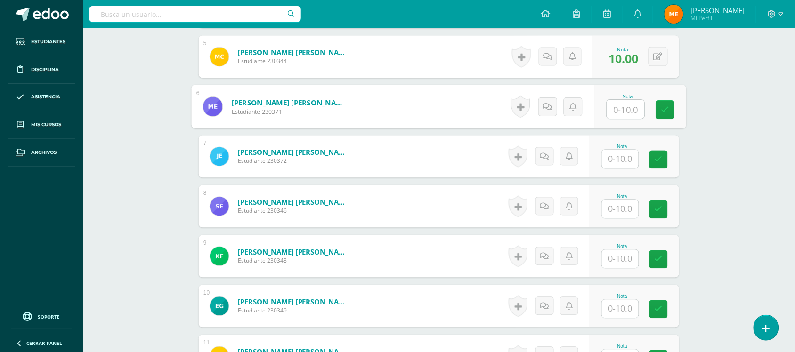
type input "7"
type input "8"
click at [548, 106] on icon at bounding box center [547, 107] width 9 height 8
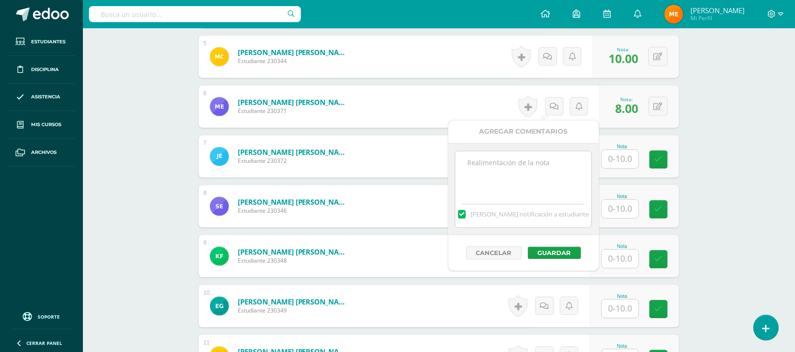
click at [533, 155] on textarea at bounding box center [523, 175] width 136 height 47
drag, startPoint x: 539, startPoint y: 183, endPoint x: 572, endPoint y: 163, distance: 38.0
click at [572, 163] on textarea "Debe mejorar su actitud en clase, se le ha solicitado que no use el dispositivo…" at bounding box center [523, 175] width 136 height 47
drag, startPoint x: 515, startPoint y: 184, endPoint x: 561, endPoint y: 173, distance: 46.9
click at [561, 173] on textarea "Debe mejorar su actitud en clase, y dejar el dispositivo porque no se solicita." at bounding box center [523, 175] width 136 height 47
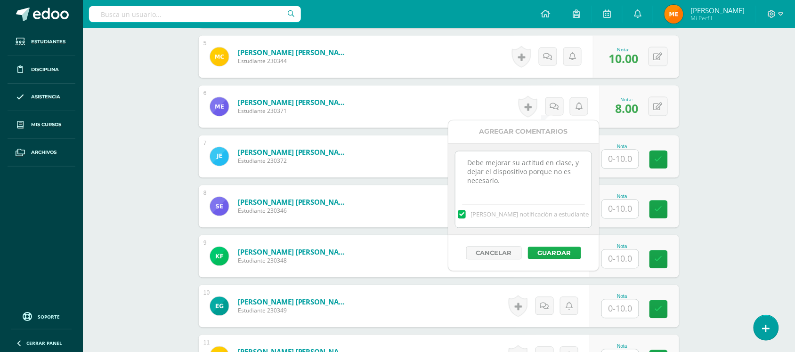
type textarea "Debe mejorar su actitud en clase, y dejar el dispositivo porque no es necesario."
click at [566, 251] on button "Guardar" at bounding box center [554, 253] width 53 height 12
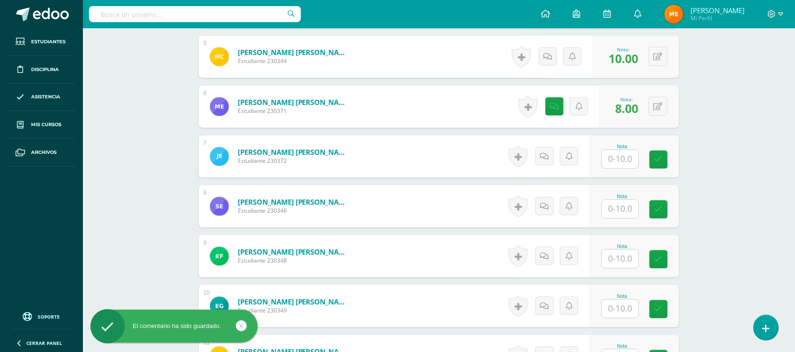
click at [609, 162] on input "text" at bounding box center [620, 159] width 37 height 18
type input "10"
click at [623, 213] on input "text" at bounding box center [626, 209] width 38 height 19
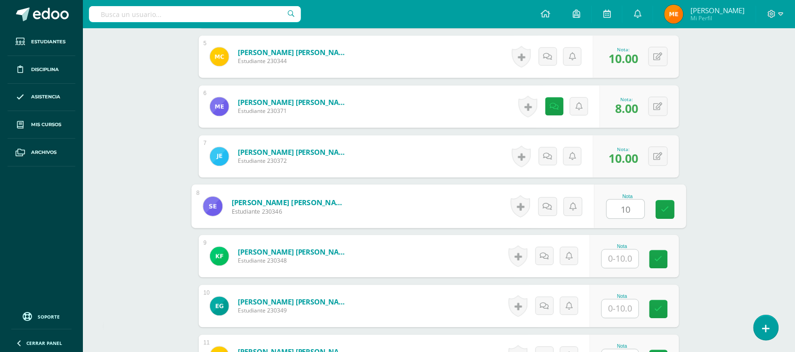
type input "10"
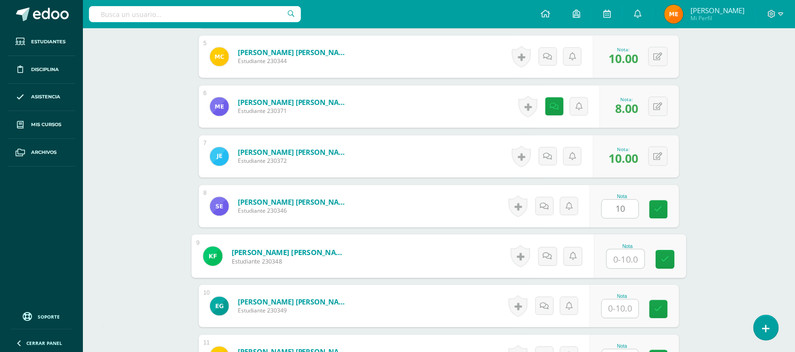
click at [622, 259] on input "text" at bounding box center [626, 259] width 38 height 19
type input "10"
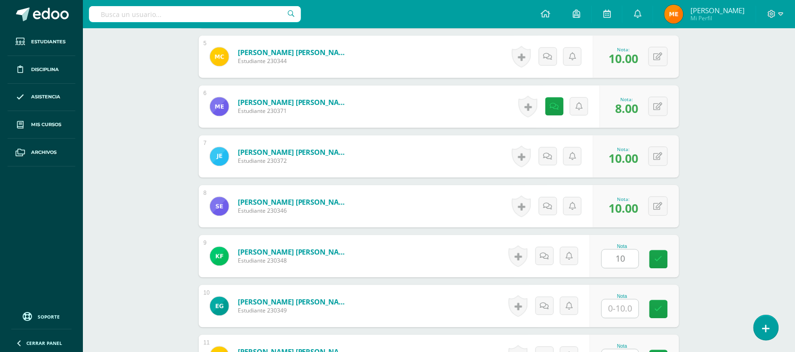
click at [702, 210] on div "Educación Musical Segundo Básico "Segundo Básico A" Herramientas Detalle de asi…" at bounding box center [439, 331] width 712 height 1606
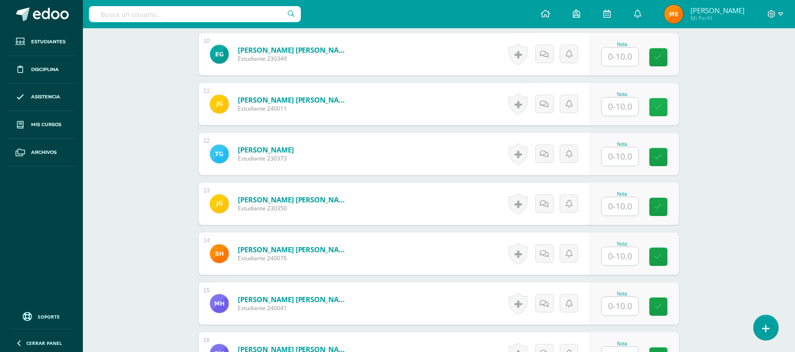
scroll to position [753, 0]
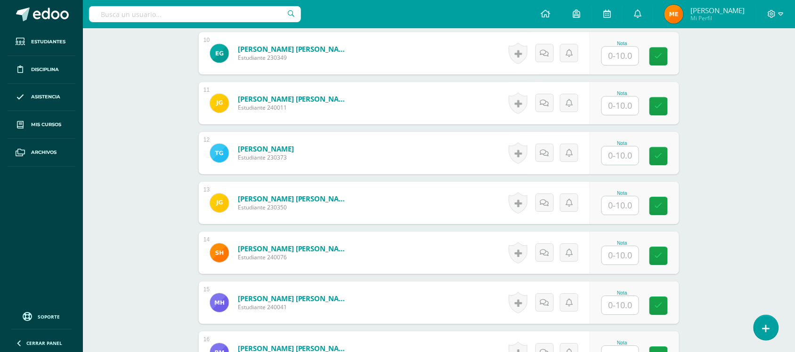
click at [618, 42] on div "Nota" at bounding box center [621, 43] width 41 height 5
click at [619, 56] on input "text" at bounding box center [620, 56] width 37 height 18
type input "10"
click at [622, 107] on input "text" at bounding box center [620, 105] width 37 height 18
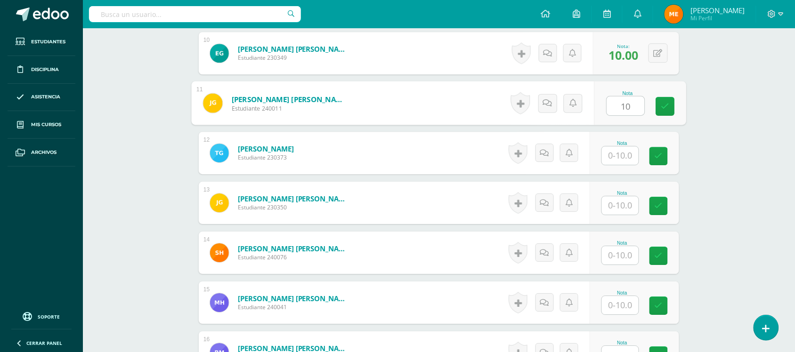
type input "10"
click at [619, 157] on input "text" at bounding box center [620, 155] width 37 height 18
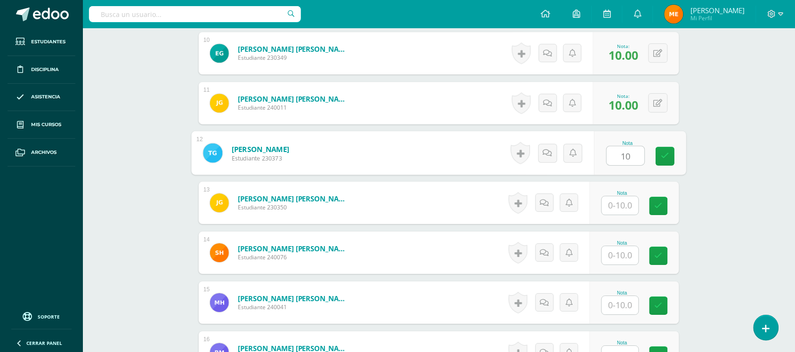
type input "10"
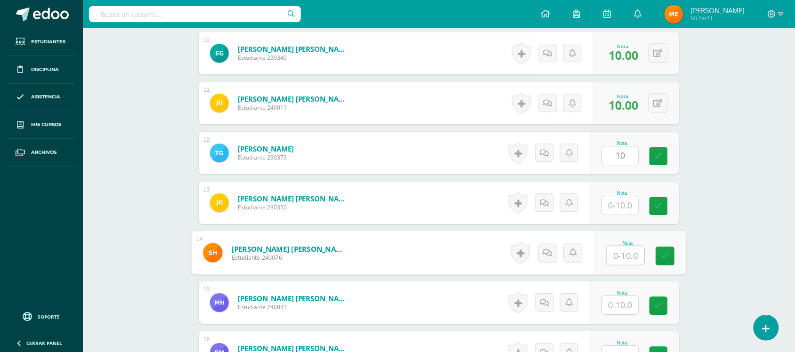
click at [623, 253] on input "text" at bounding box center [626, 255] width 38 height 19
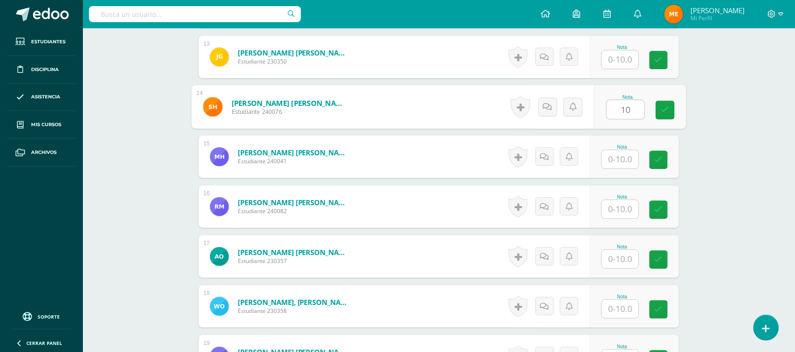
scroll to position [917, 0]
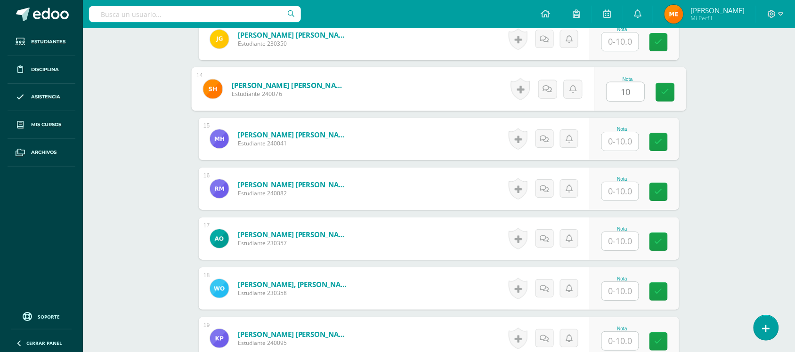
type input "10"
click at [619, 142] on input "text" at bounding box center [620, 141] width 37 height 18
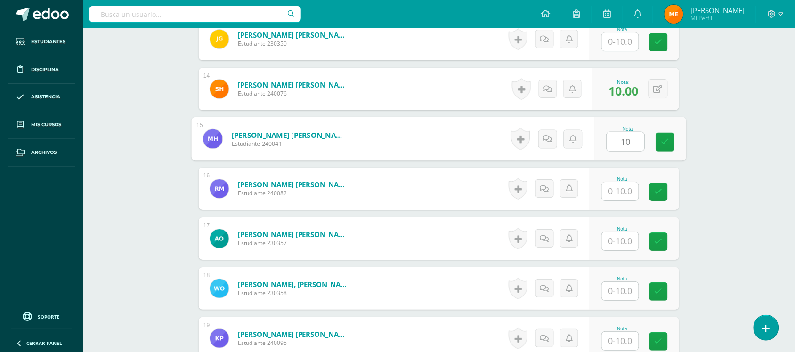
type input "10"
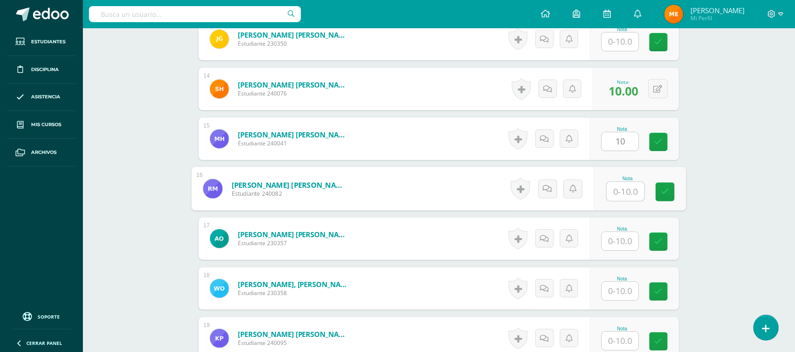
click at [624, 193] on input "text" at bounding box center [626, 191] width 38 height 19
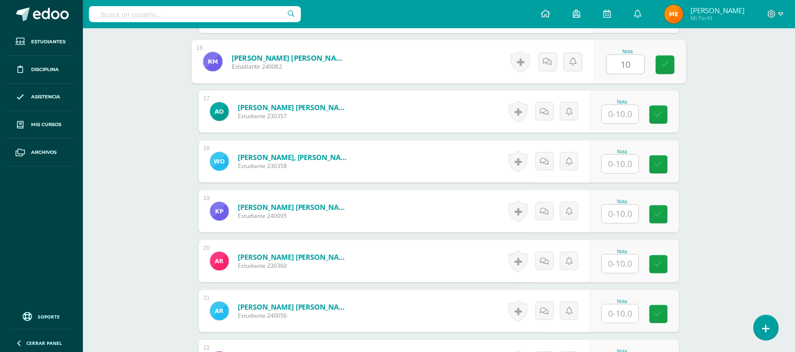
scroll to position [1045, 0]
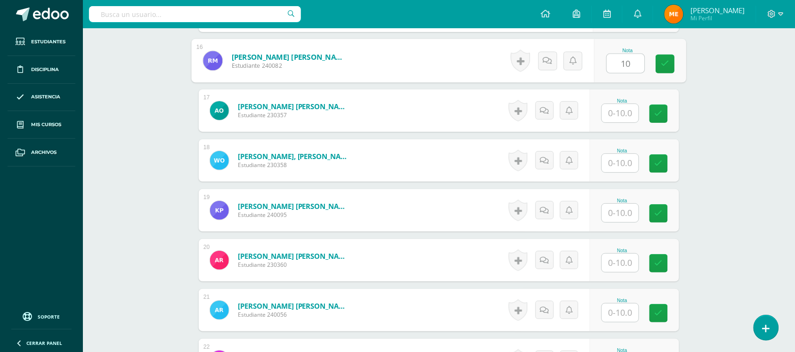
type input "10"
click at [619, 114] on input "text" at bounding box center [620, 113] width 37 height 18
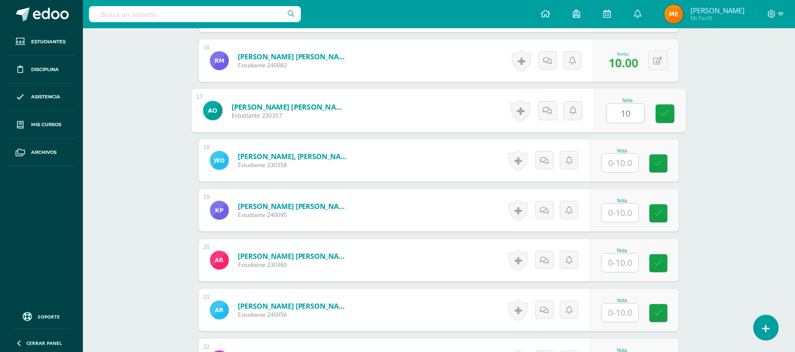
type input "10"
click at [623, 159] on input "text" at bounding box center [620, 163] width 37 height 18
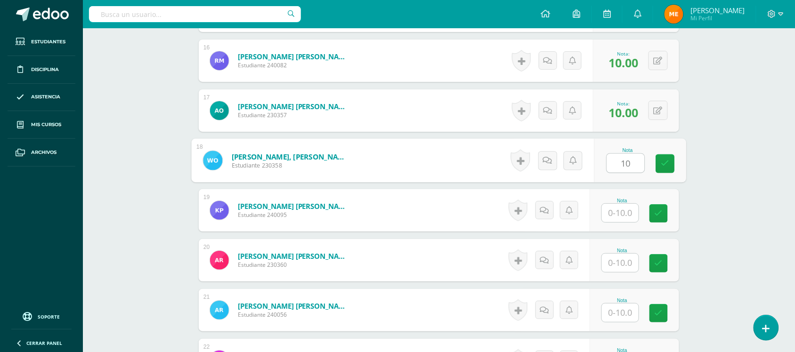
type input "10"
click at [623, 216] on input "text" at bounding box center [620, 213] width 37 height 18
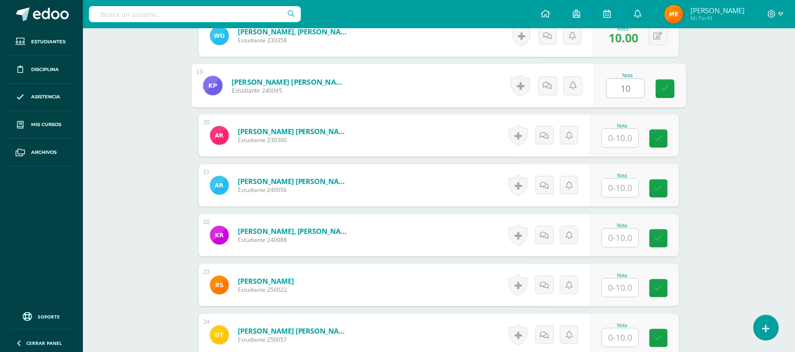
scroll to position [1192, 0]
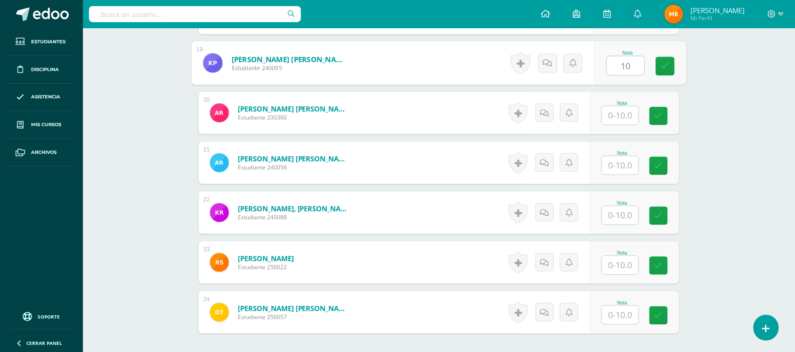
type input "10"
click at [630, 123] on input "text" at bounding box center [620, 115] width 37 height 18
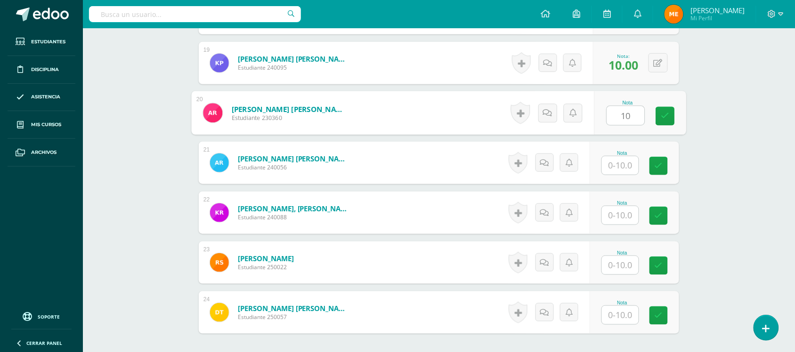
type input "10"
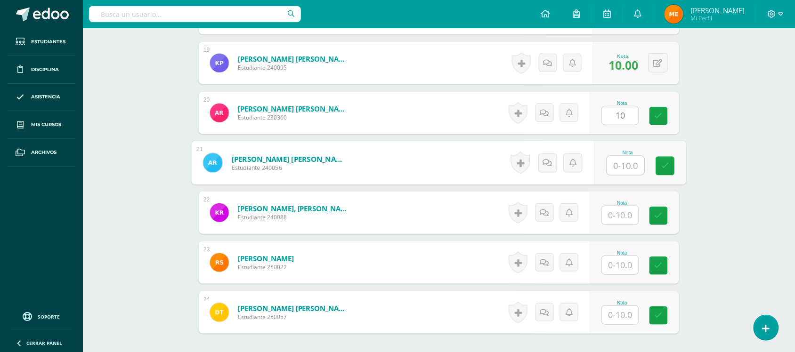
click at [616, 164] on input "text" at bounding box center [626, 165] width 38 height 19
type input "10"
click at [620, 218] on input "text" at bounding box center [620, 215] width 37 height 18
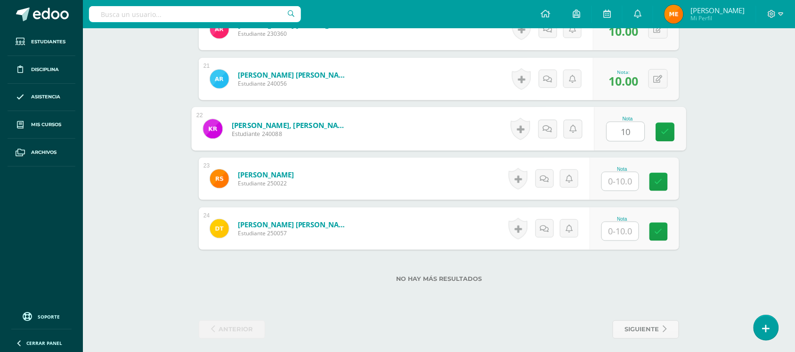
scroll to position [1279, 0]
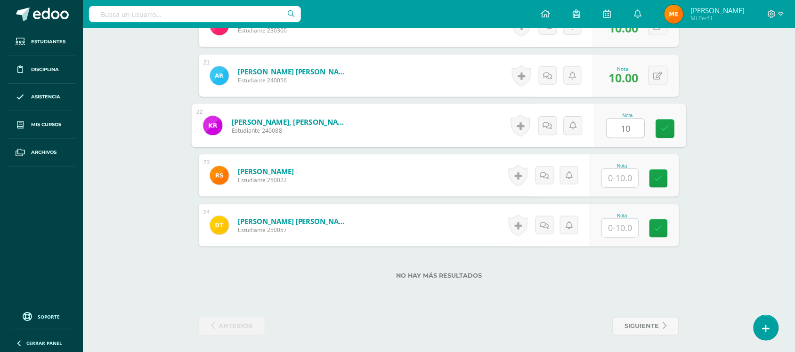
type input "10"
click at [623, 173] on input "text" at bounding box center [620, 178] width 37 height 18
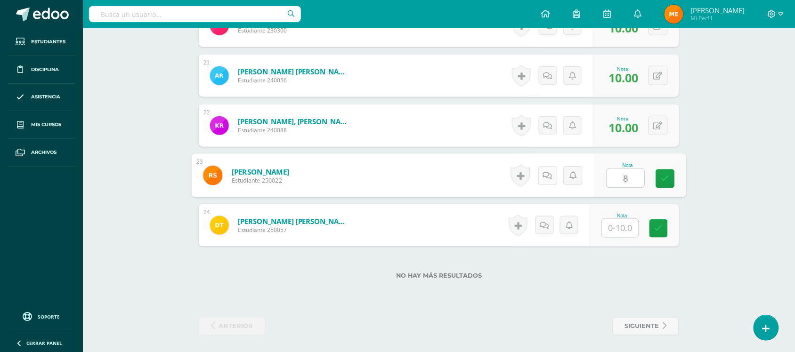
type input "8"
click at [549, 173] on icon at bounding box center [547, 175] width 9 height 8
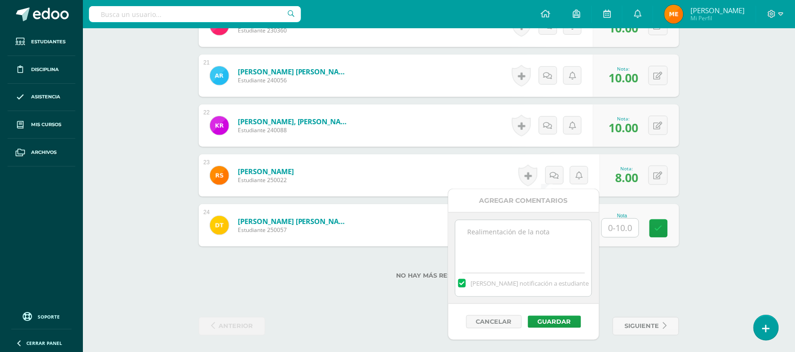
click at [536, 236] on textarea at bounding box center [523, 243] width 136 height 47
type textarea "Debe mejorar su conducta"
drag, startPoint x: 556, startPoint y: 234, endPoint x: 406, endPoint y: 248, distance: 150.3
click at [662, 177] on button at bounding box center [657, 175] width 19 height 19
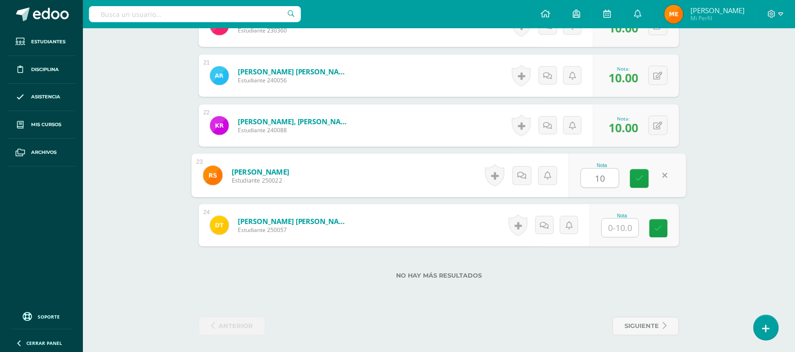
type input "10"
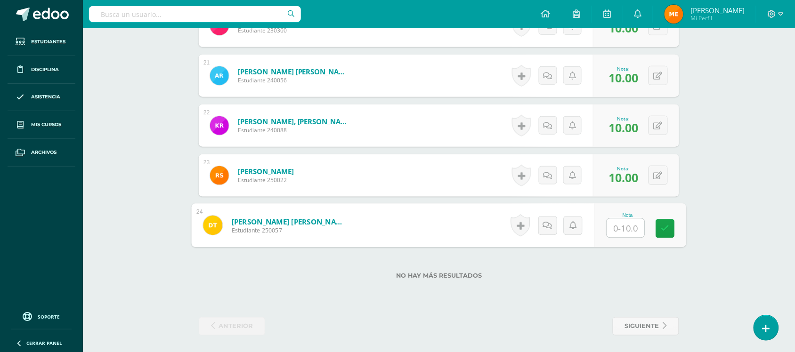
click at [614, 229] on input "text" at bounding box center [626, 228] width 38 height 19
type input "10"
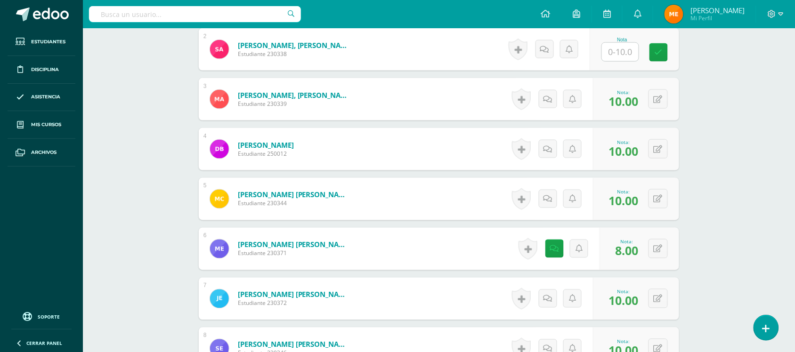
scroll to position [357, 0]
